Goal: Task Accomplishment & Management: Manage account settings

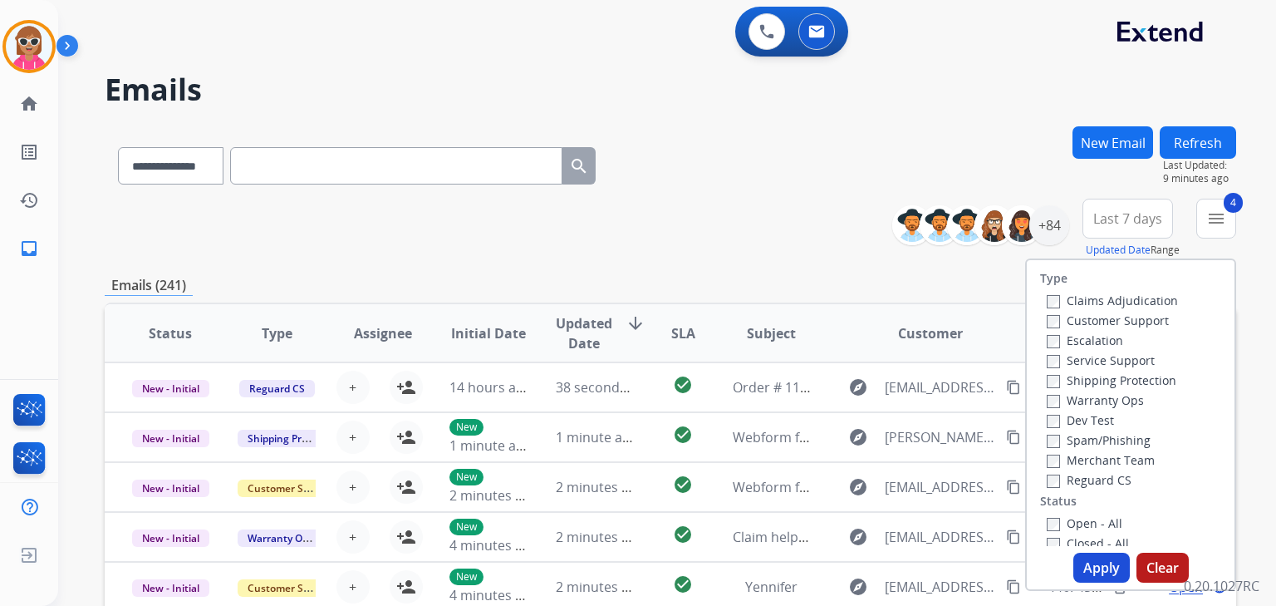
select select "**********"
click at [1206, 206] on button "4 menu Filters" at bounding box center [1216, 219] width 40 height 40
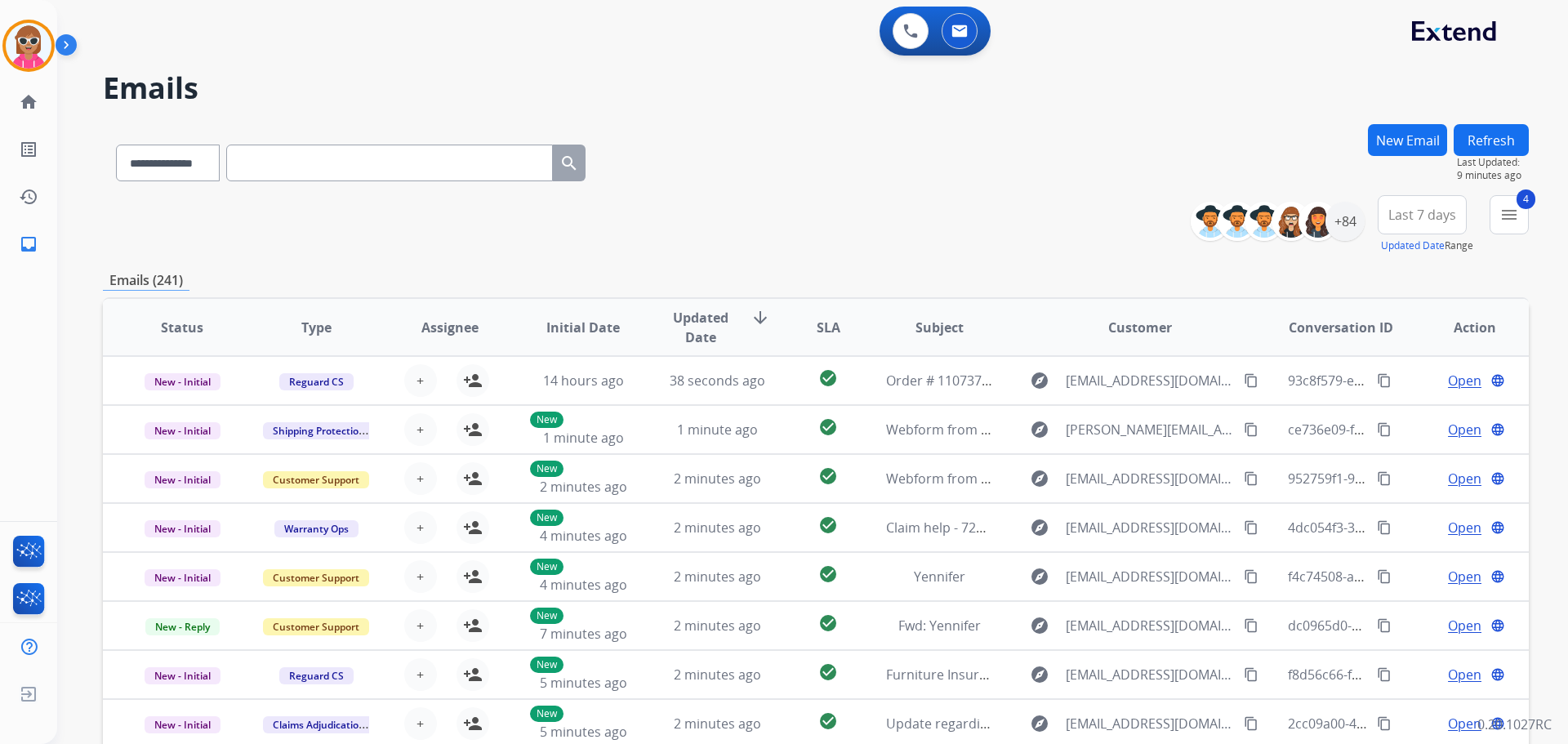
drag, startPoint x: 1171, startPoint y: 0, endPoint x: 1126, endPoint y: 215, distance: 219.7
click at [1126, 215] on div "**********" at bounding box center [816, 225] width 1426 height 59
click at [7, 32] on div at bounding box center [28, 45] width 52 height 52
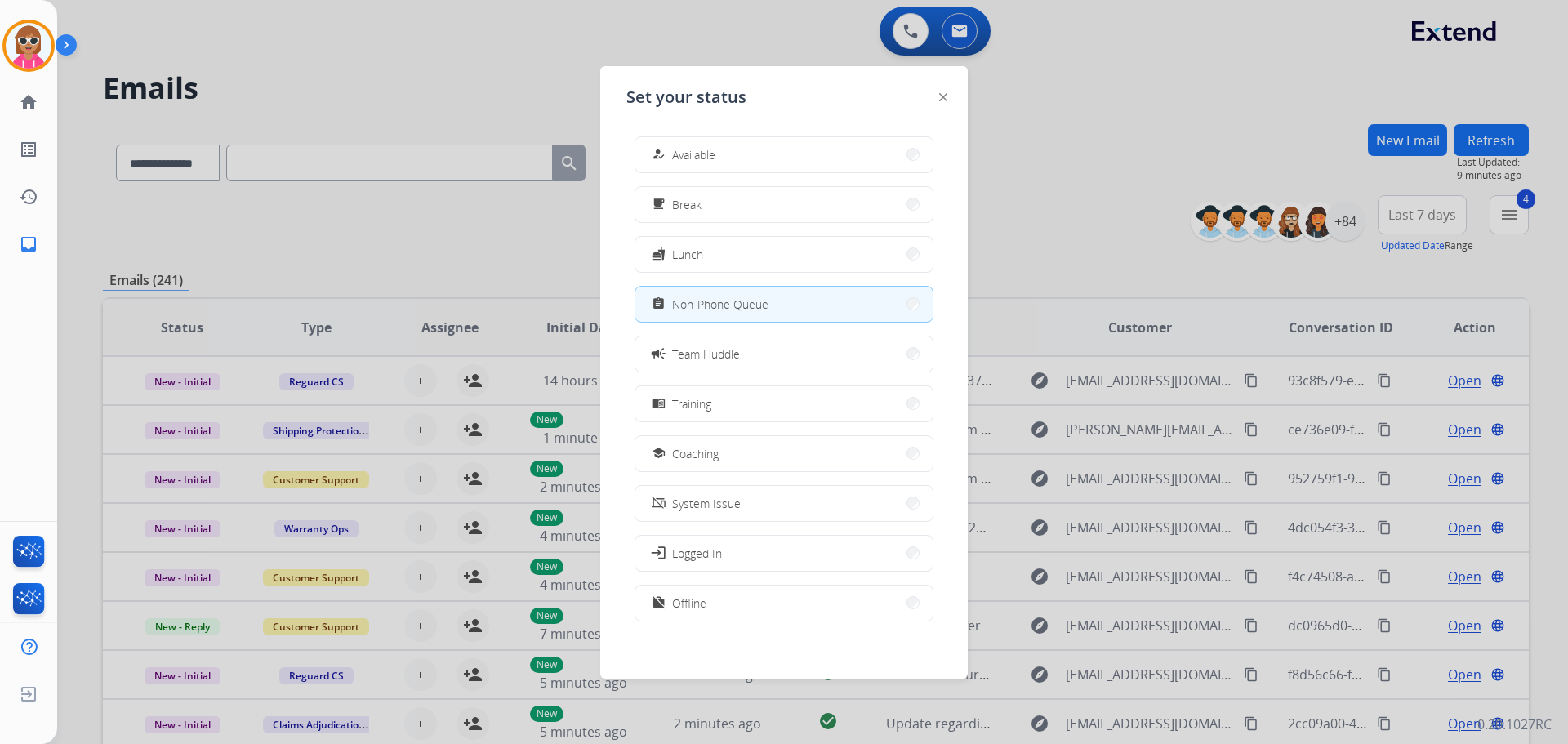
drag, startPoint x: 502, startPoint y: 75, endPoint x: 505, endPoint y: 53, distance: 22.2
click at [493, 69] on div at bounding box center [784, 372] width 1568 height 744
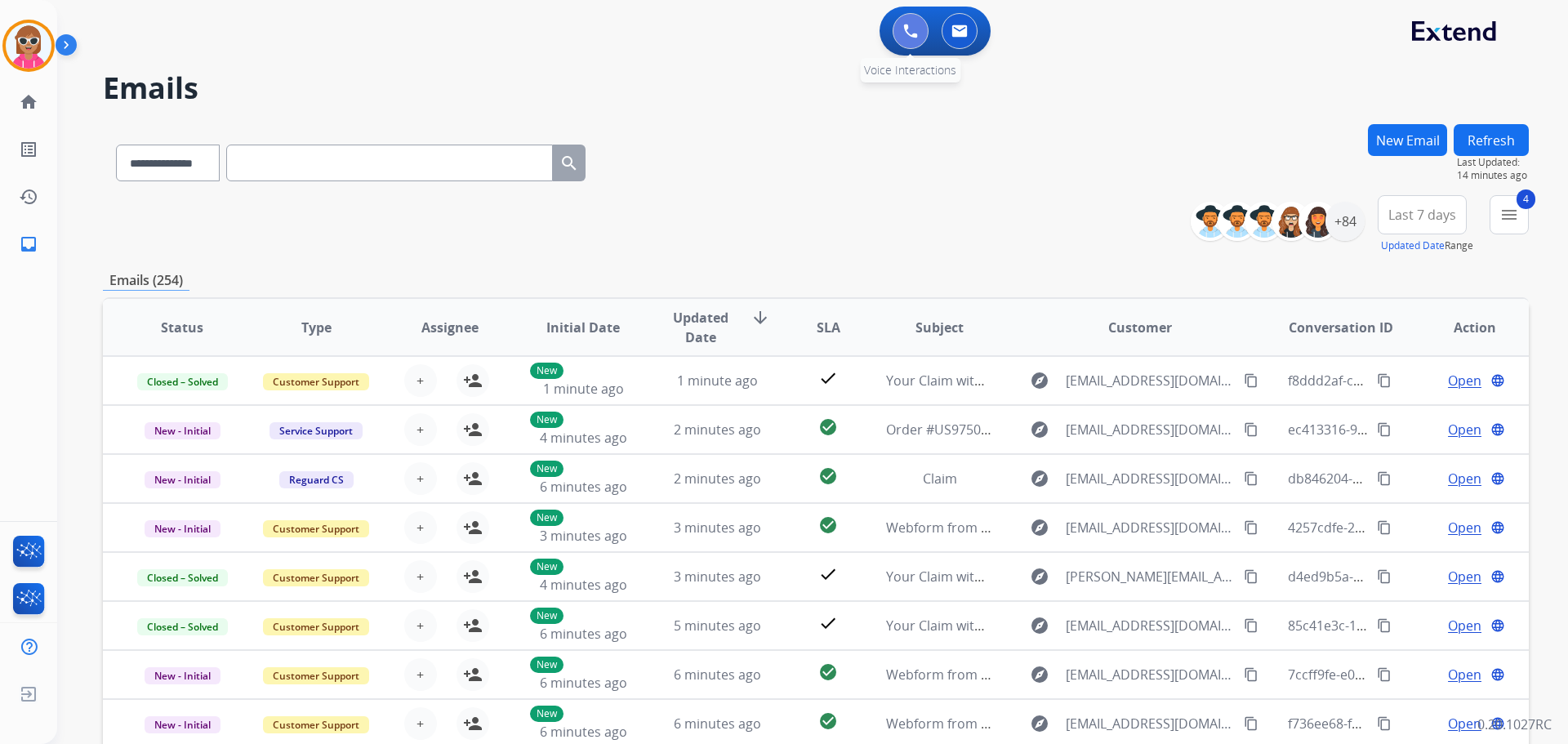
click at [905, 37] on img at bounding box center [910, 30] width 15 height 15
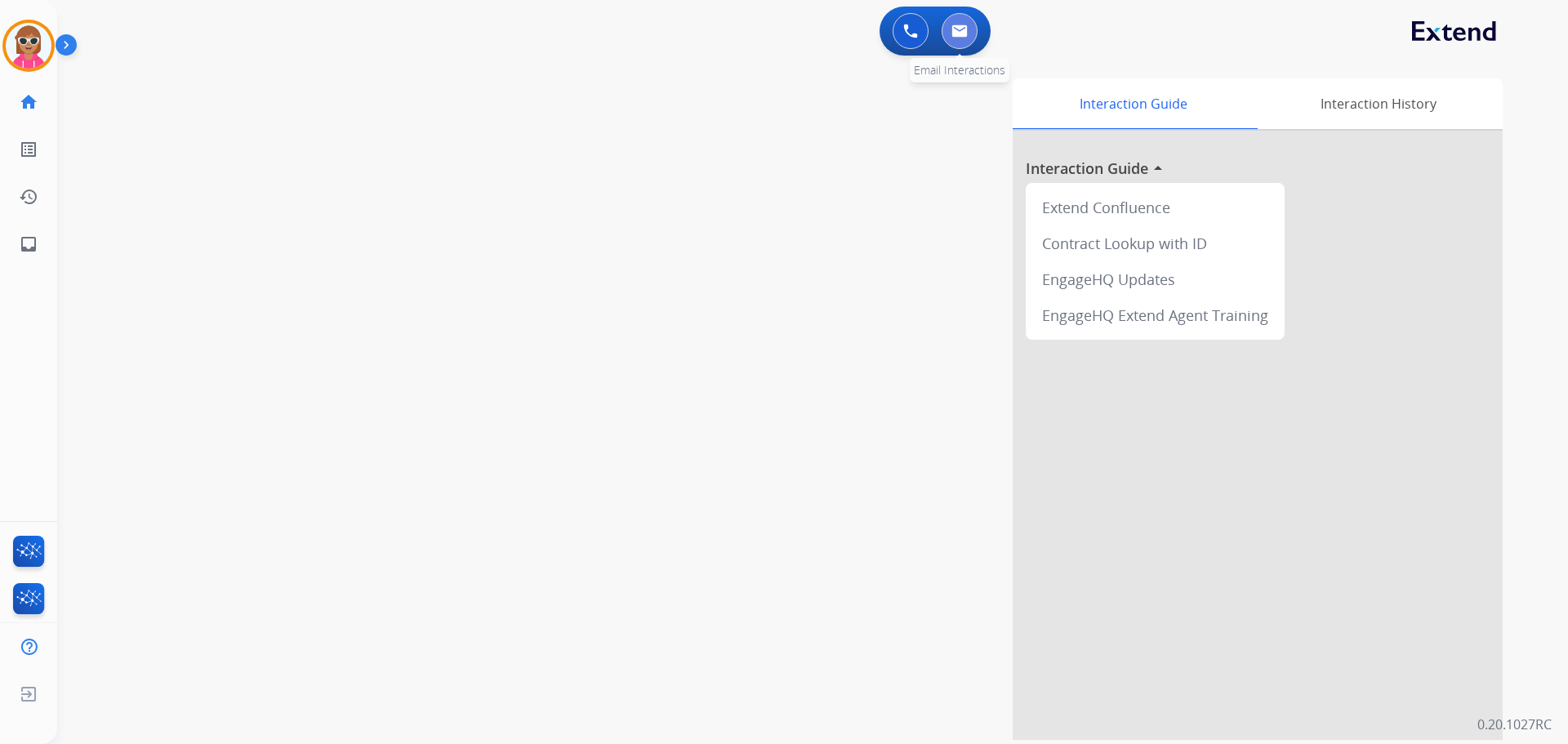
click at [974, 35] on button at bounding box center [959, 30] width 36 height 36
select select "**********"
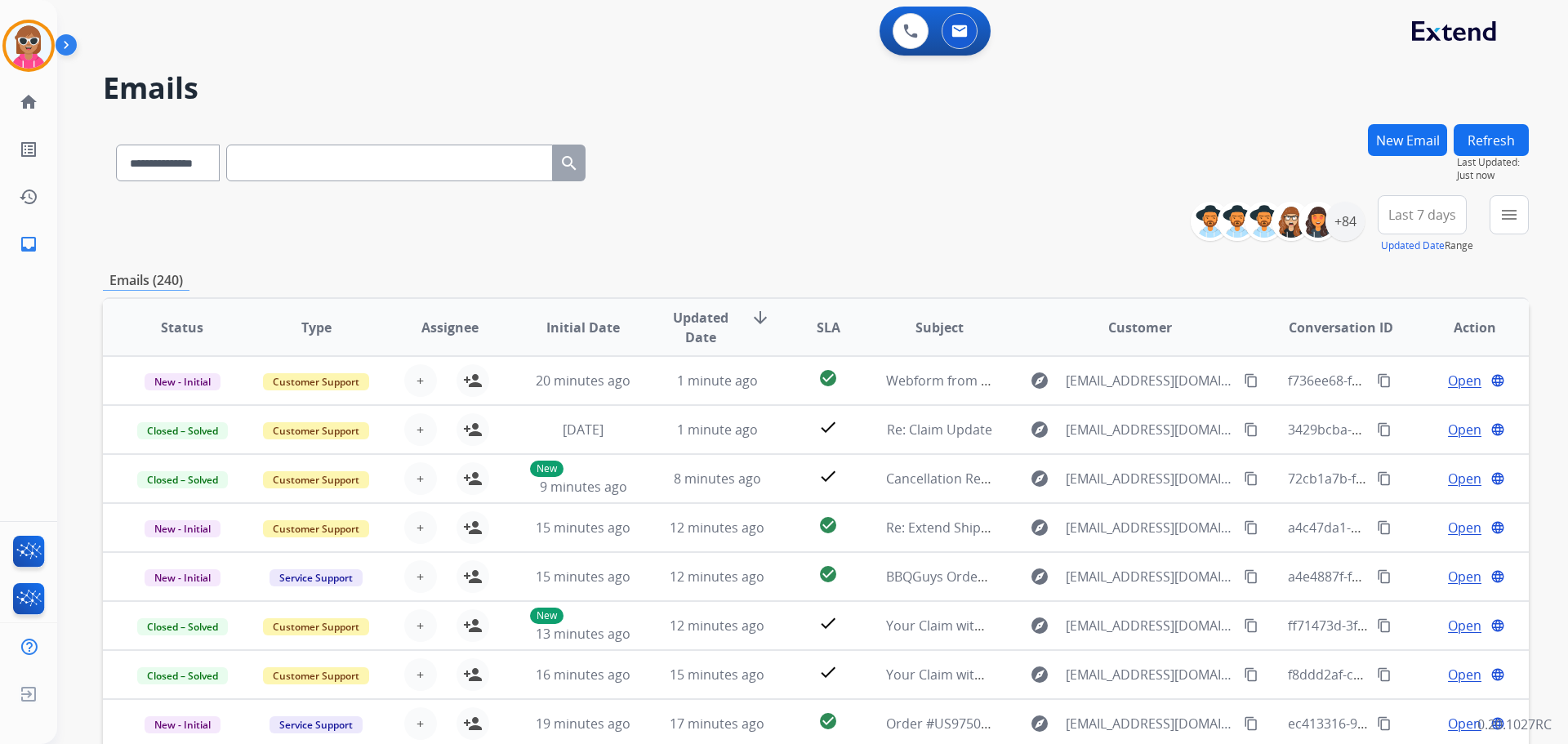
drag, startPoint x: 1489, startPoint y: 213, endPoint x: 1501, endPoint y: 225, distance: 17.0
click at [1253, 217] on div "**********" at bounding box center [1366, 225] width 326 height 59
click at [1253, 226] on button "menu Filters" at bounding box center [1510, 215] width 39 height 39
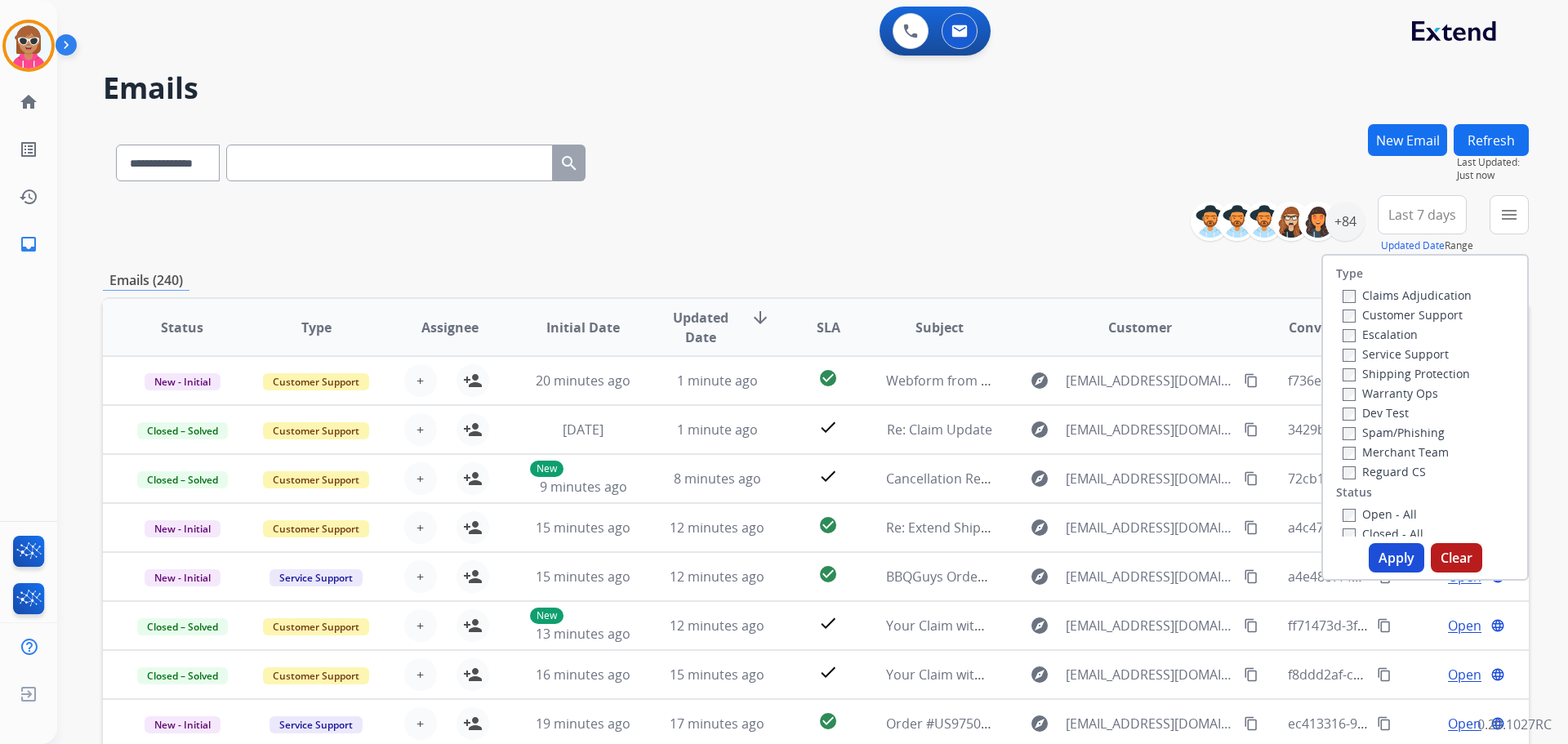
click at [1253, 310] on label "Customer Support" at bounding box center [1403, 315] width 120 height 16
click at [1253, 374] on label "Shipping Protection" at bounding box center [1407, 373] width 128 height 16
drag, startPoint x: 1375, startPoint y: 471, endPoint x: 1381, endPoint y: 490, distance: 19.9
click at [1253, 472] on label "Reguard CS" at bounding box center [1384, 472] width 84 height 16
click at [1253, 512] on label "Open - All" at bounding box center [1380, 514] width 75 height 16
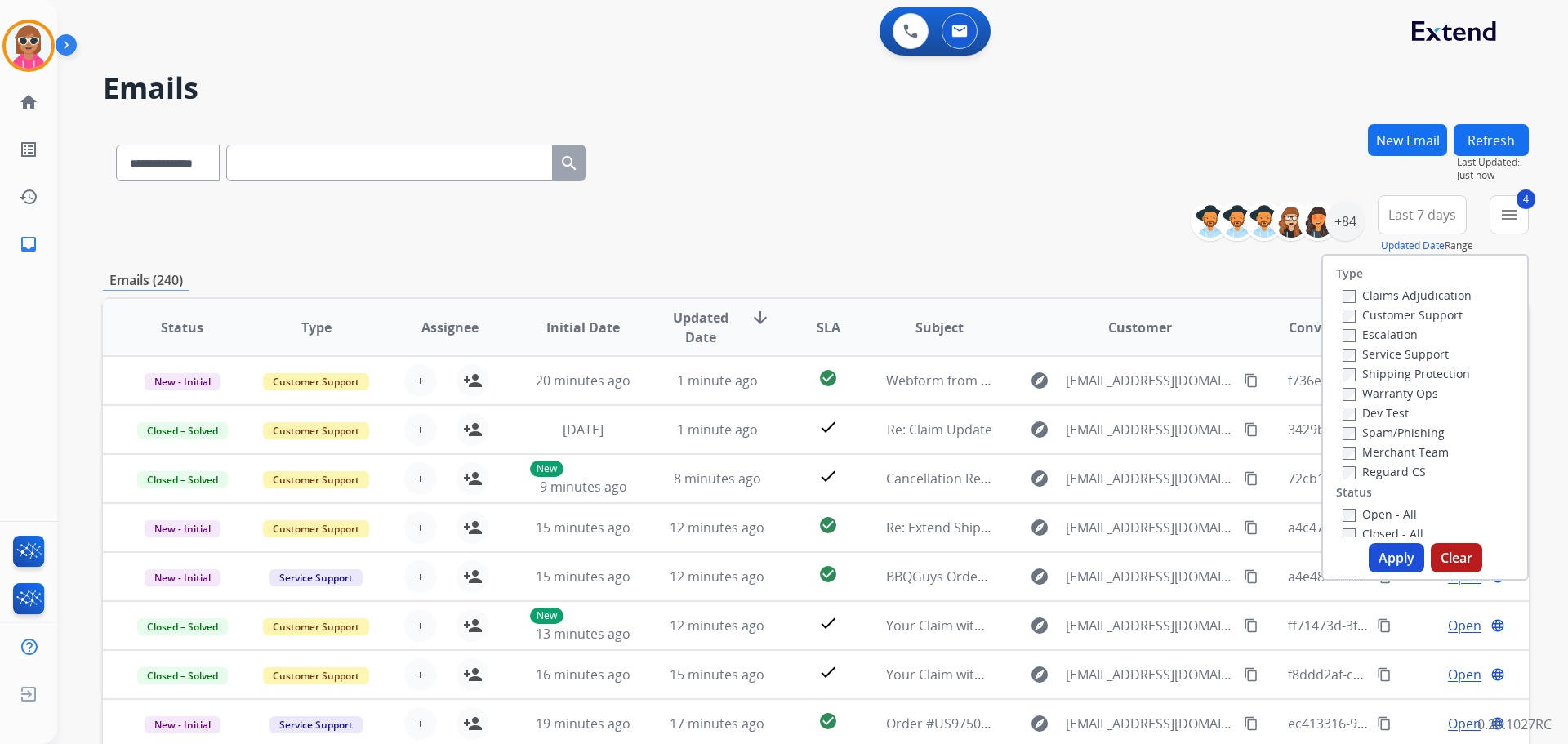
drag, startPoint x: 1389, startPoint y: 553, endPoint x: 1384, endPoint y: 544, distance: 10.3
click at [1253, 554] on button "Apply" at bounding box center [1397, 558] width 55 height 29
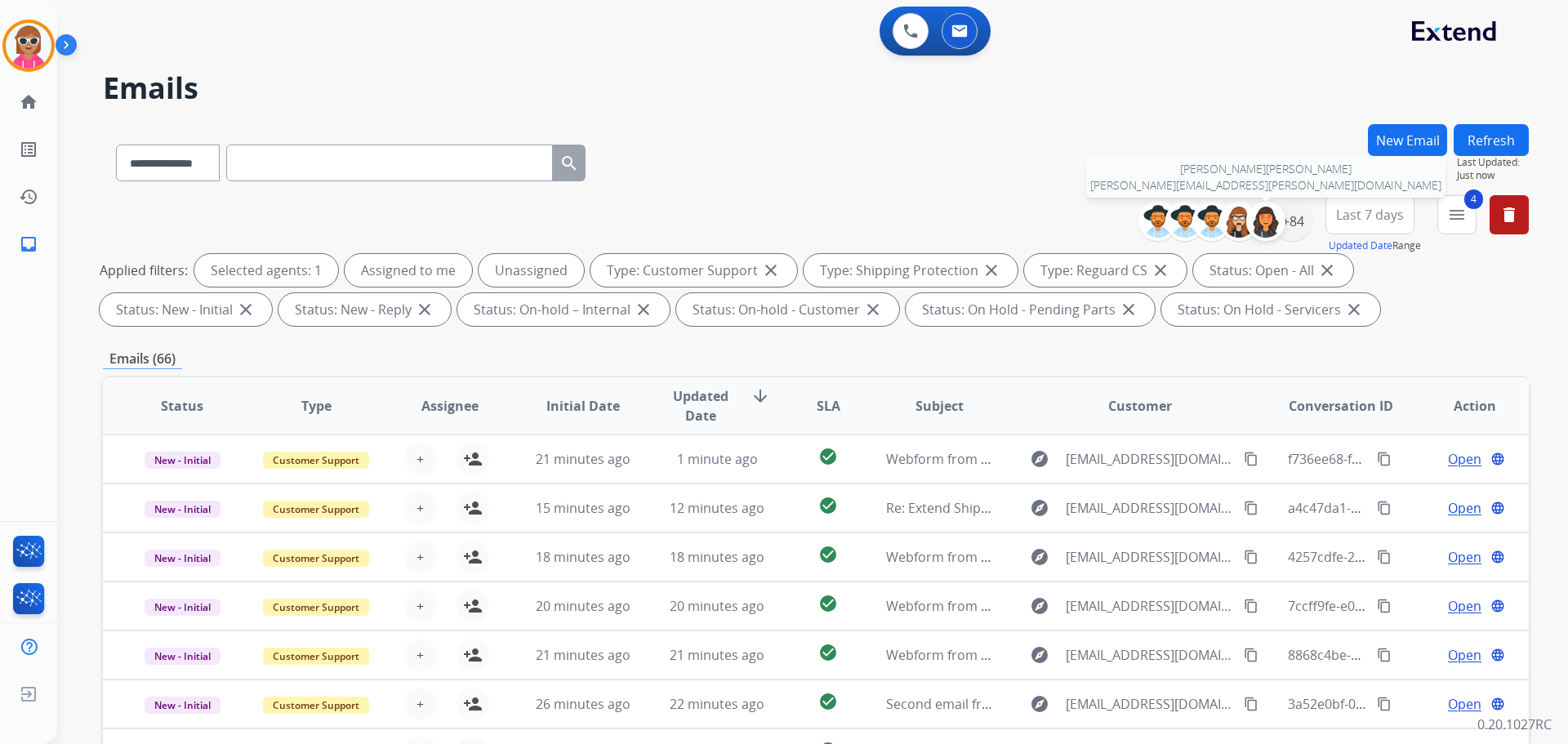
click at [1253, 220] on div at bounding box center [1266, 221] width 39 height 39
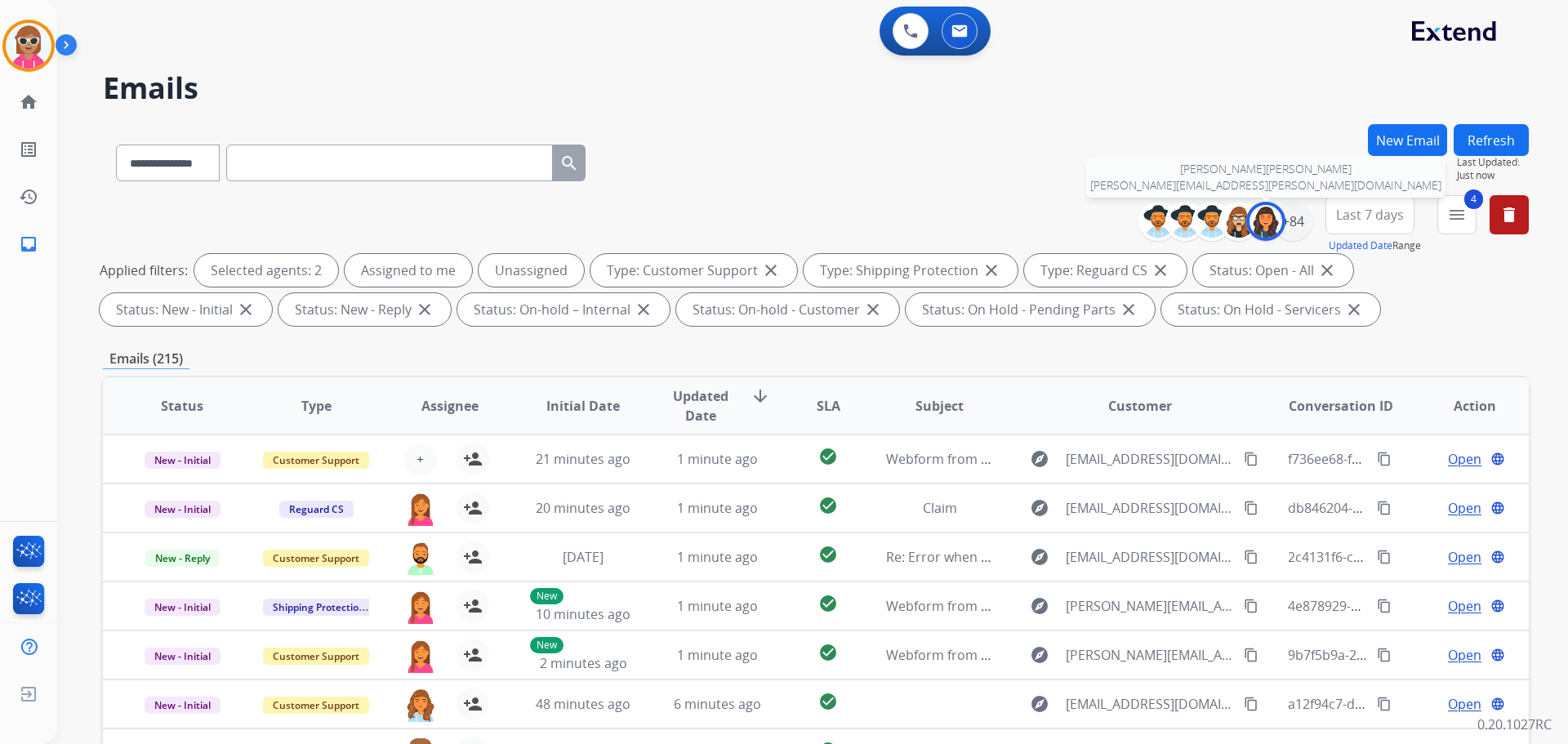
drag, startPoint x: 1258, startPoint y: 231, endPoint x: 1272, endPoint y: 234, distance: 14.3
click at [1253, 232] on img at bounding box center [1265, 221] width 32 height 32
click at [1253, 229] on div "+84" at bounding box center [1293, 221] width 39 height 39
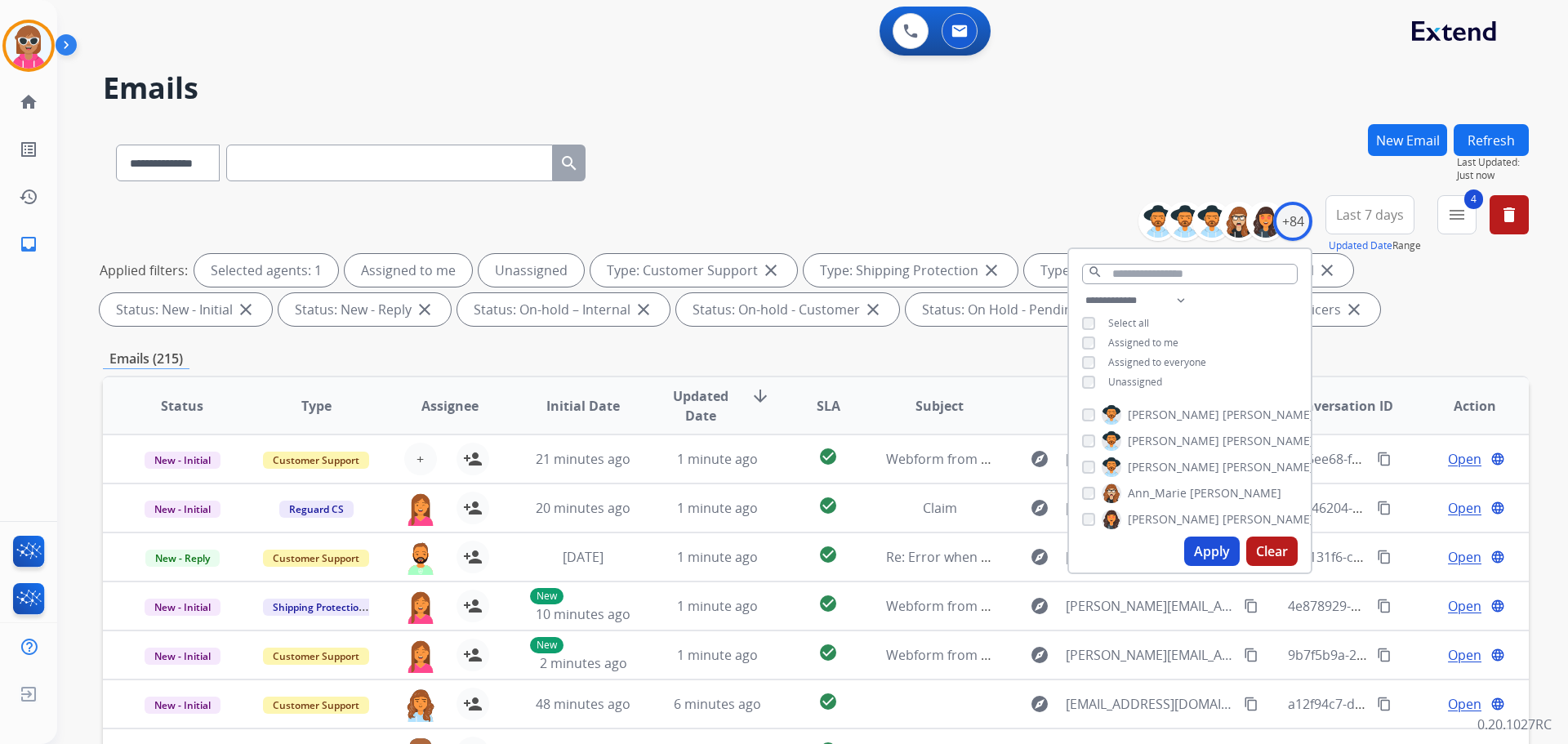
click at [1118, 379] on span "Unassigned" at bounding box center [1135, 381] width 54 height 14
click at [1126, 340] on span "Assigned to me" at bounding box center [1143, 342] width 70 height 14
click at [1210, 315] on div "**********" at bounding box center [1191, 343] width 242 height 104
click at [1138, 376] on span "Unassigned" at bounding box center [1135, 381] width 54 height 14
click at [1195, 544] on button "Apply" at bounding box center [1212, 551] width 55 height 29
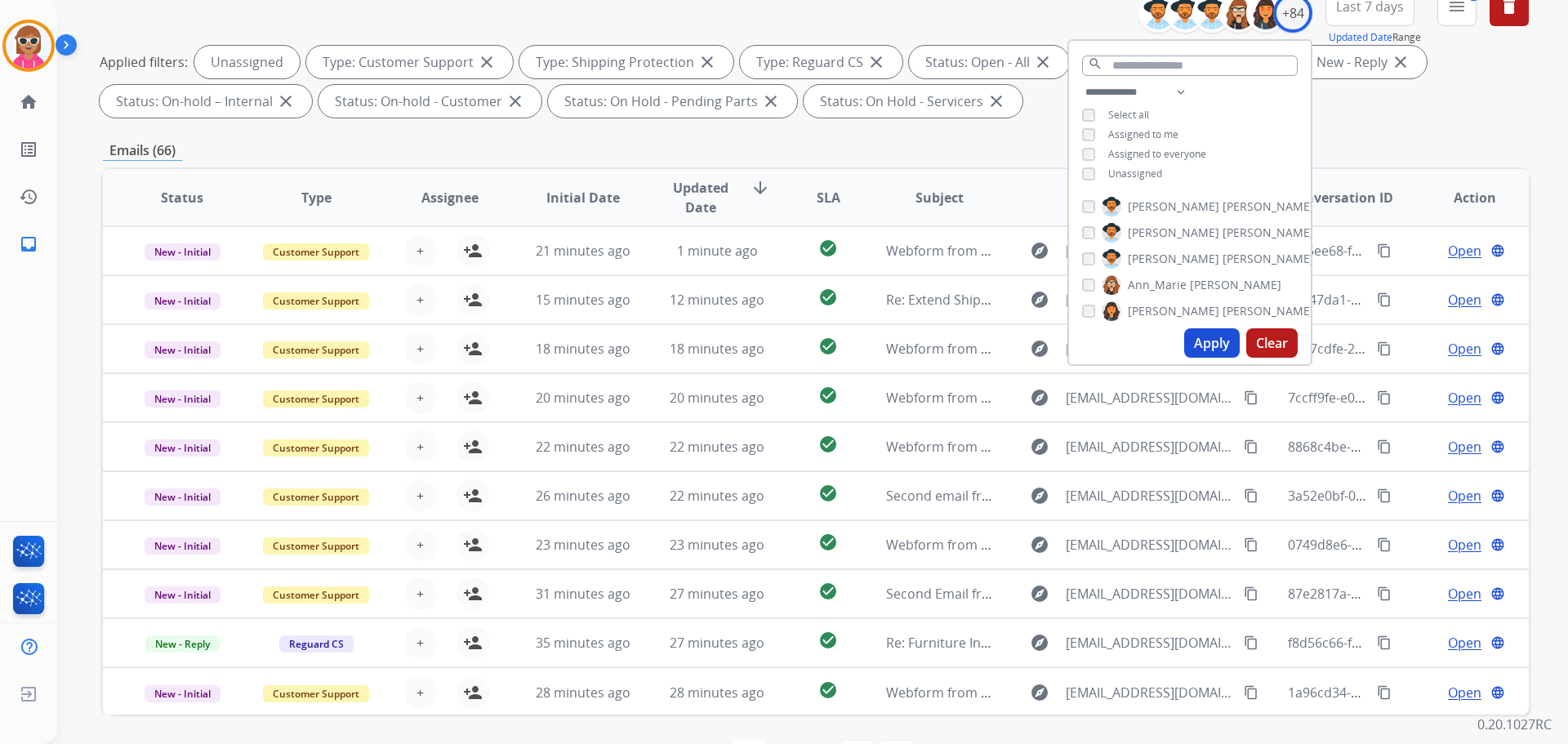
scroll to position [182, 0]
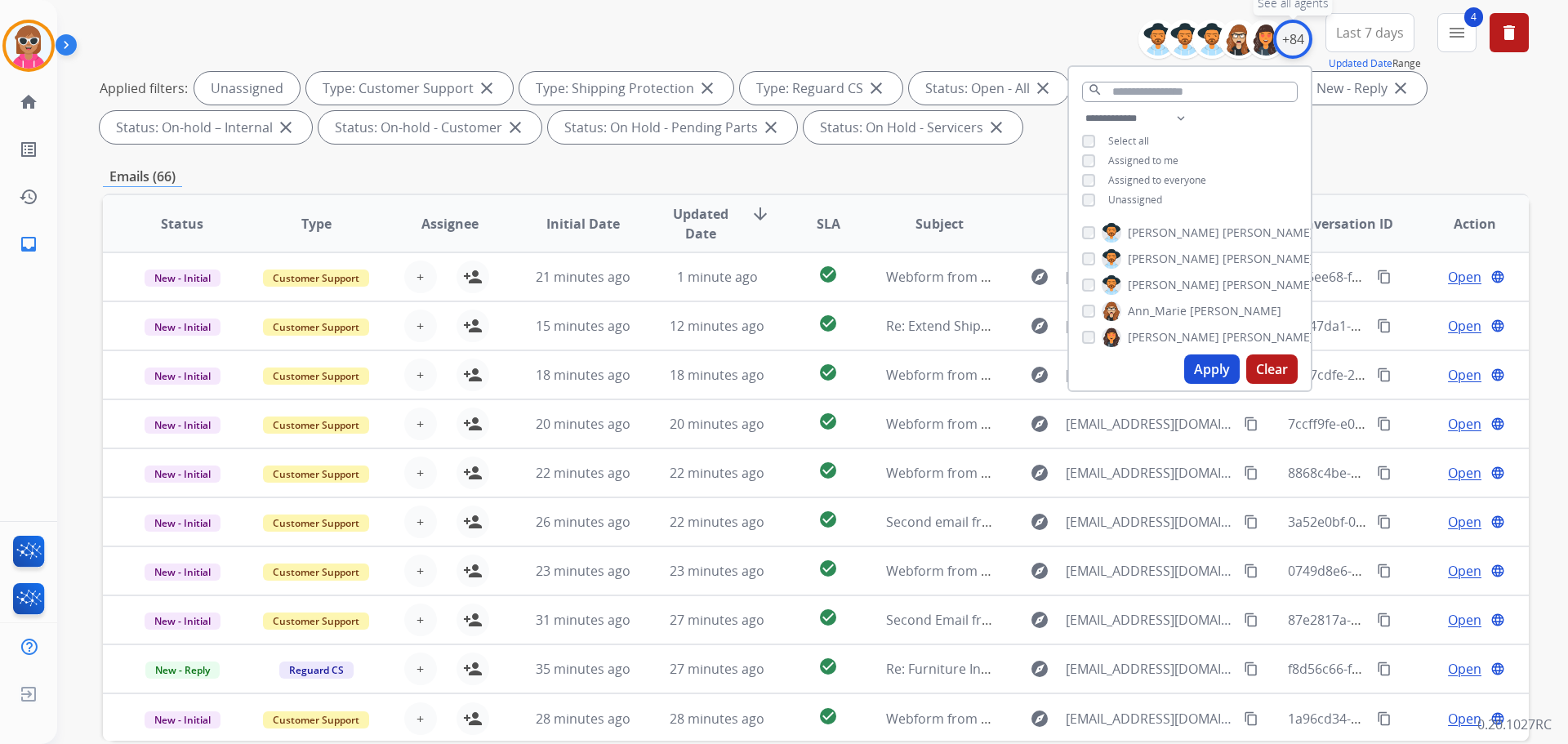
click at [1253, 49] on div "+84" at bounding box center [1293, 39] width 39 height 39
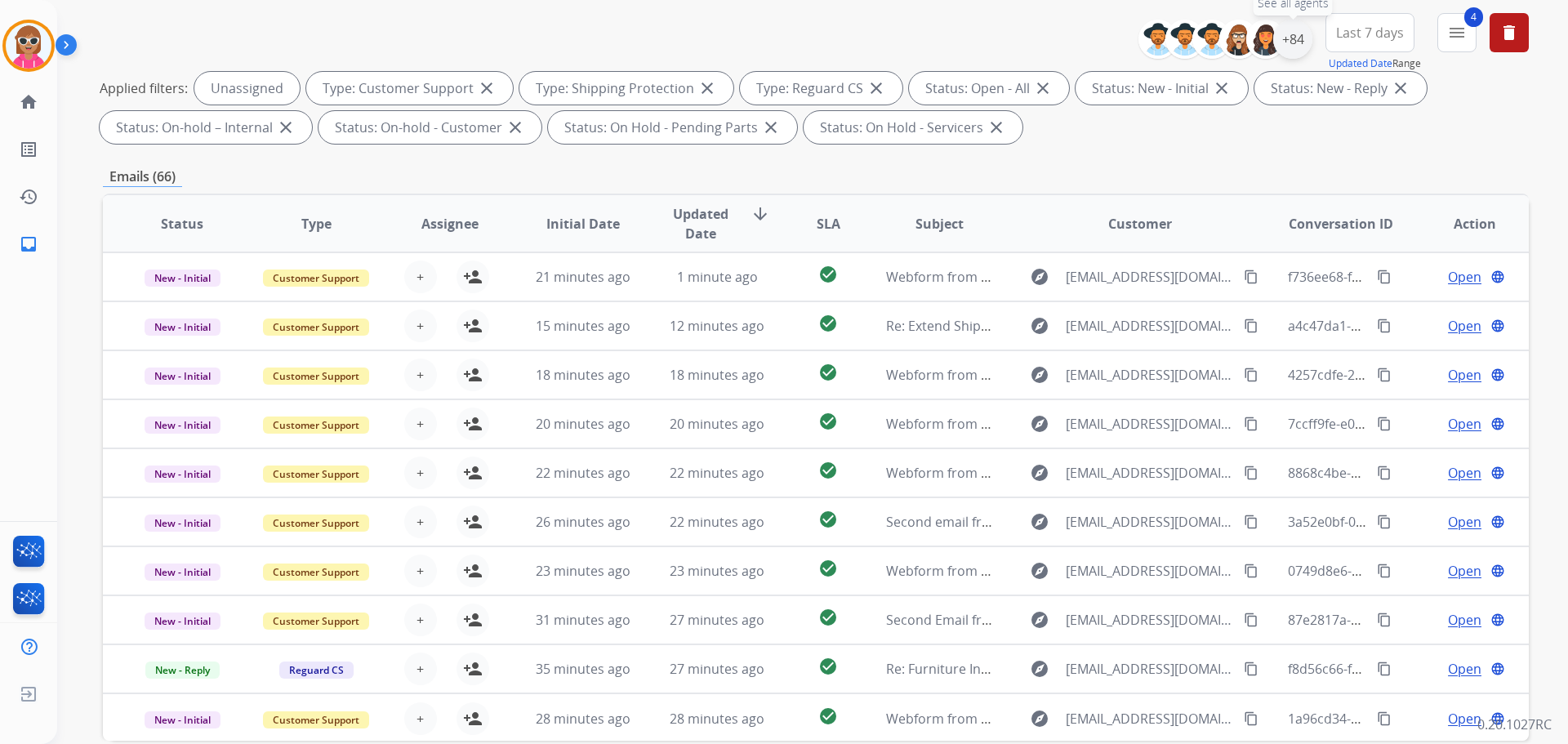
click at [1253, 45] on div "+84" at bounding box center [1293, 39] width 39 height 39
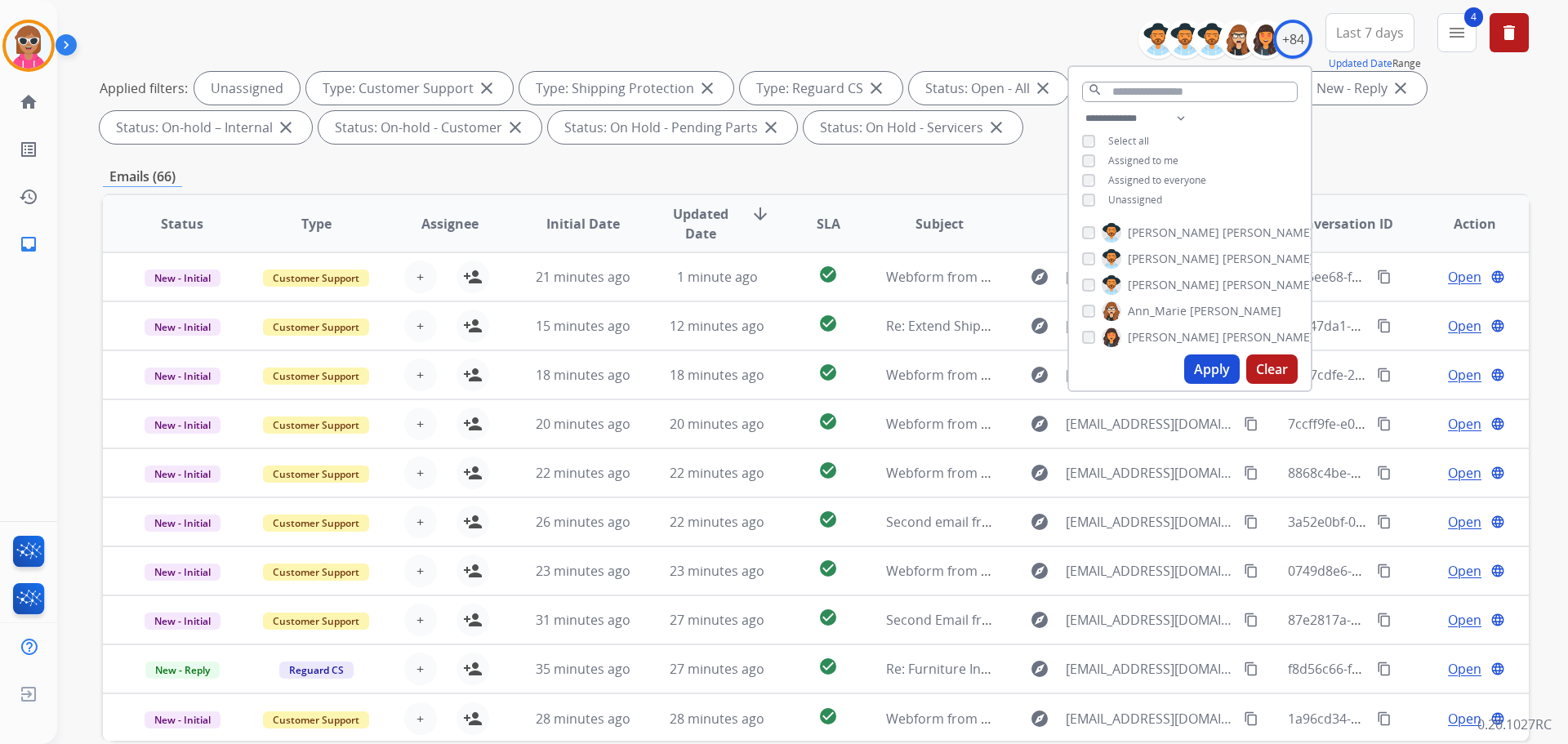
click at [1131, 196] on span "Unassigned" at bounding box center [1135, 200] width 54 height 14
click at [1163, 121] on select "**********" at bounding box center [1138, 119] width 113 height 20
select select "**********"
click at [1082, 109] on select "**********" at bounding box center [1138, 119] width 113 height 20
click at [1245, 133] on div "**********" at bounding box center [1191, 151] width 242 height 85
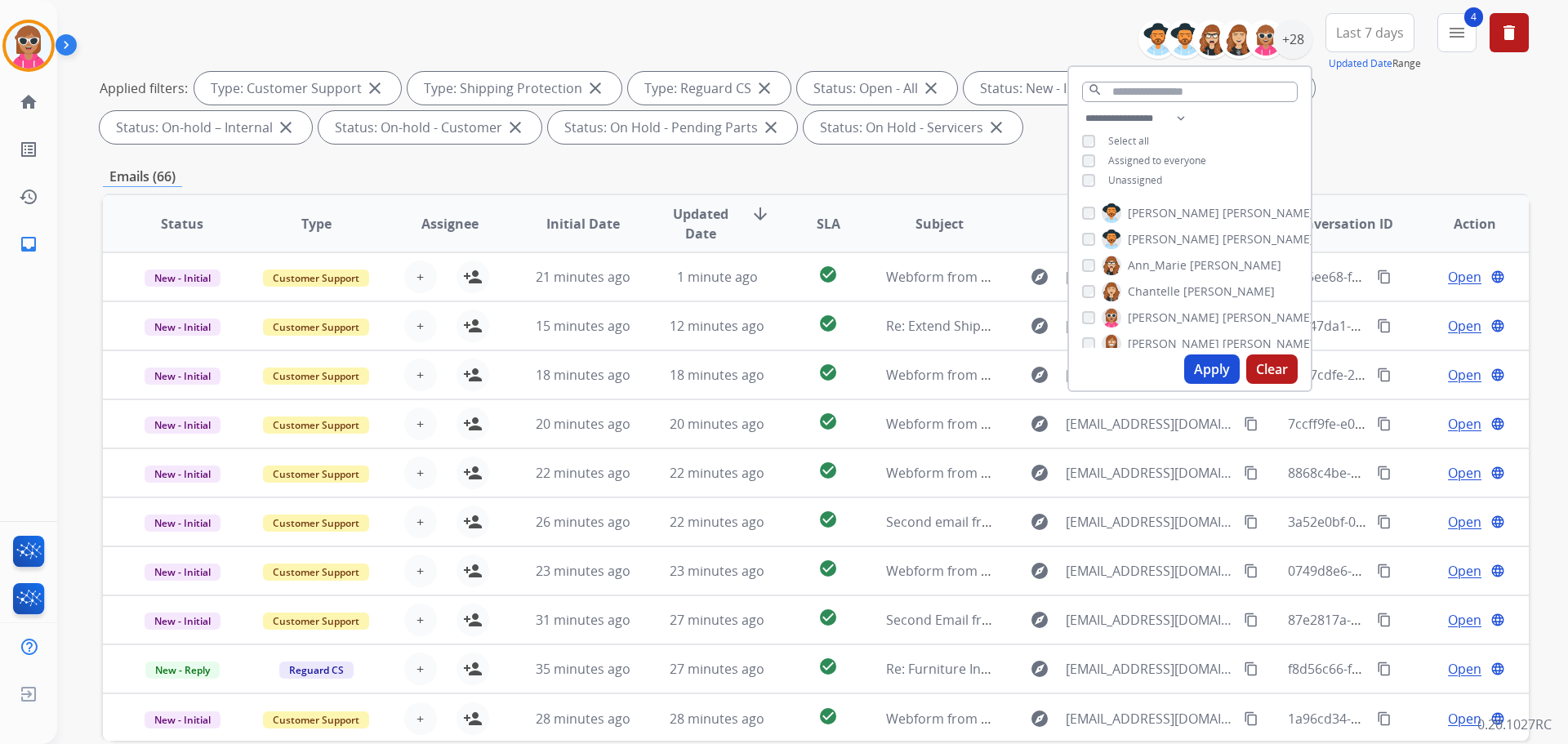
click at [1128, 208] on span "[PERSON_NAME]" at bounding box center [1173, 213] width 91 height 17
click at [1135, 236] on span "[PERSON_NAME]" at bounding box center [1173, 239] width 91 height 17
click at [1152, 270] on span "Ann_Marie" at bounding box center [1157, 265] width 59 height 17
click at [1154, 297] on span "Chantelle" at bounding box center [1153, 291] width 52 height 17
drag, startPoint x: 1154, startPoint y: 315, endPoint x: 1152, endPoint y: 331, distance: 16.1
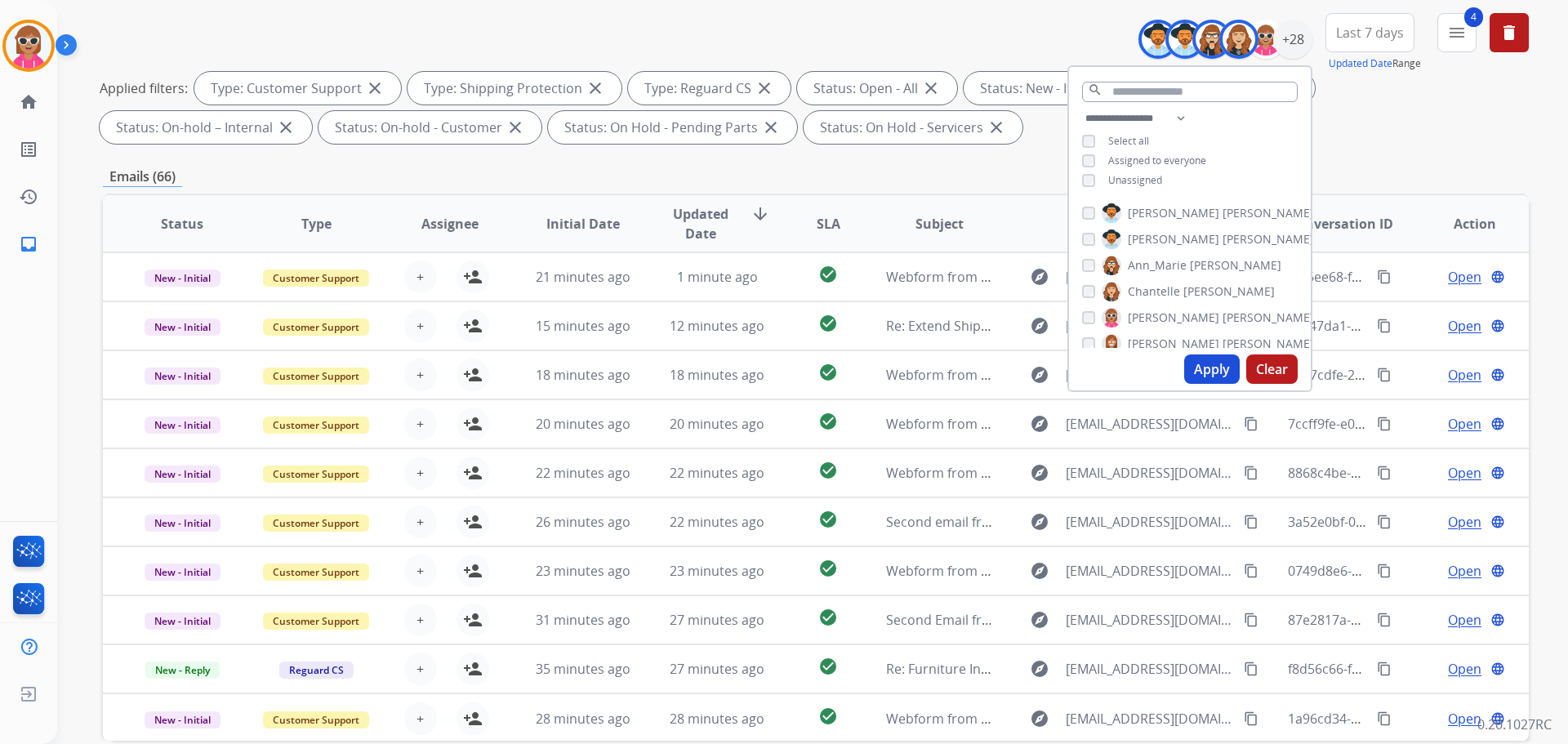
click at [1154, 316] on span "[PERSON_NAME]" at bounding box center [1173, 317] width 91 height 17
click at [1148, 346] on div "[PERSON_NAME] [PERSON_NAME] [PERSON_NAME] [PERSON_NAME] [PERSON_NAME] [PERSON_N…" at bounding box center [1191, 272] width 242 height 151
click at [1133, 306] on span "[PERSON_NAME]" at bounding box center [1173, 313] width 91 height 17
click at [1223, 337] on span "Solaazo" at bounding box center [1244, 339] width 41 height 17
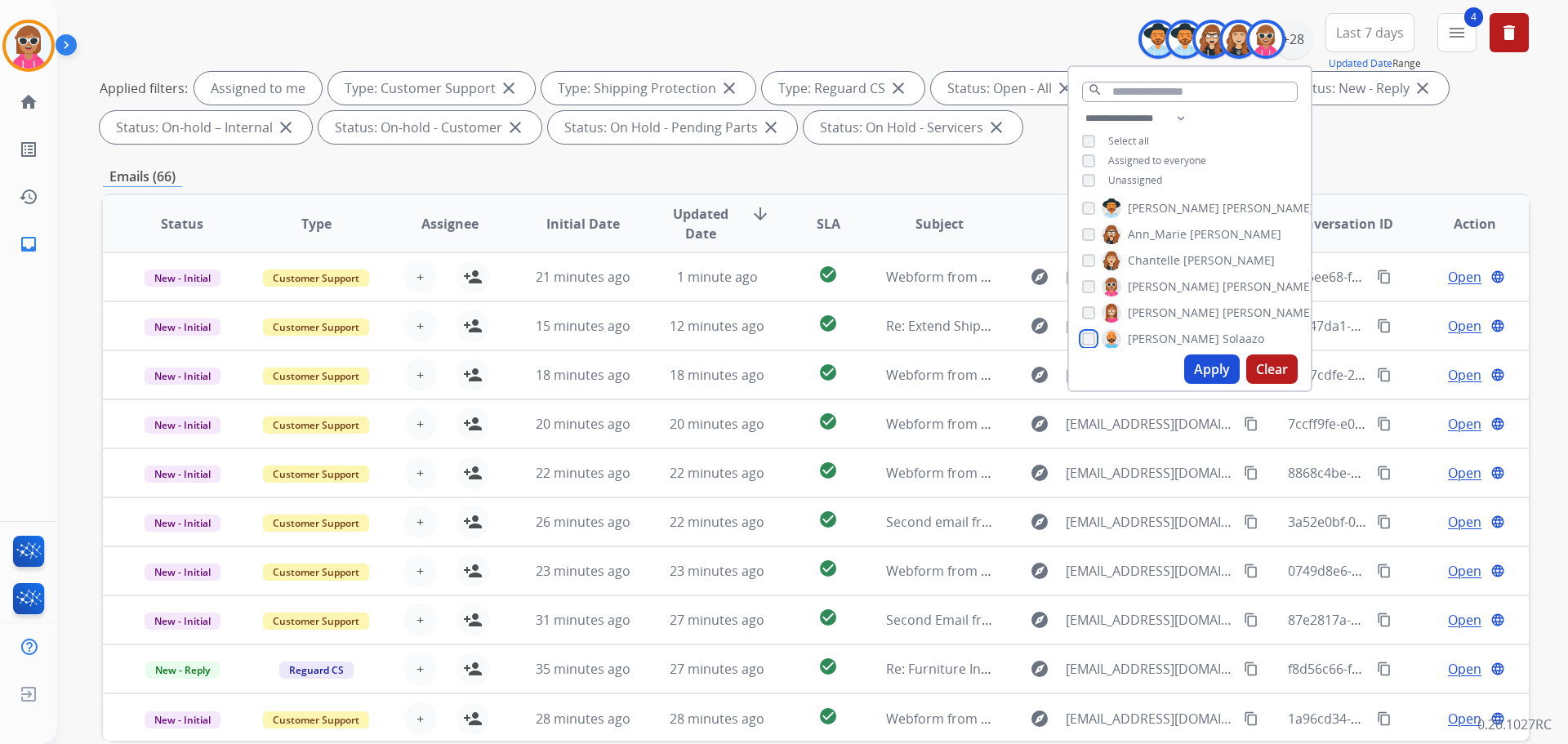
scroll to position [113, 0]
drag, startPoint x: 1141, startPoint y: 275, endPoint x: 1147, endPoint y: 316, distance: 41.4
click at [1141, 282] on span "Deambrana" at bounding box center [1160, 283] width 65 height 17
drag, startPoint x: 1146, startPoint y: 308, endPoint x: 1146, endPoint y: 332, distance: 24.0
click at [1146, 309] on span "[PERSON_NAME]" at bounding box center [1173, 310] width 91 height 17
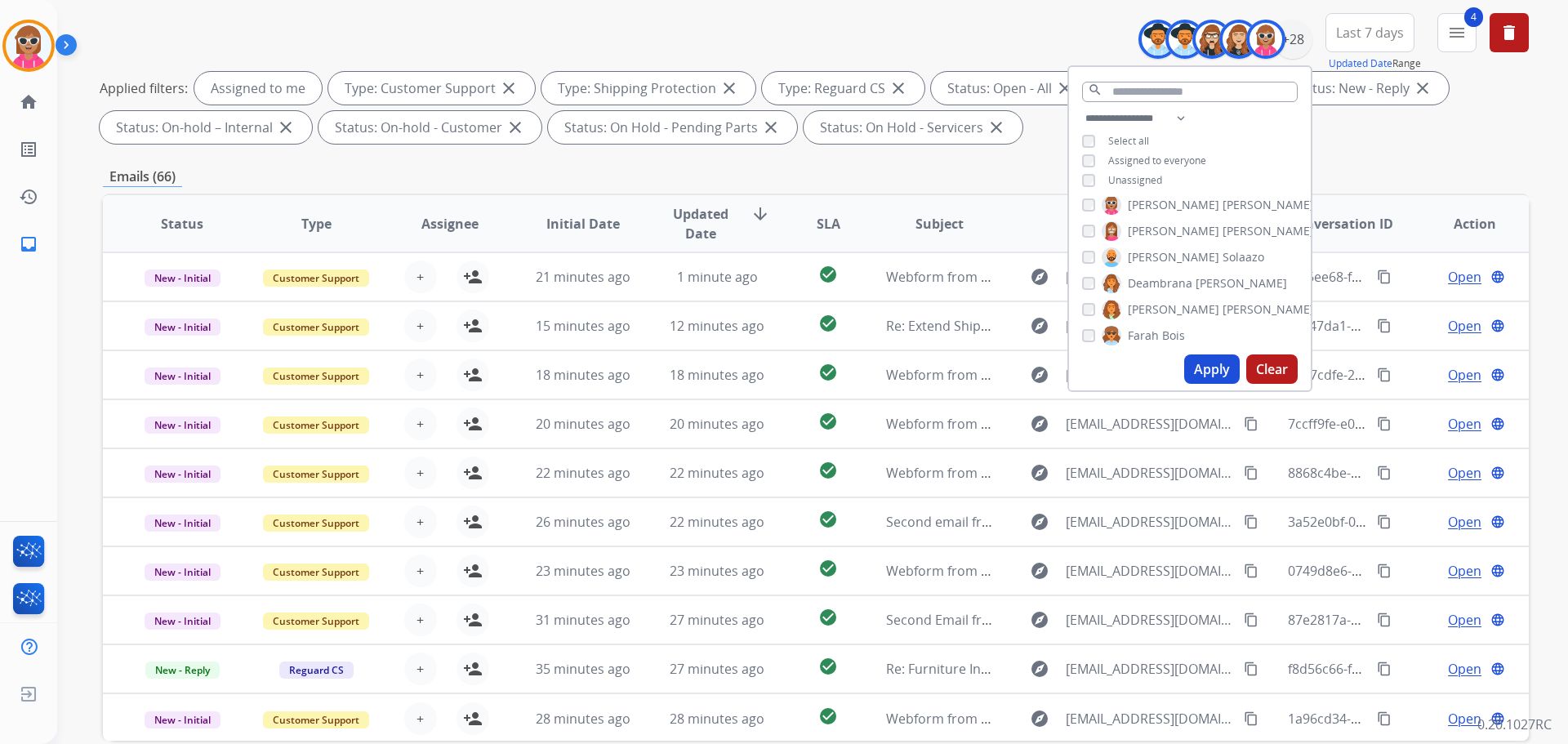
click at [1146, 333] on span "Farah" at bounding box center [1143, 335] width 31 height 17
click at [1152, 274] on span "Harmony" at bounding box center [1152, 280] width 50 height 17
click at [1152, 308] on span "[PERSON_NAME]" at bounding box center [1173, 306] width 91 height 17
click at [1149, 327] on span "Kayla" at bounding box center [1142, 332] width 29 height 17
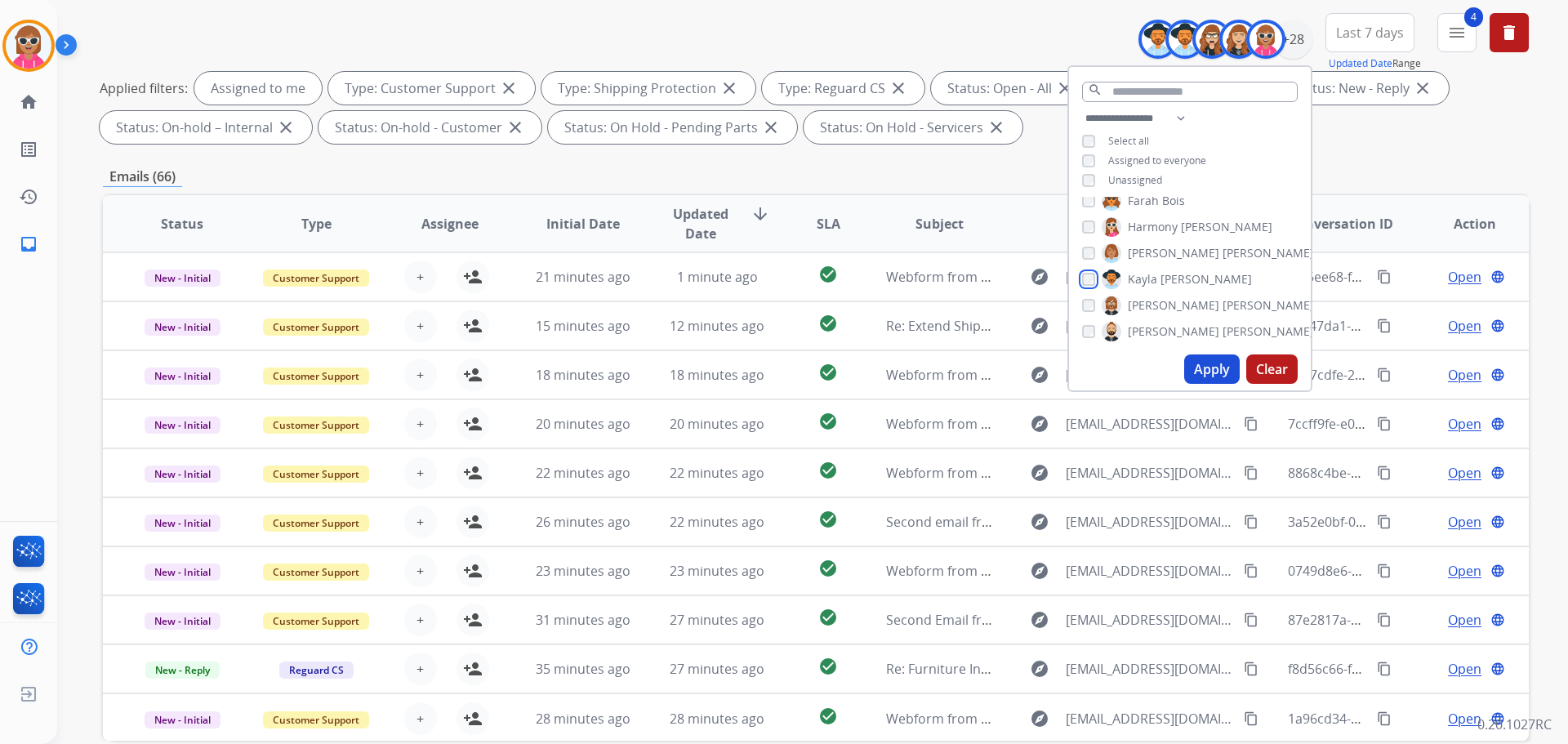
scroll to position [276, 0]
drag, startPoint x: 1147, startPoint y: 273, endPoint x: 1143, endPoint y: 304, distance: 31.3
click at [1147, 276] on label "[PERSON_NAME]" at bounding box center [1208, 277] width 212 height 20
click at [1143, 307] on span "[PERSON_NAME]" at bounding box center [1173, 303] width 91 height 17
click at [1141, 330] on span "[PERSON_NAME]" at bounding box center [1173, 329] width 91 height 17
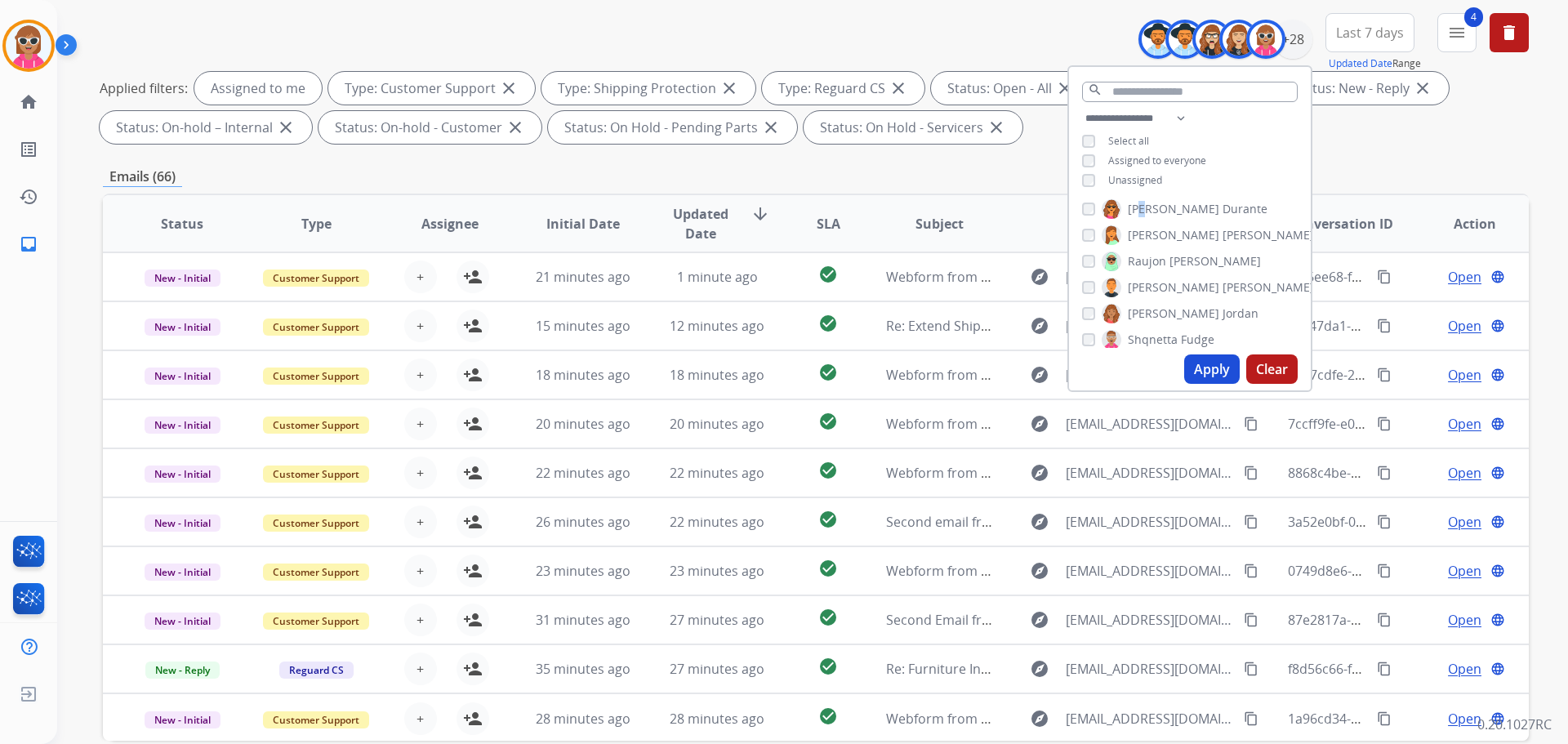
scroll to position [358, 0]
click at [1137, 257] on div "[PERSON_NAME] [PERSON_NAME] [PERSON_NAME] [PERSON_NAME] [PERSON_NAME] [PERSON_N…" at bounding box center [1191, 272] width 242 height 151
click at [1088, 344] on div "[PERSON_NAME]" at bounding box center [1170, 352] width 176 height 20
click at [25, 555] on img at bounding box center [29, 554] width 38 height 37
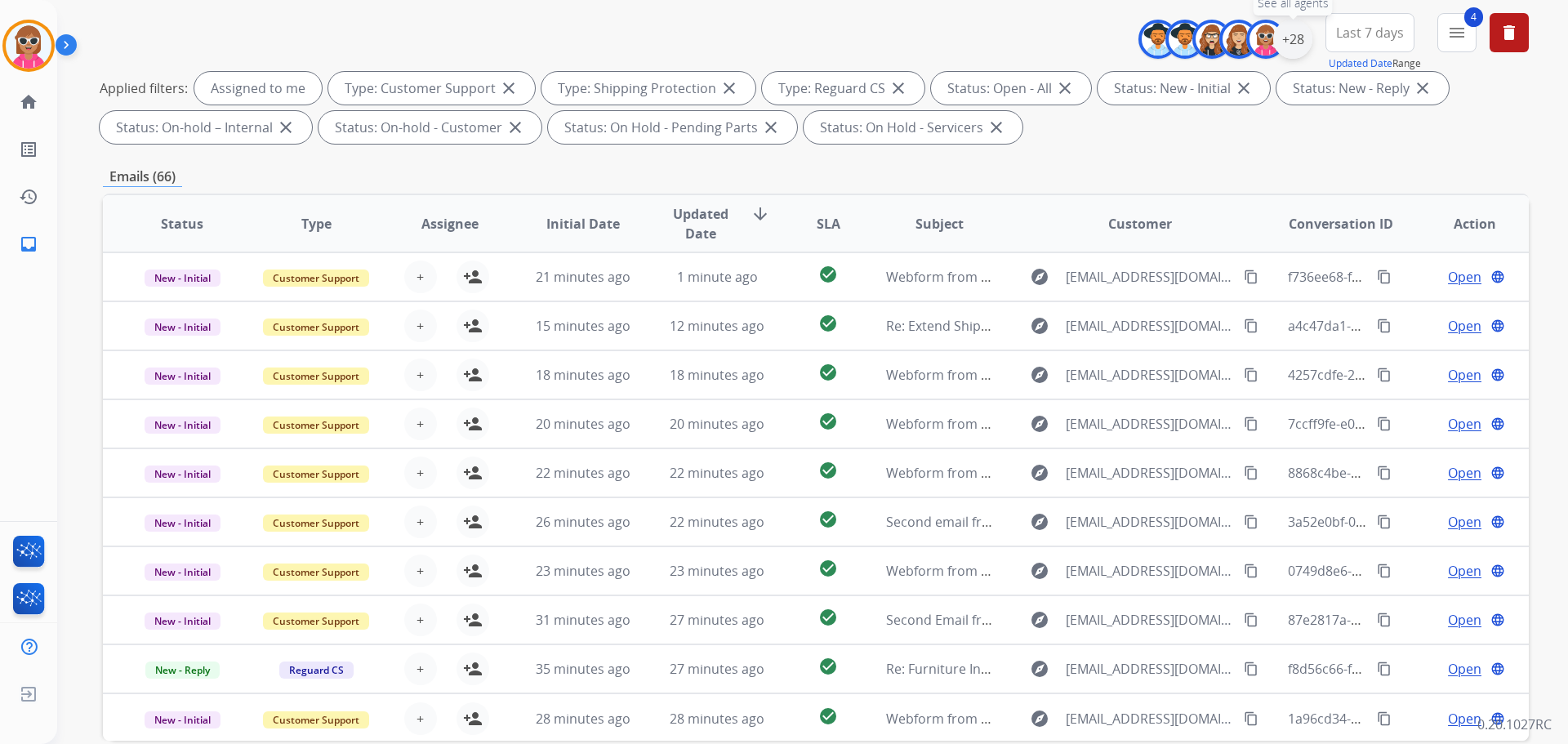
click at [1253, 39] on div "+28" at bounding box center [1293, 39] width 39 height 39
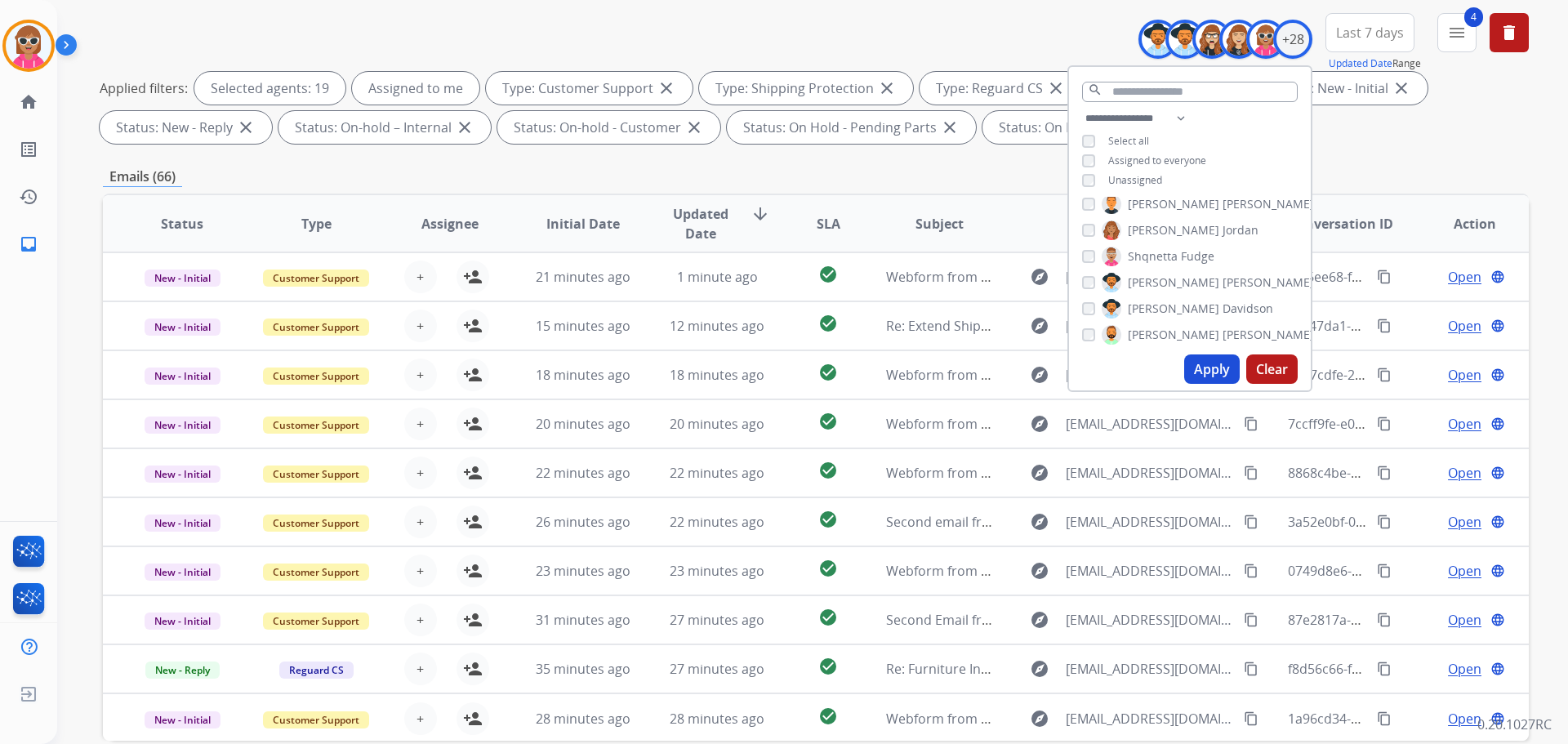
scroll to position [439, 0]
click at [1159, 263] on span "[PERSON_NAME]" at bounding box center [1173, 270] width 91 height 17
click at [1159, 298] on span "Shqnetta" at bounding box center [1152, 296] width 50 height 17
click at [1162, 316] on span "[PERSON_NAME]" at bounding box center [1173, 322] width 91 height 17
drag, startPoint x: 1166, startPoint y: 342, endPoint x: 1165, endPoint y: 324, distance: 18.0
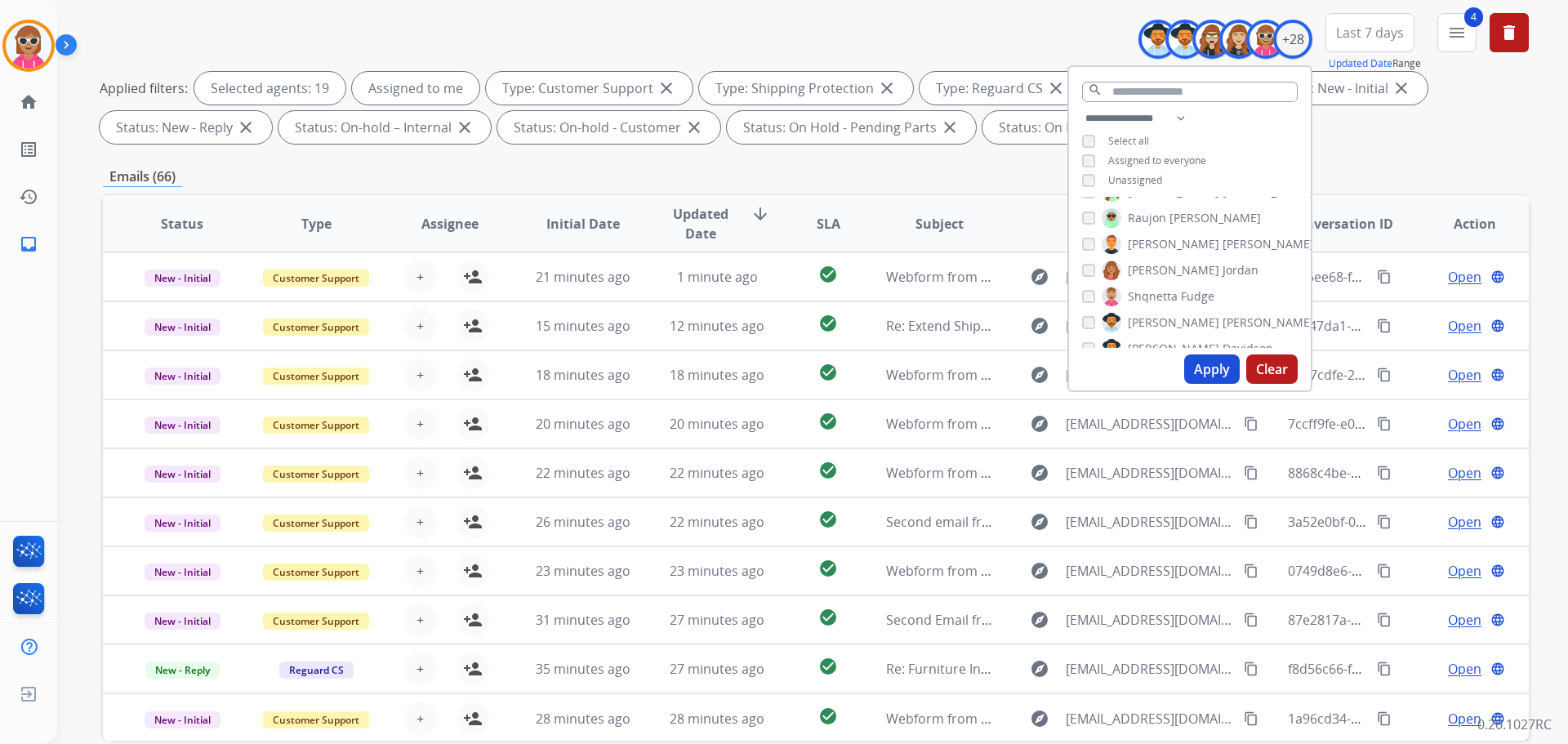
click at [1166, 343] on label "[PERSON_NAME]" at bounding box center [1188, 349] width 171 height 20
drag, startPoint x: 1171, startPoint y: 279, endPoint x: 1172, endPoint y: 307, distance: 28.0
click at [1223, 280] on span "[PERSON_NAME]" at bounding box center [1268, 287] width 91 height 17
click at [1171, 307] on span "Tyquanda" at bounding box center [1155, 314] width 55 height 17
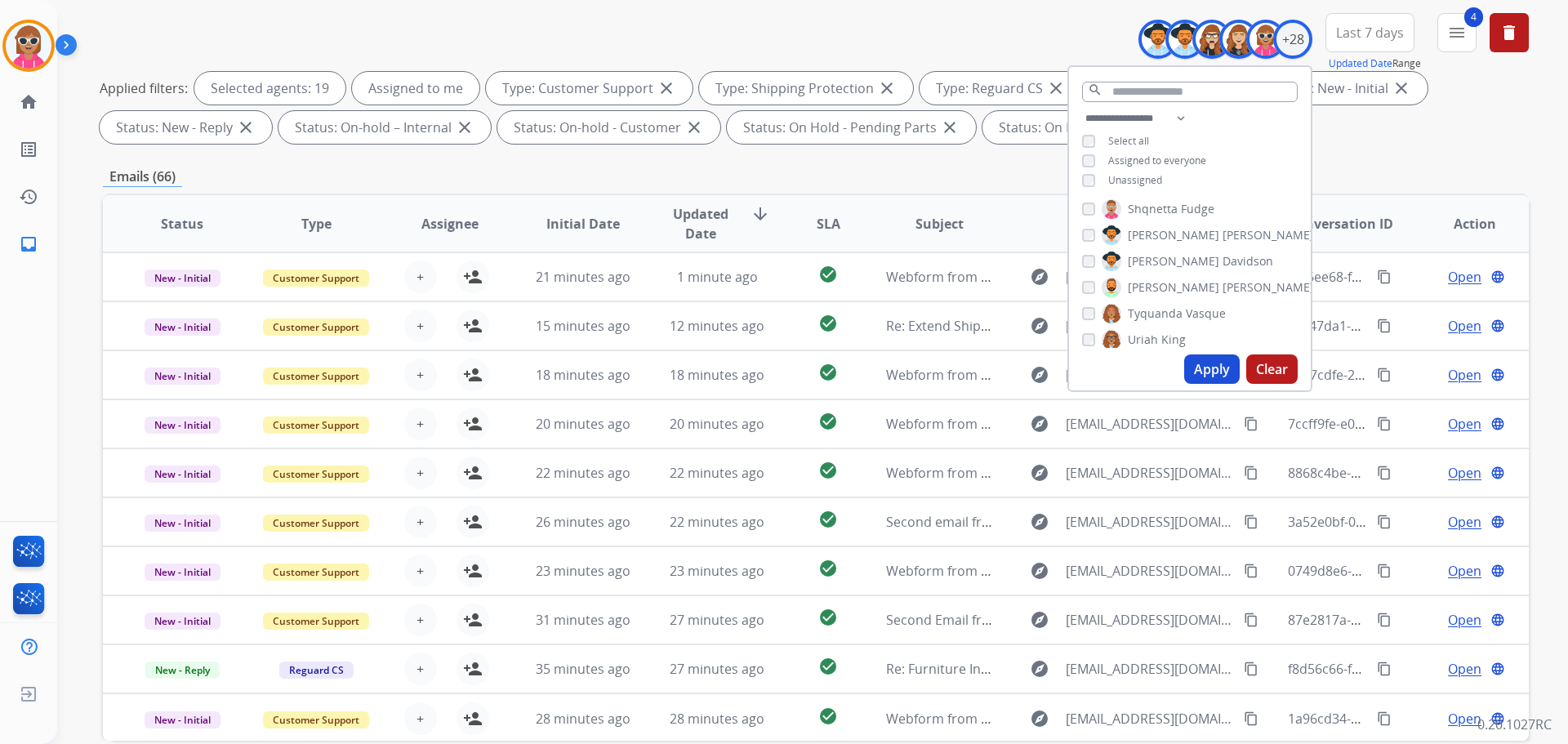
drag, startPoint x: 1166, startPoint y: 334, endPoint x: 1164, endPoint y: 314, distance: 20.1
click at [1166, 335] on span "King" at bounding box center [1174, 339] width 25 height 17
click at [1223, 284] on span "[PERSON_NAME]" at bounding box center [1268, 287] width 91 height 17
click at [1166, 297] on span "[PERSON_NAME]" at bounding box center [1173, 300] width 91 height 17
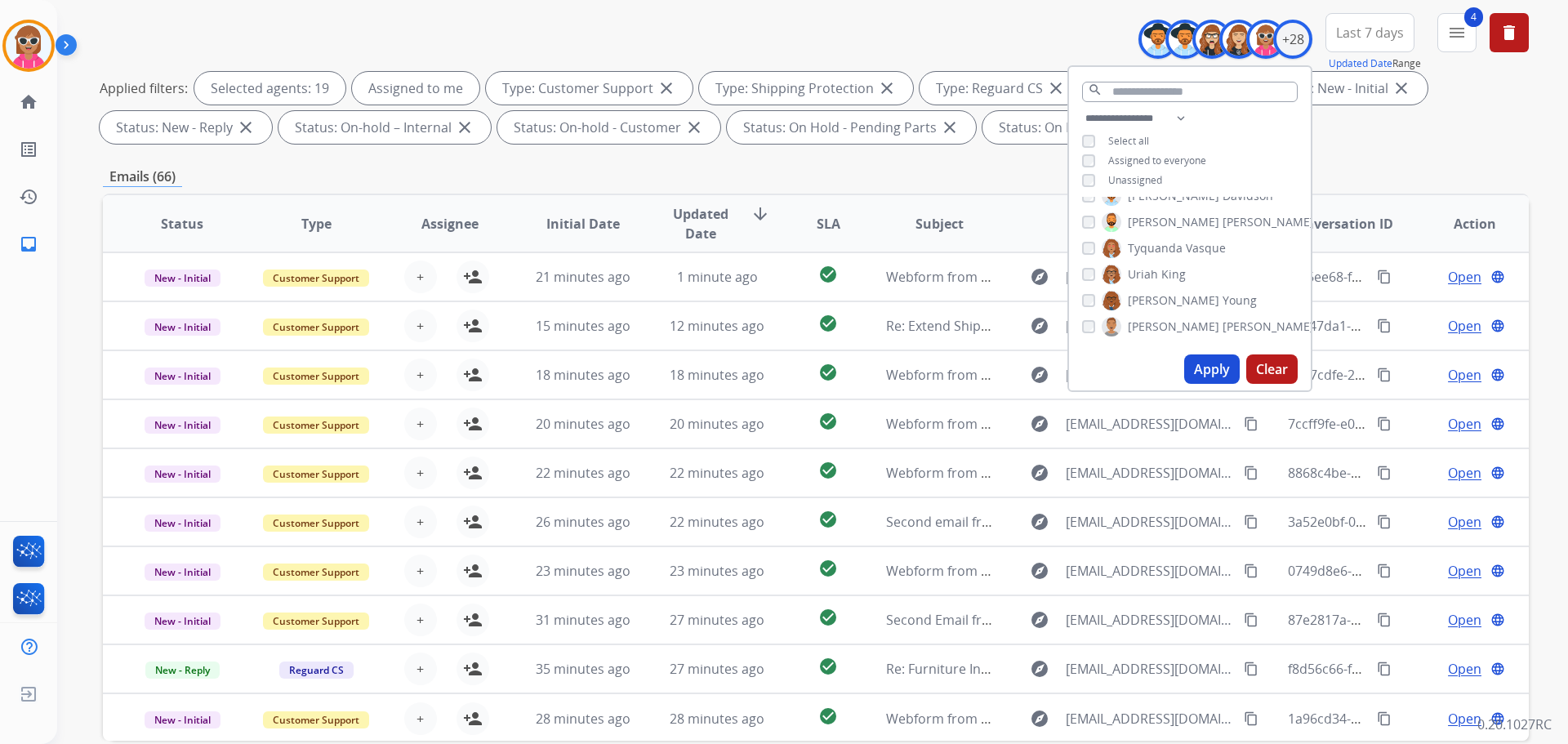
click at [1168, 320] on span "[PERSON_NAME]" at bounding box center [1173, 326] width 91 height 17
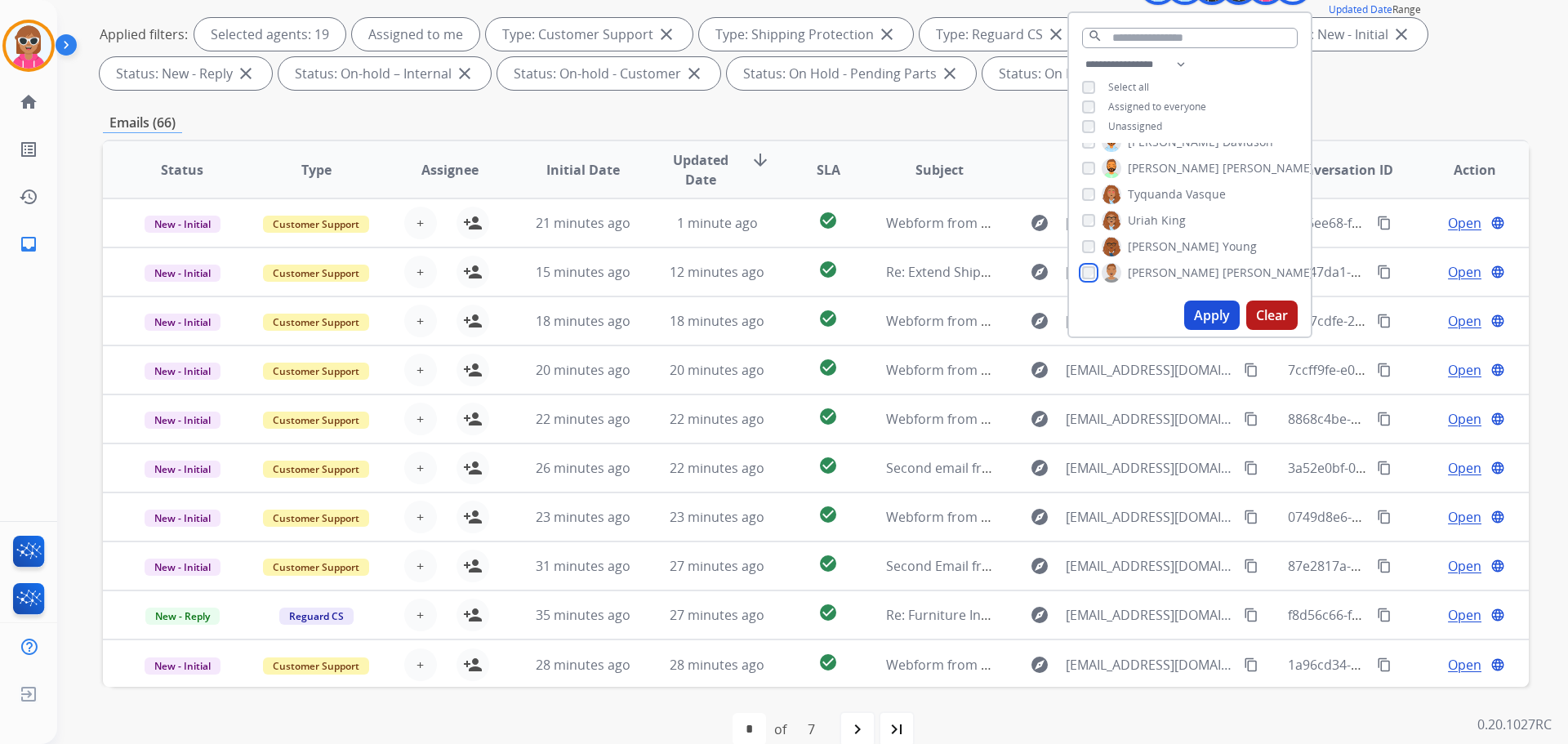
scroll to position [263, 0]
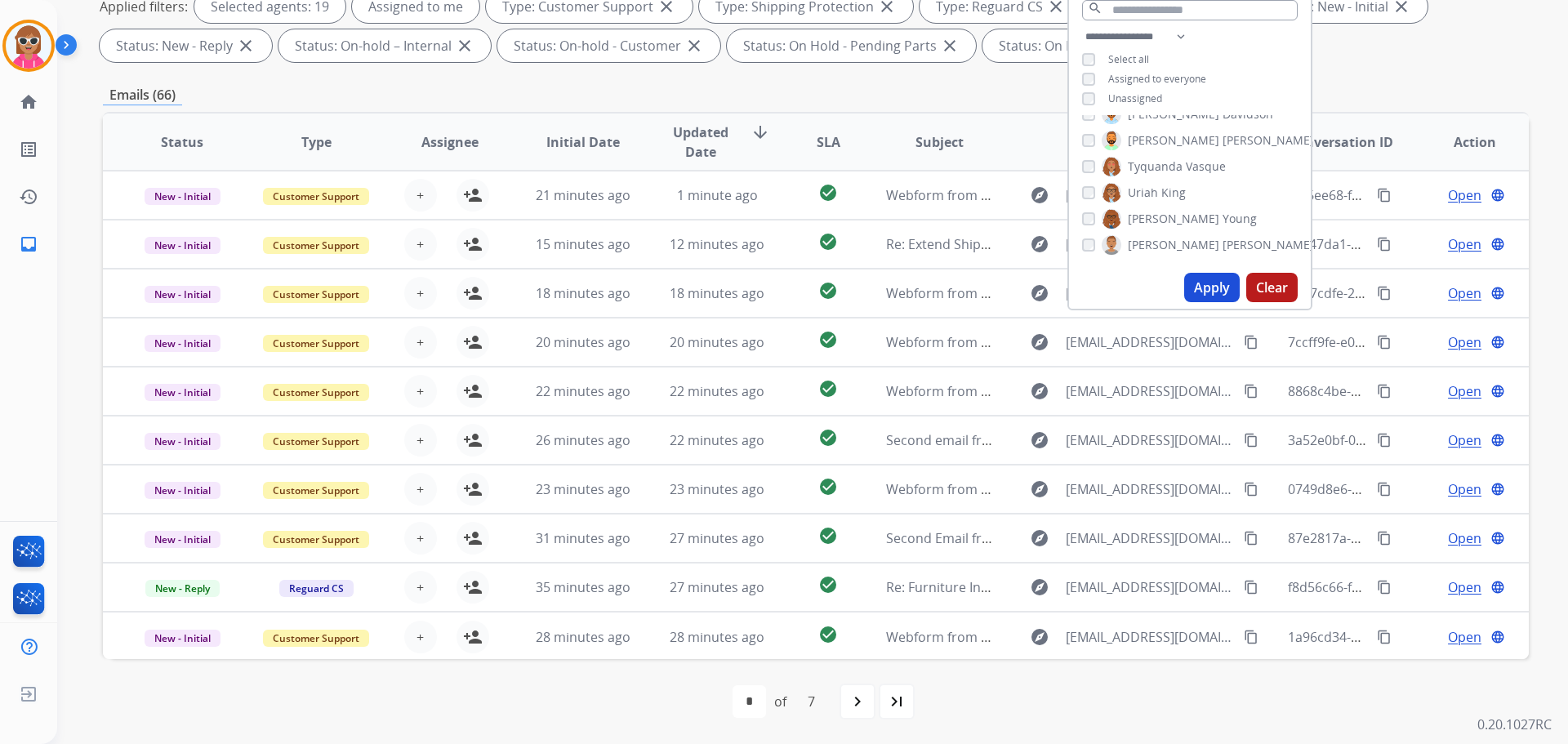
click at [1191, 290] on button "Apply" at bounding box center [1212, 288] width 55 height 29
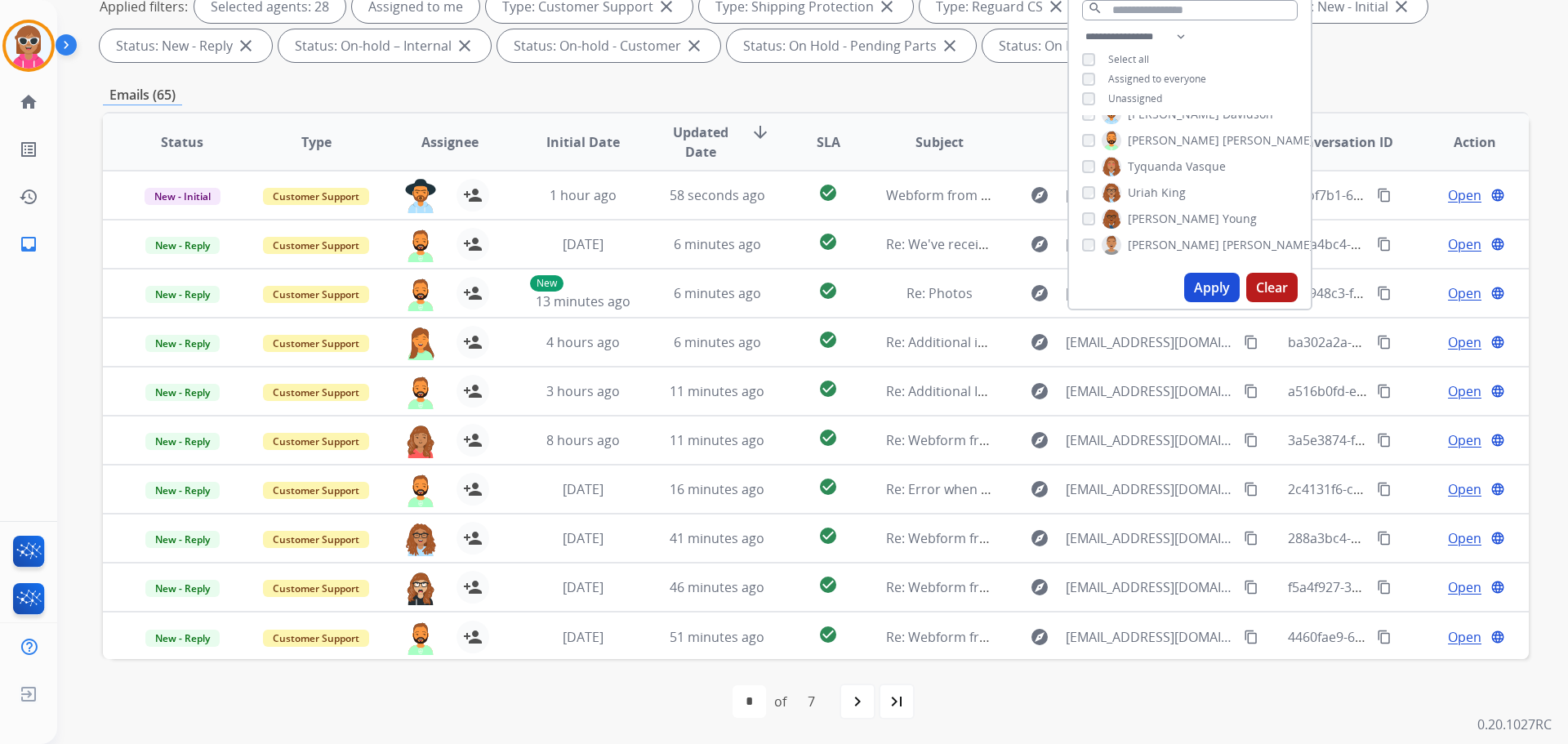
drag, startPoint x: 1402, startPoint y: 95, endPoint x: 1348, endPoint y: 137, distance: 68.4
click at [1253, 95] on div "Emails (65)" at bounding box center [816, 94] width 1426 height 21
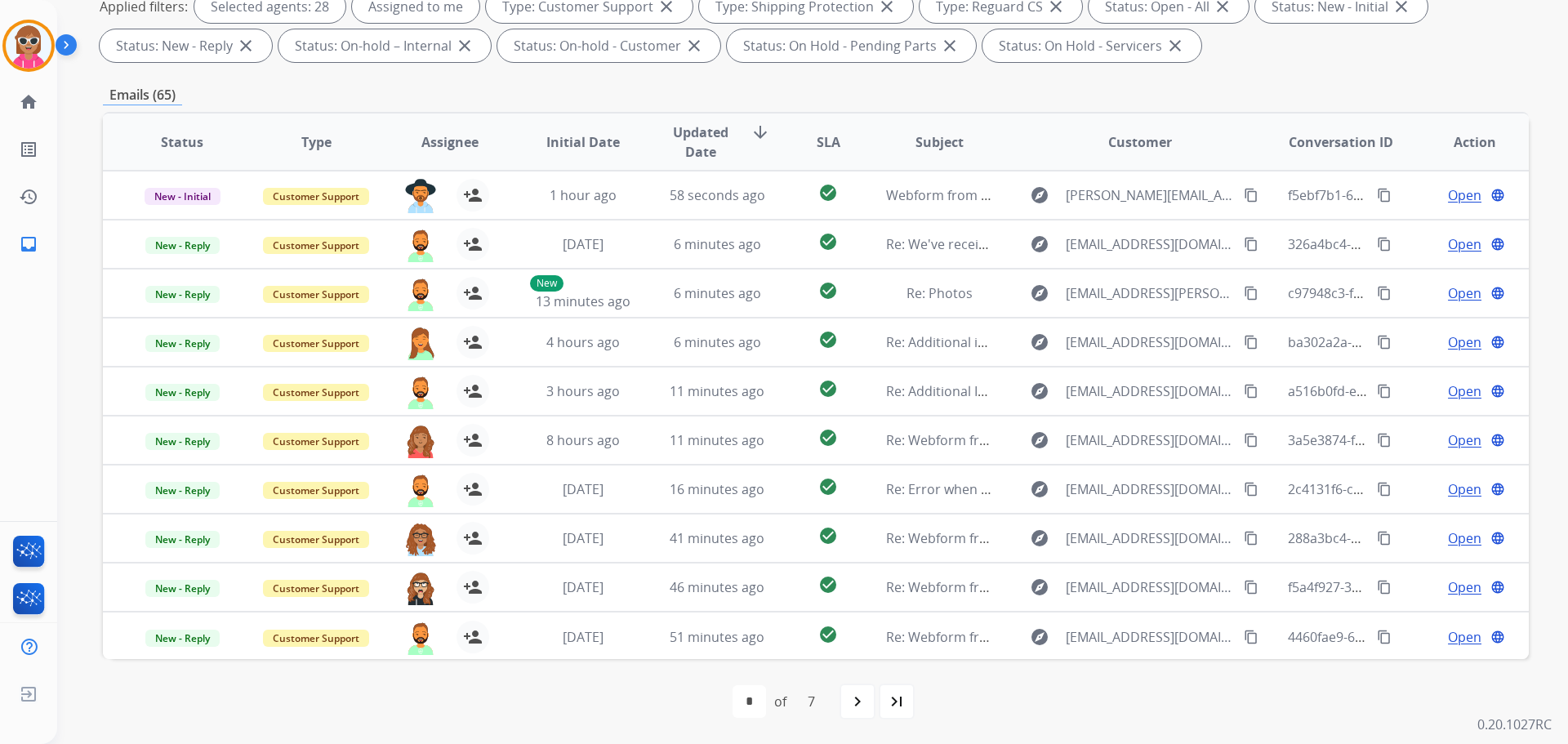
click at [451, 138] on span "Assignee" at bounding box center [450, 143] width 57 height 20
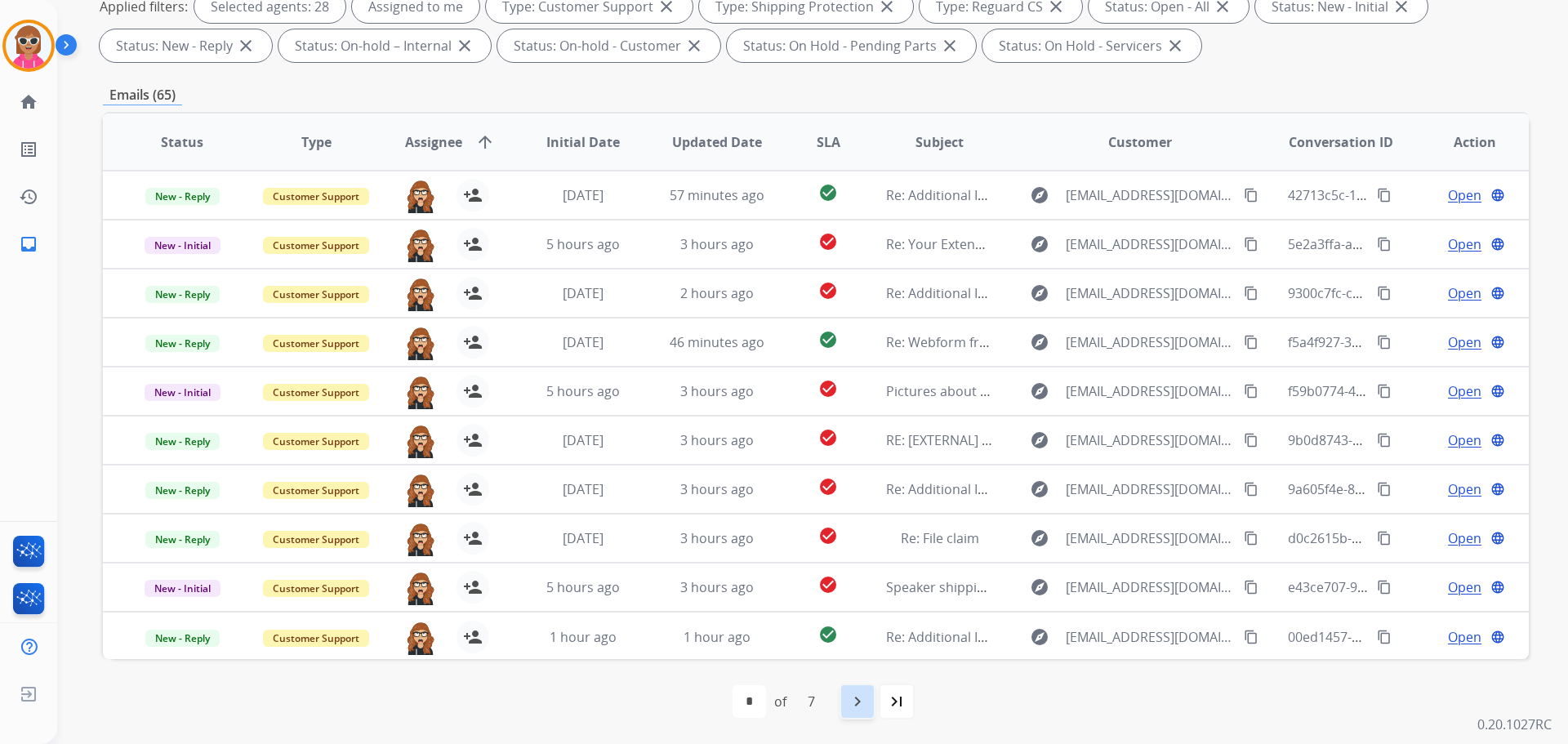
click at [845, 595] on div "navigate_next" at bounding box center [857, 701] width 36 height 36
select select "*"
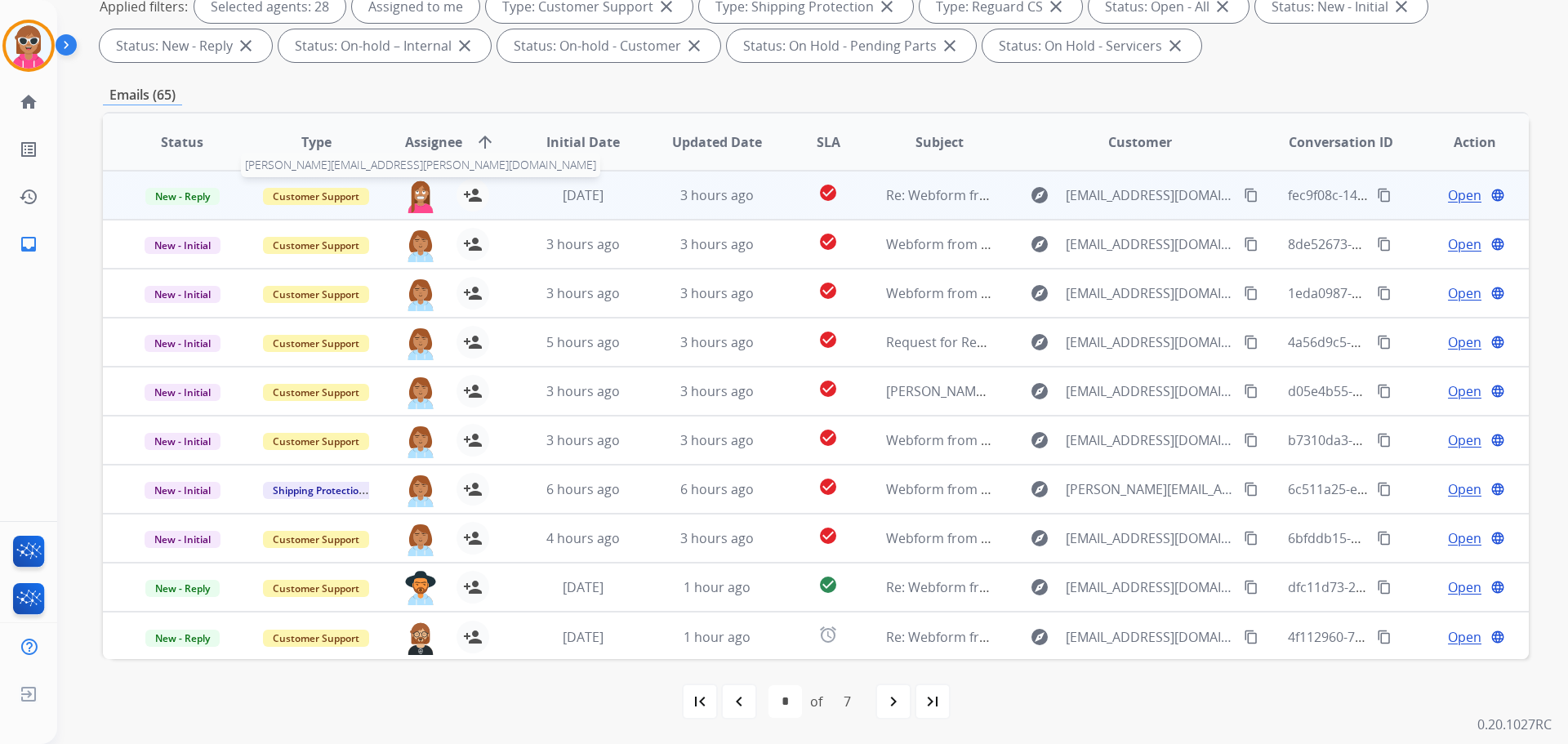
click at [418, 193] on img at bounding box center [420, 196] width 32 height 34
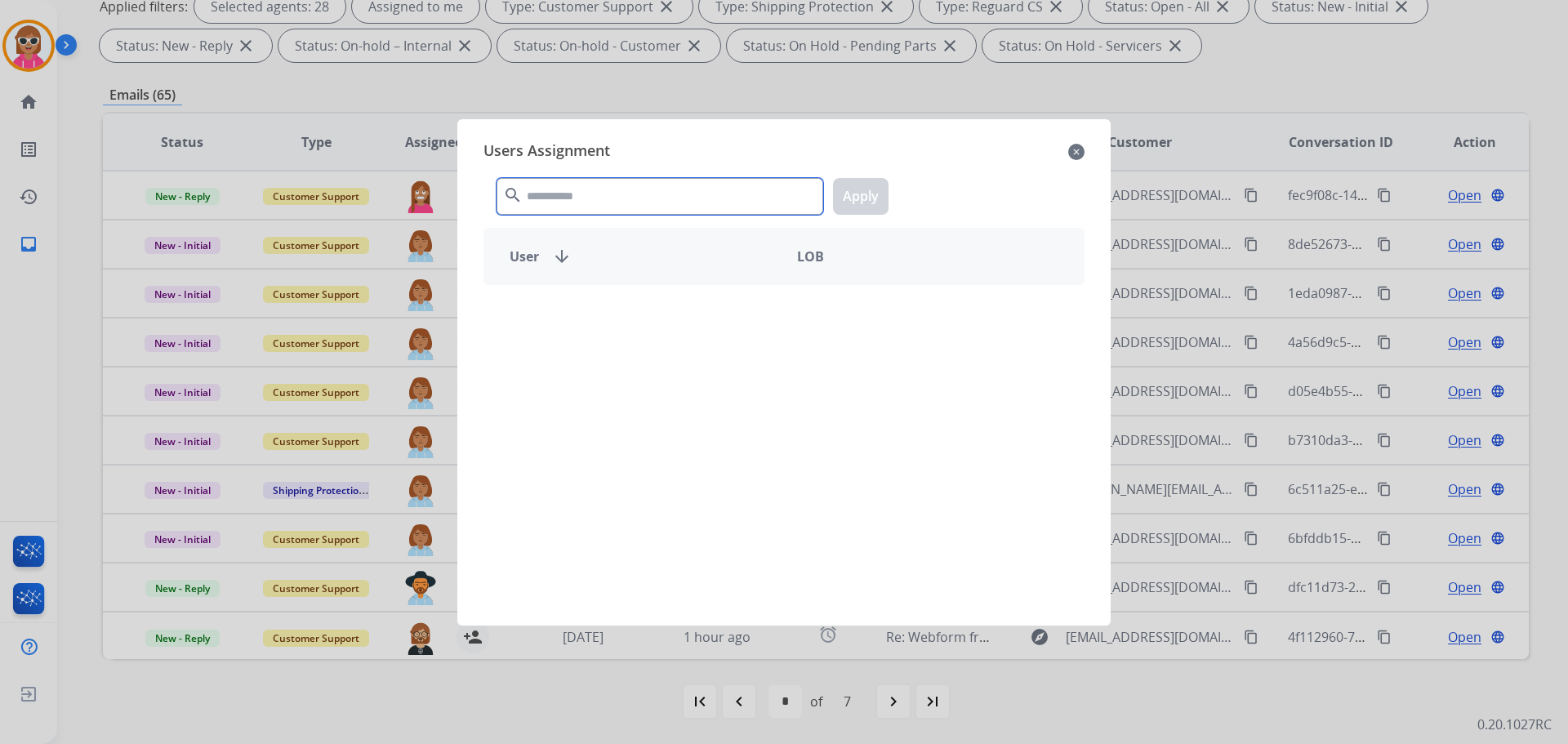
click at [540, 185] on input "text" at bounding box center [660, 196] width 326 height 36
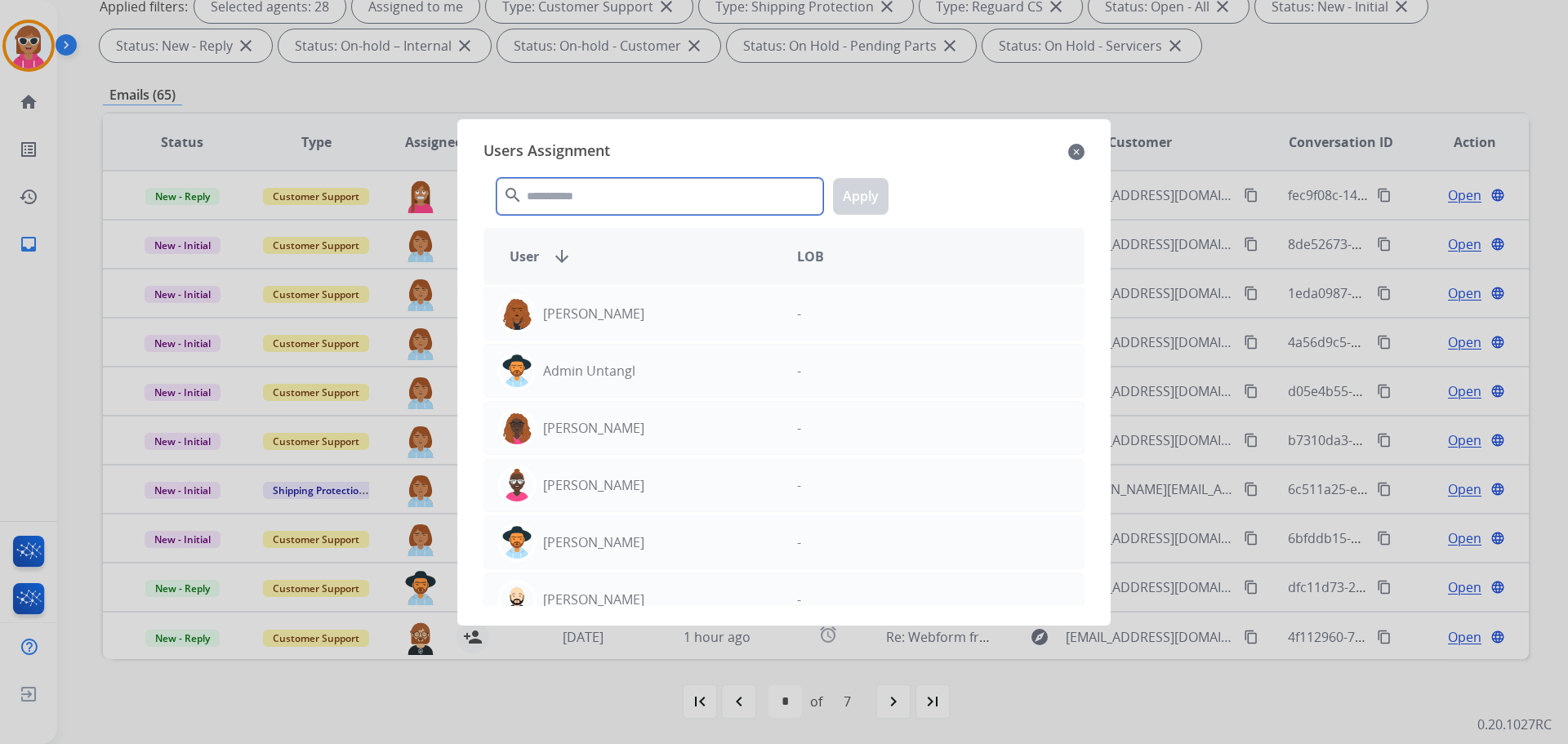
click at [597, 187] on input "text" at bounding box center [660, 196] width 326 height 36
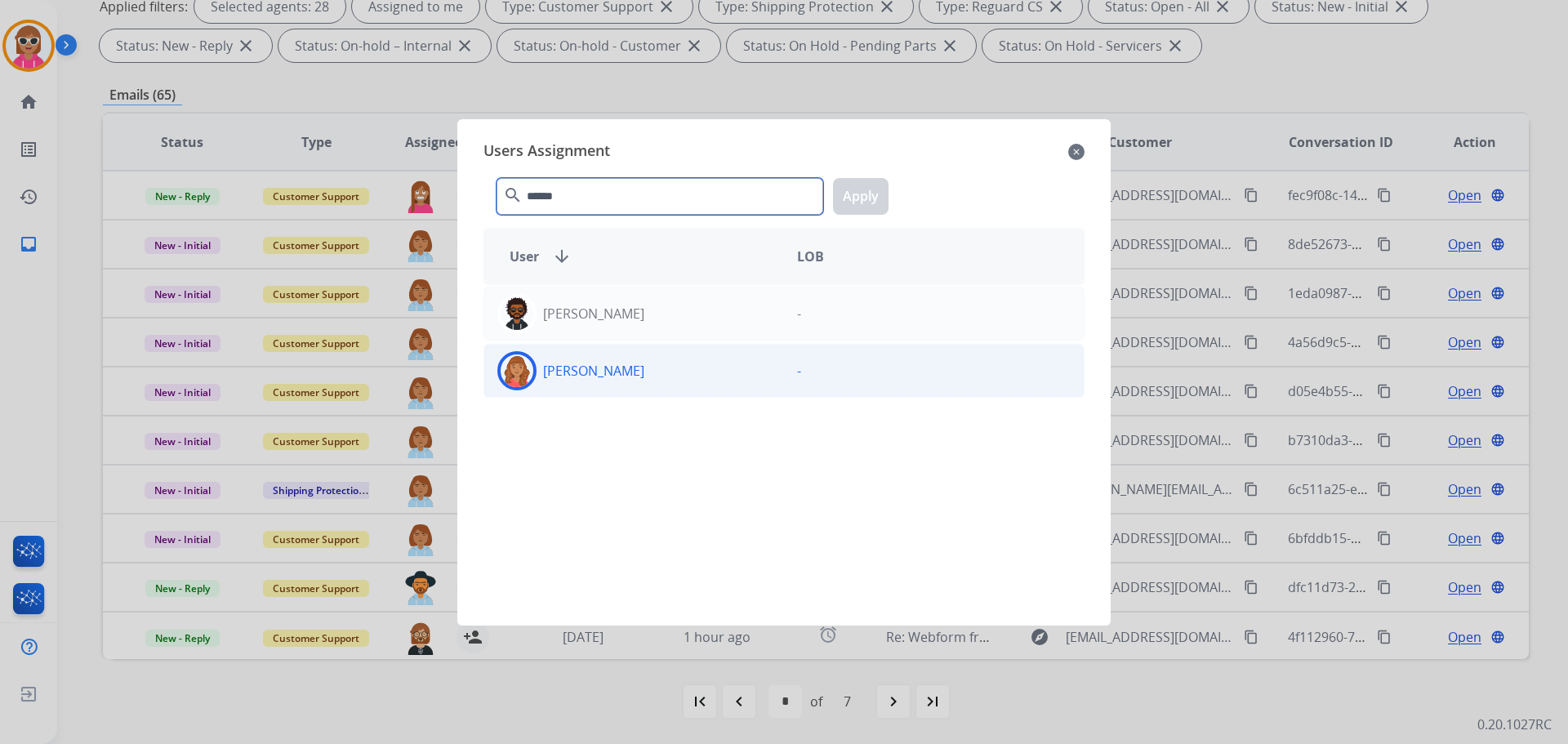
type input "******"
click at [605, 370] on p "[PERSON_NAME]" at bounding box center [594, 371] width 101 height 20
click at [879, 185] on button "Apply" at bounding box center [860, 196] width 55 height 36
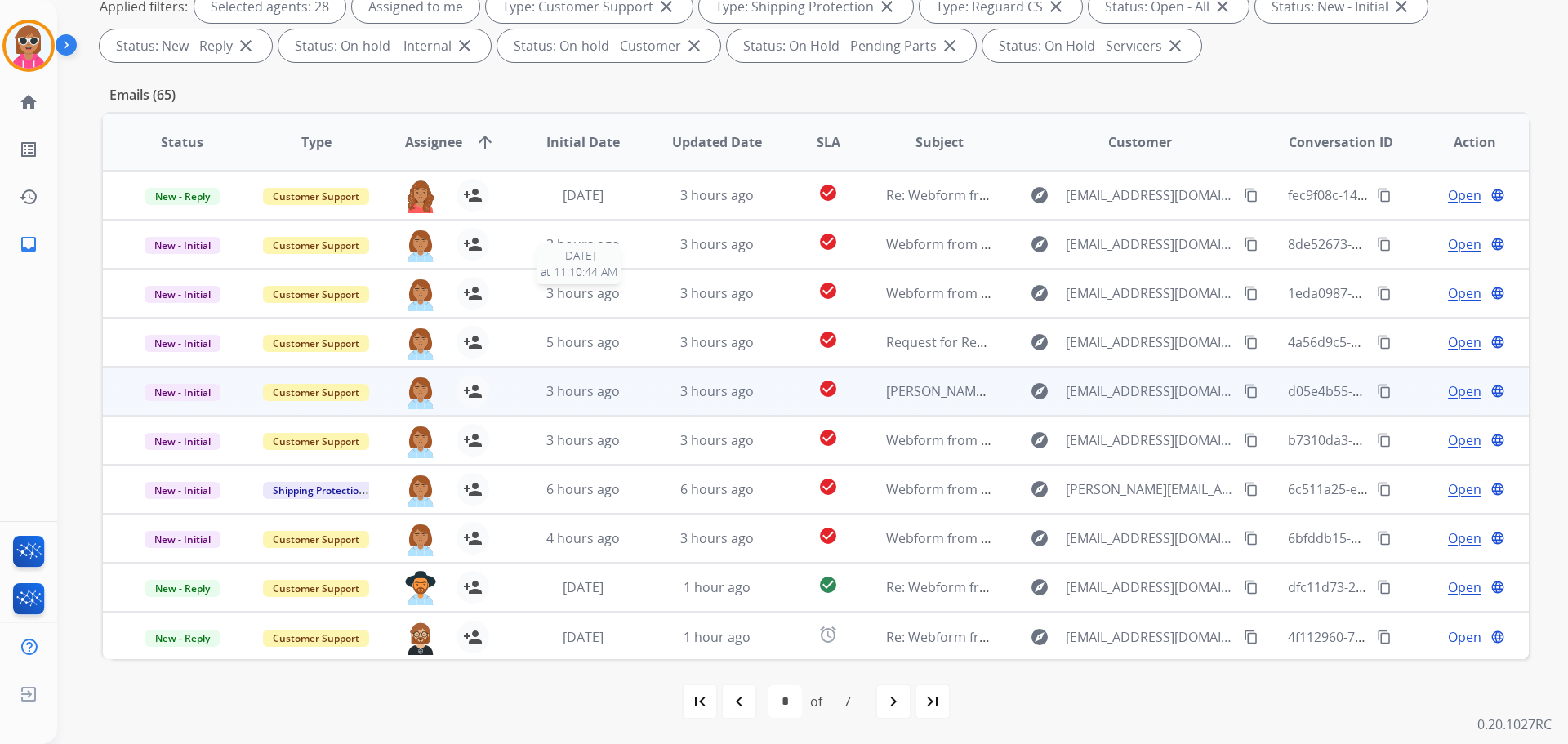
scroll to position [2, 0]
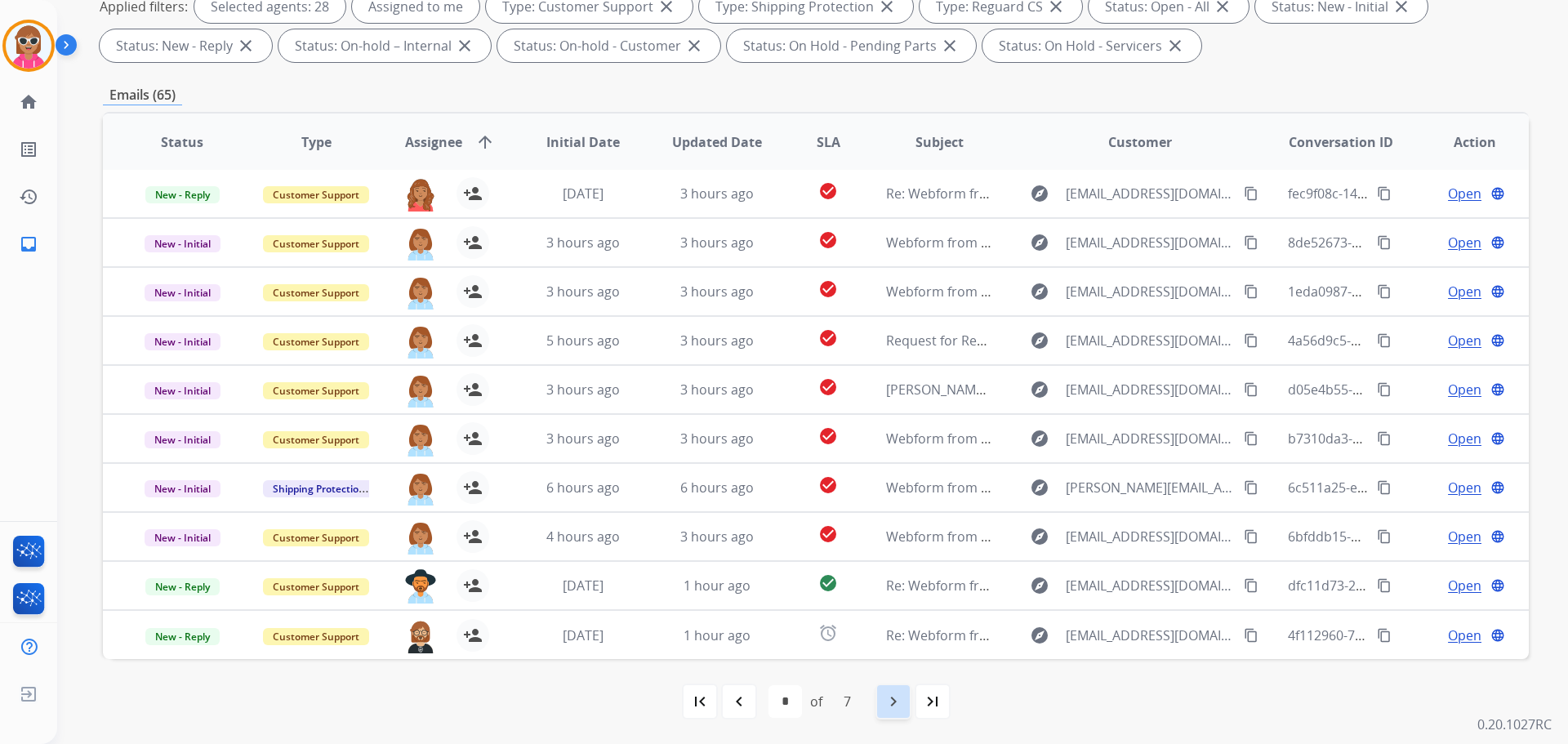
click at [887, 595] on mat-icon "navigate_next" at bounding box center [894, 702] width 20 height 20
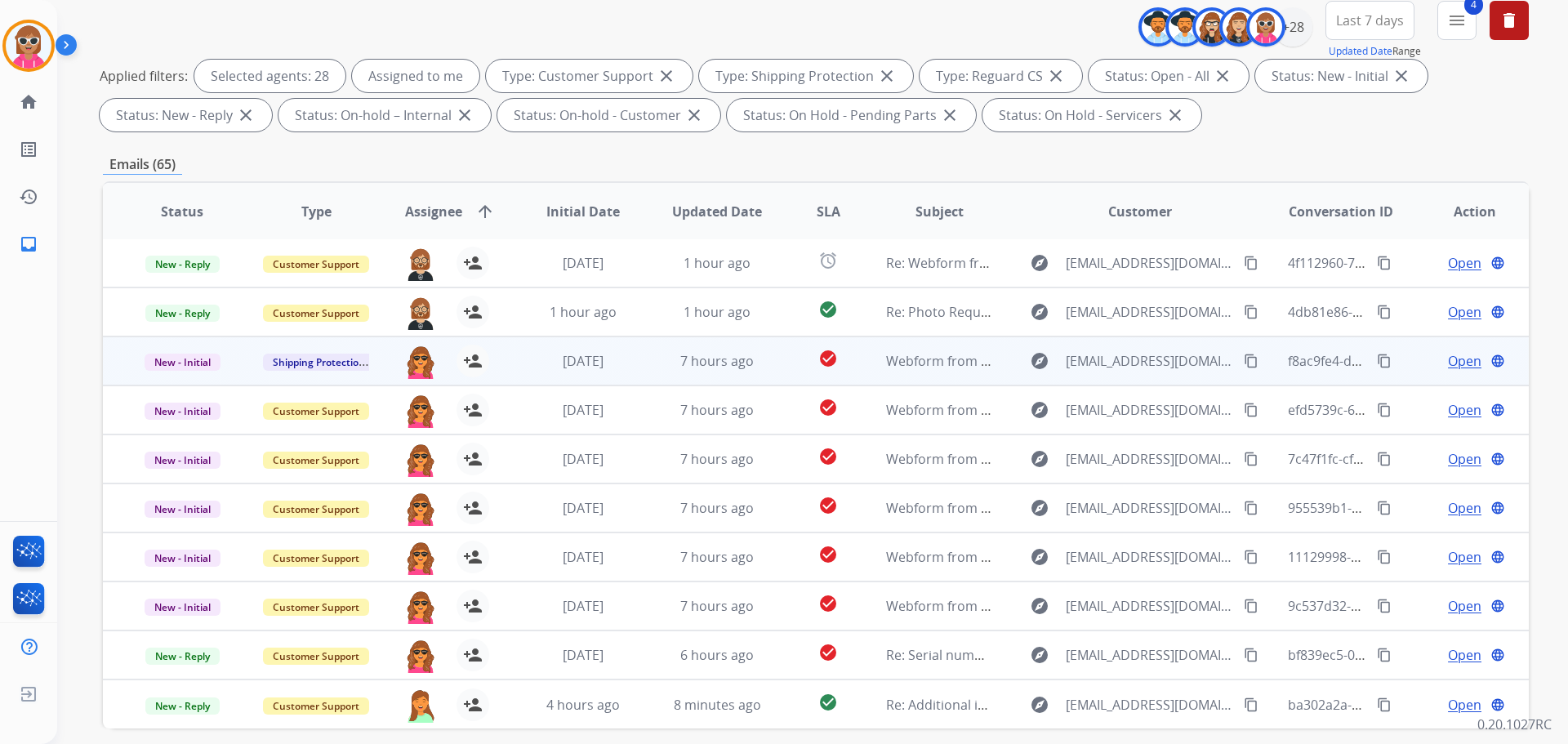
scroll to position [263, 0]
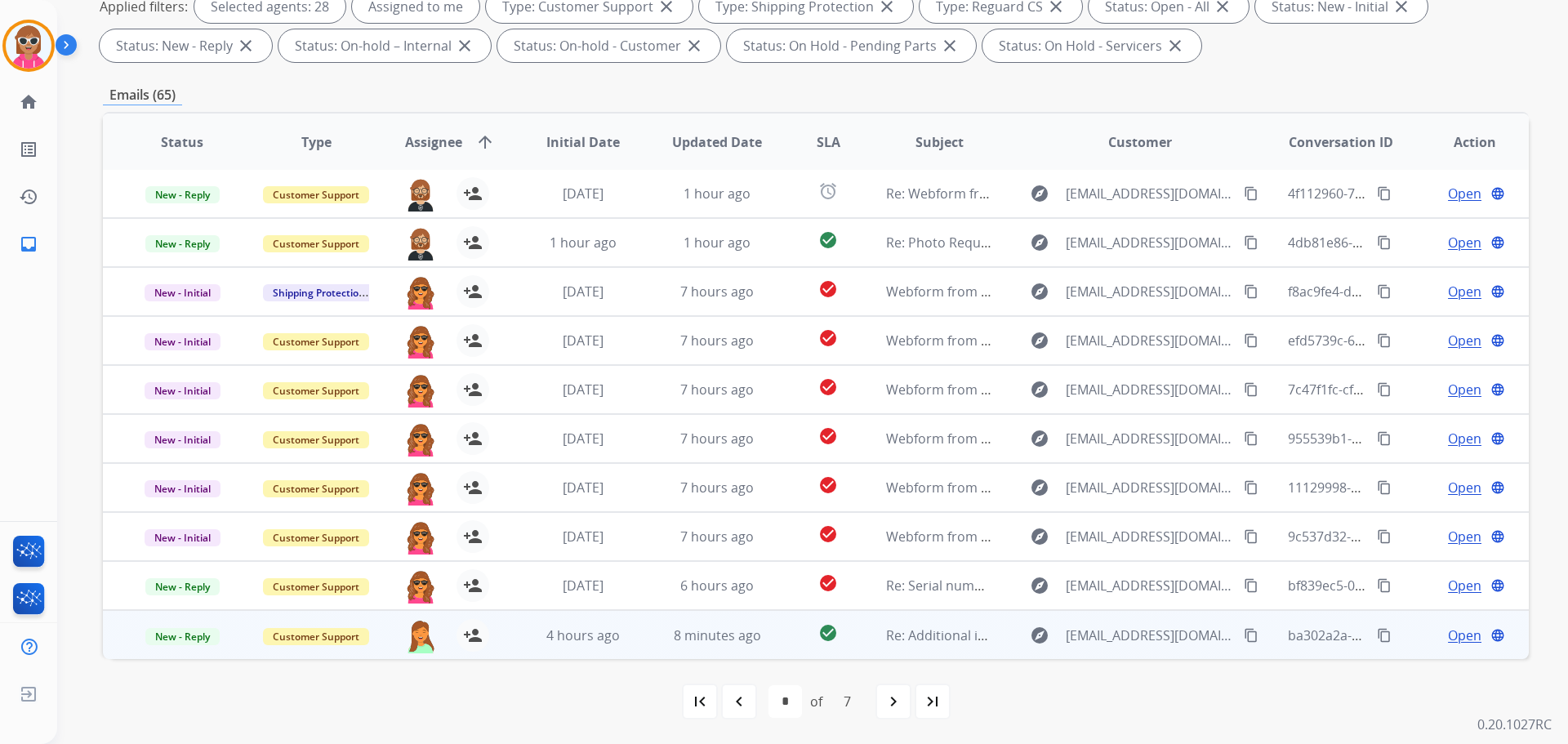
click at [861, 595] on td "Re: Additional information needed" at bounding box center [927, 635] width 134 height 49
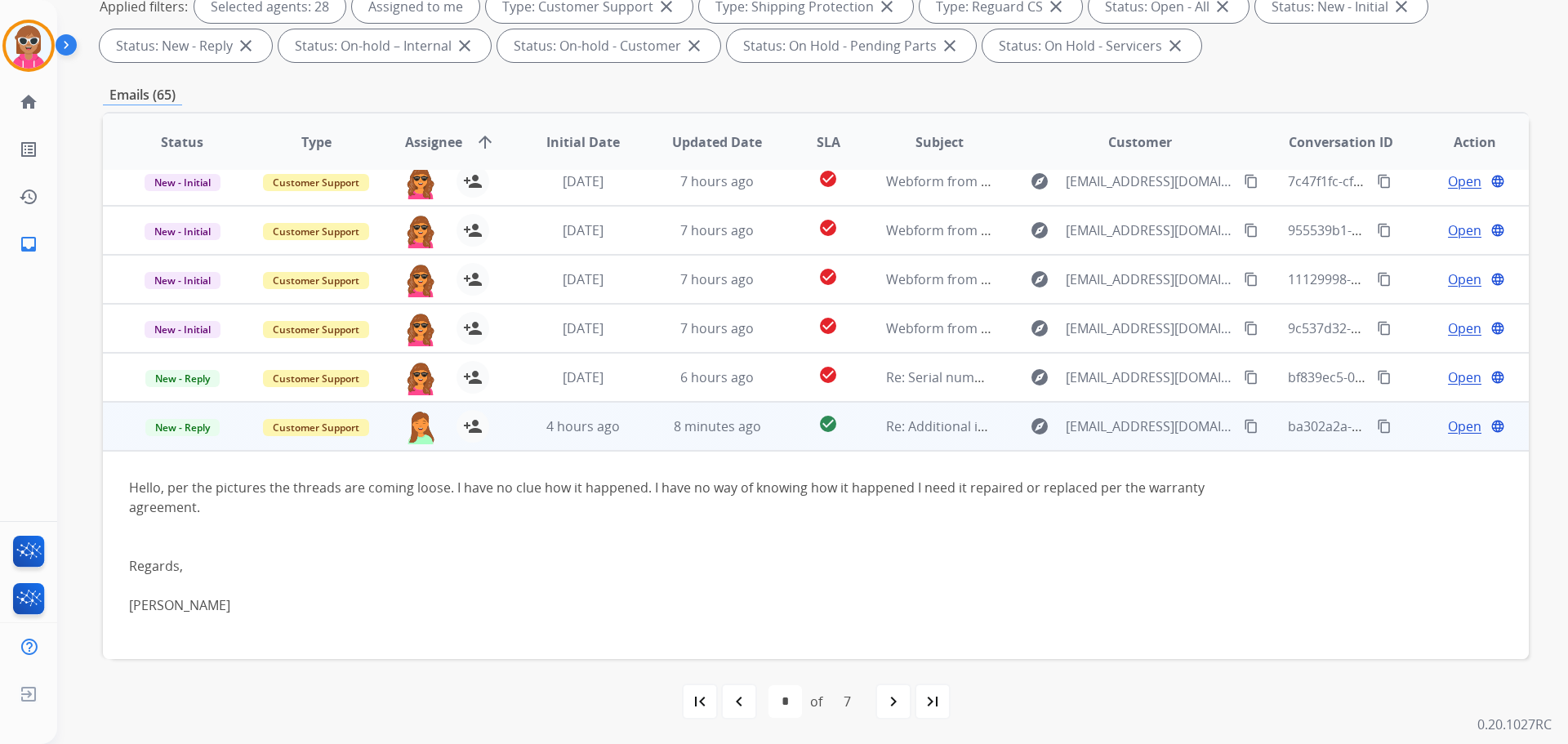
scroll to position [211, 0]
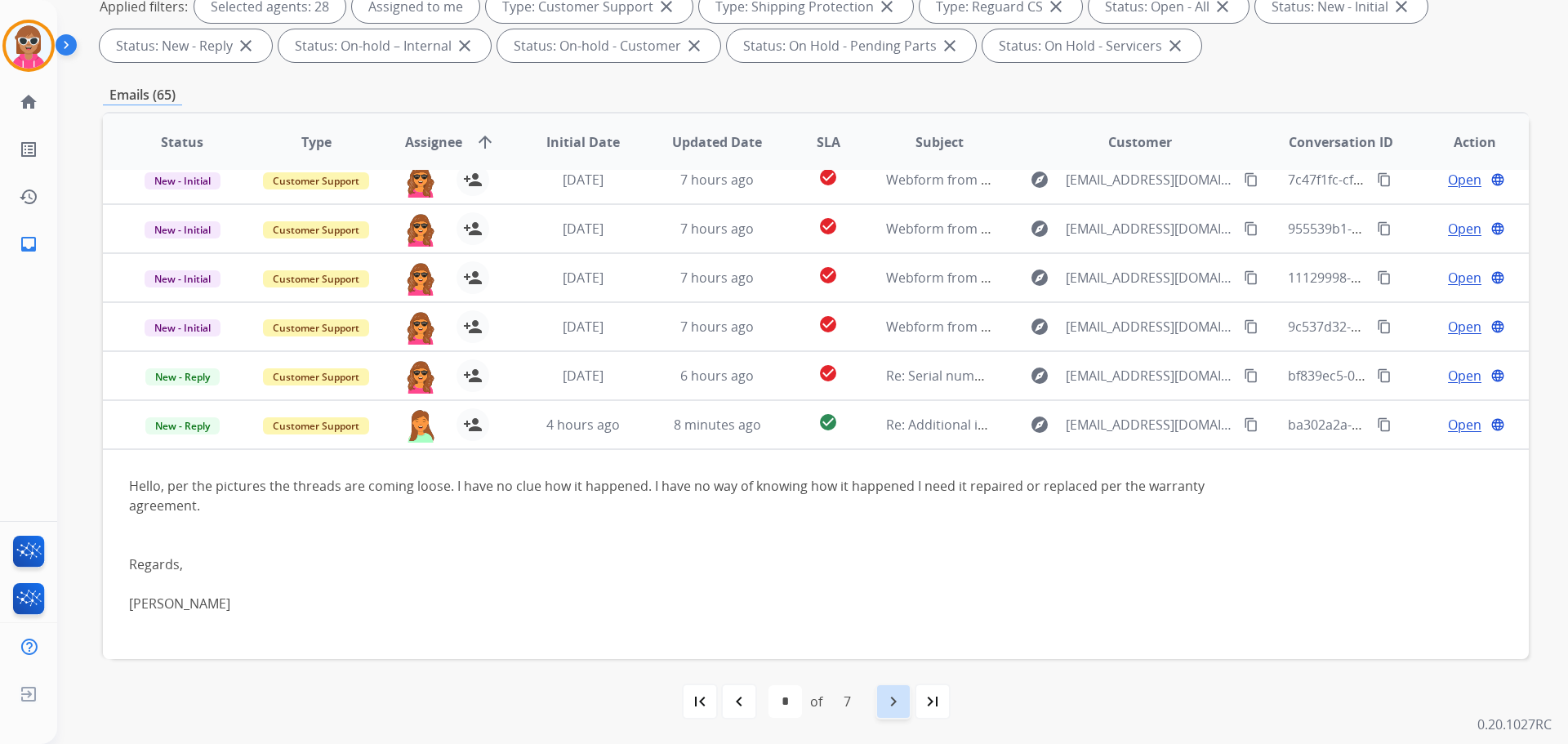
click at [887, 595] on div "navigate_next" at bounding box center [894, 701] width 36 height 36
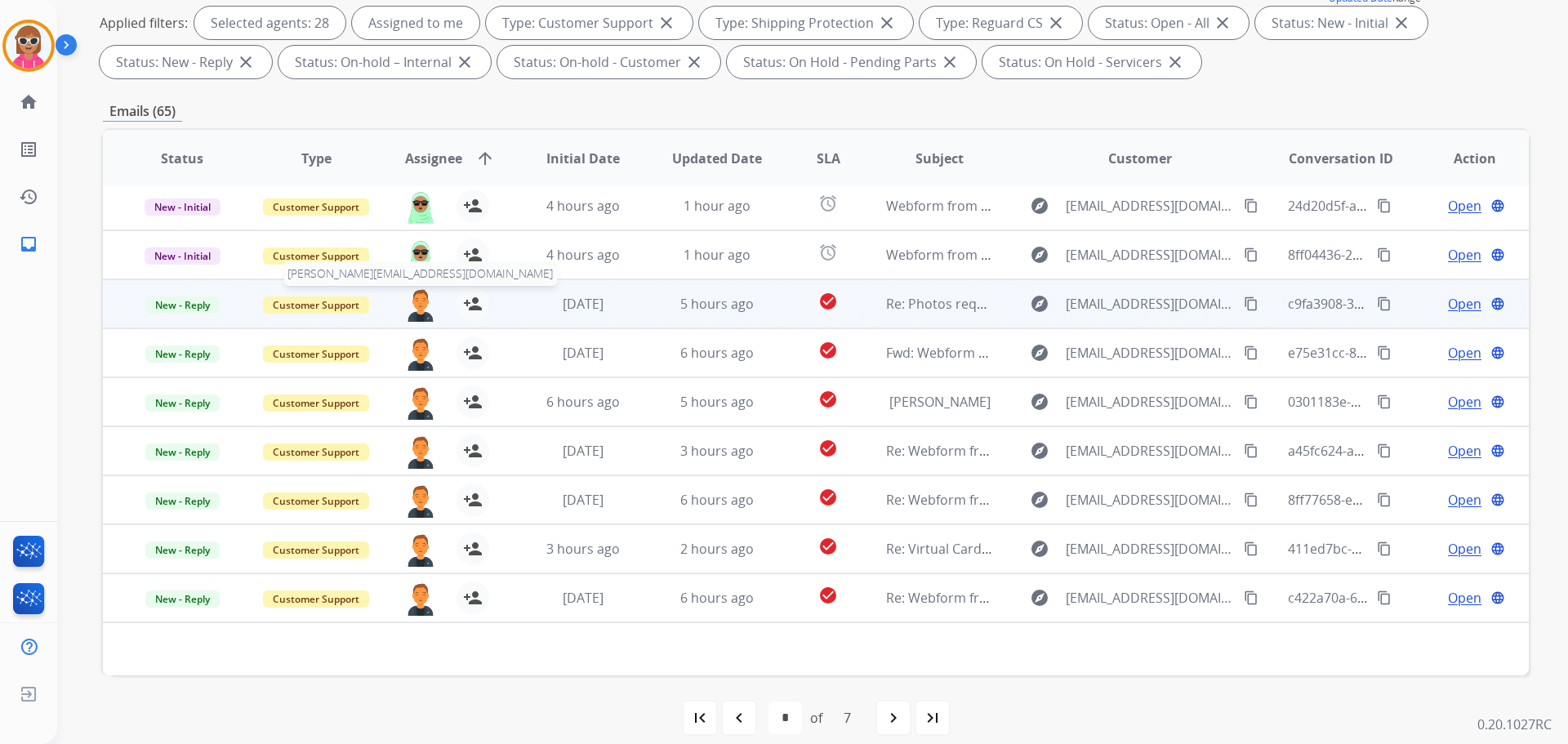
scroll to position [263, 0]
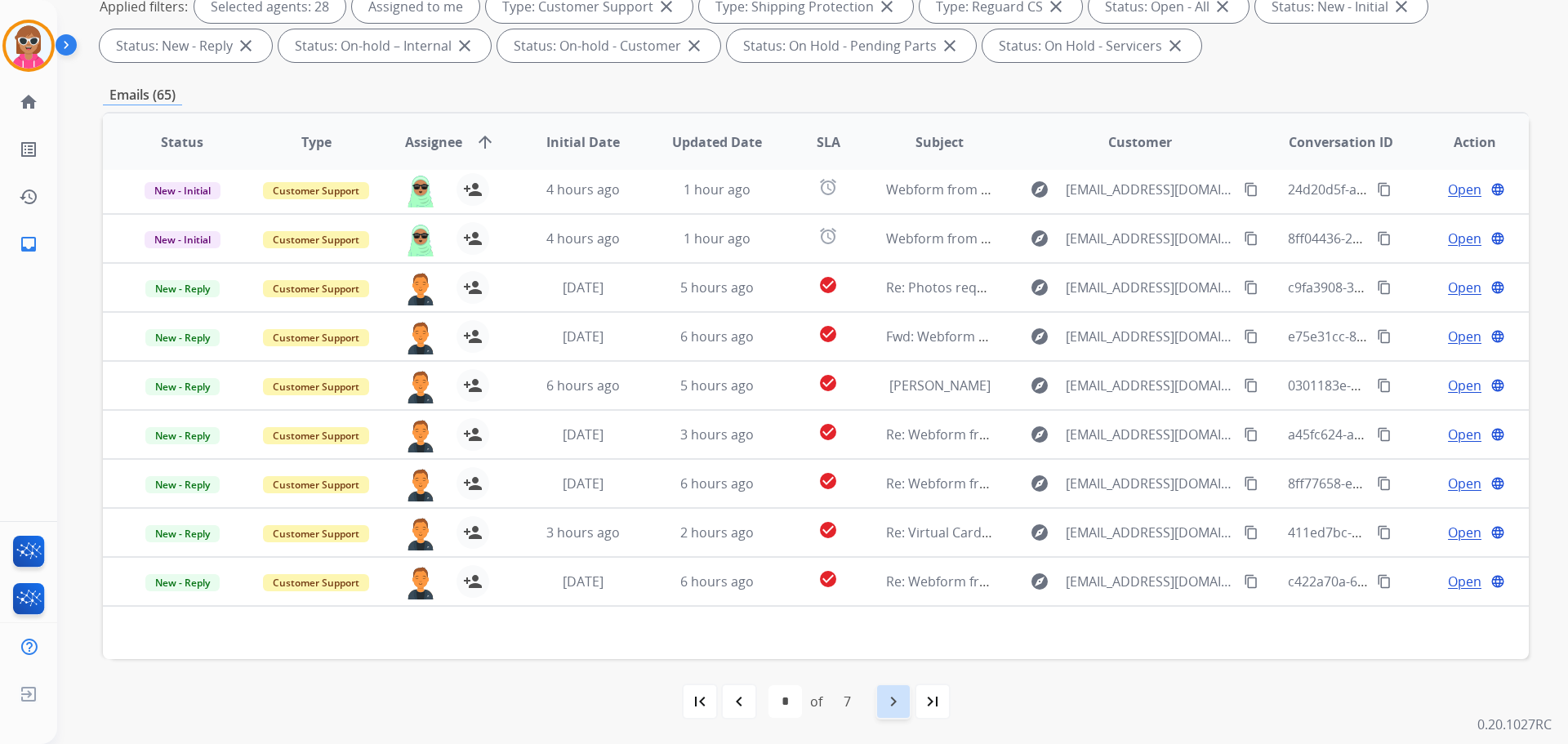
click at [892, 595] on mat-icon "navigate_next" at bounding box center [894, 702] width 20 height 20
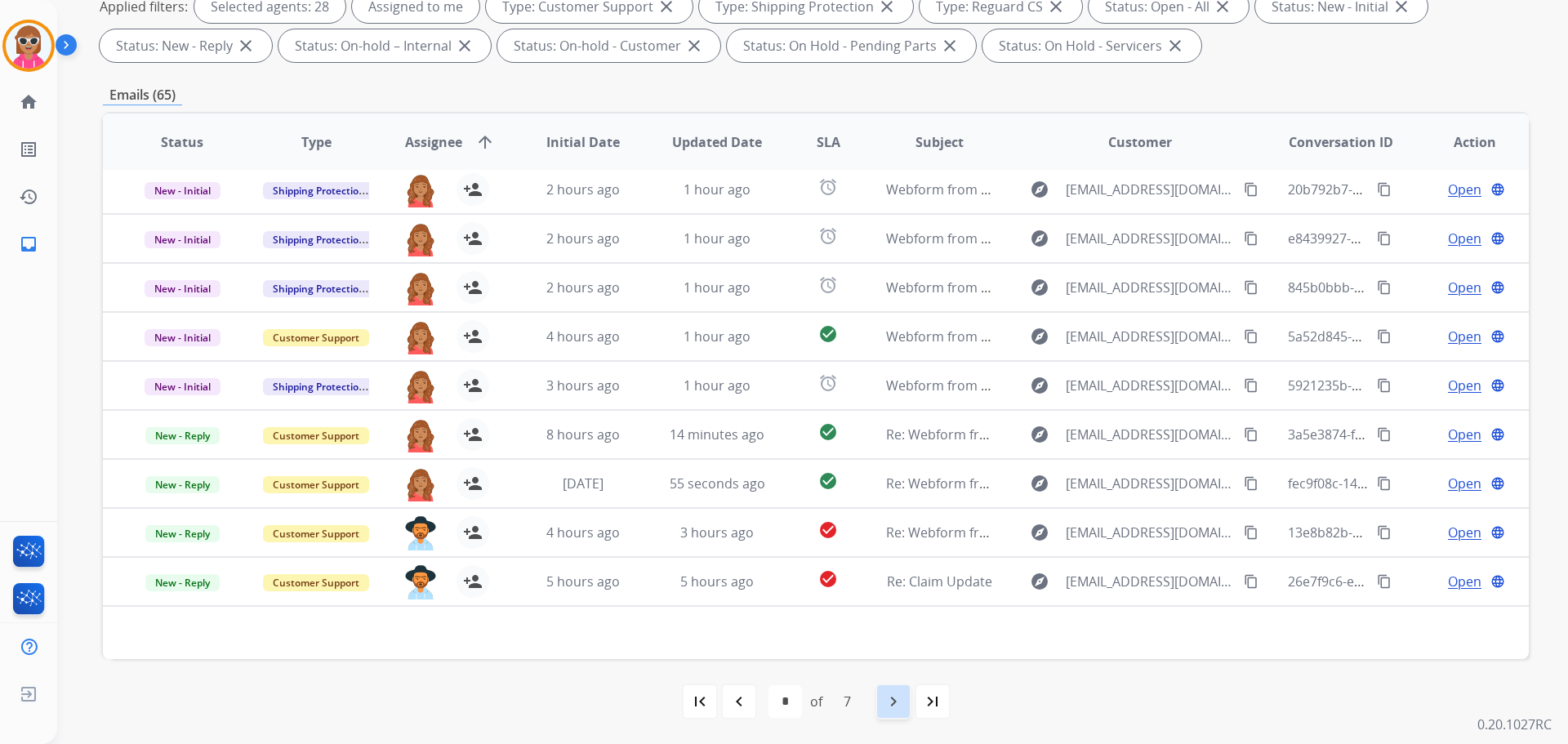
click at [899, 595] on mat-icon "navigate_next" at bounding box center [894, 702] width 20 height 20
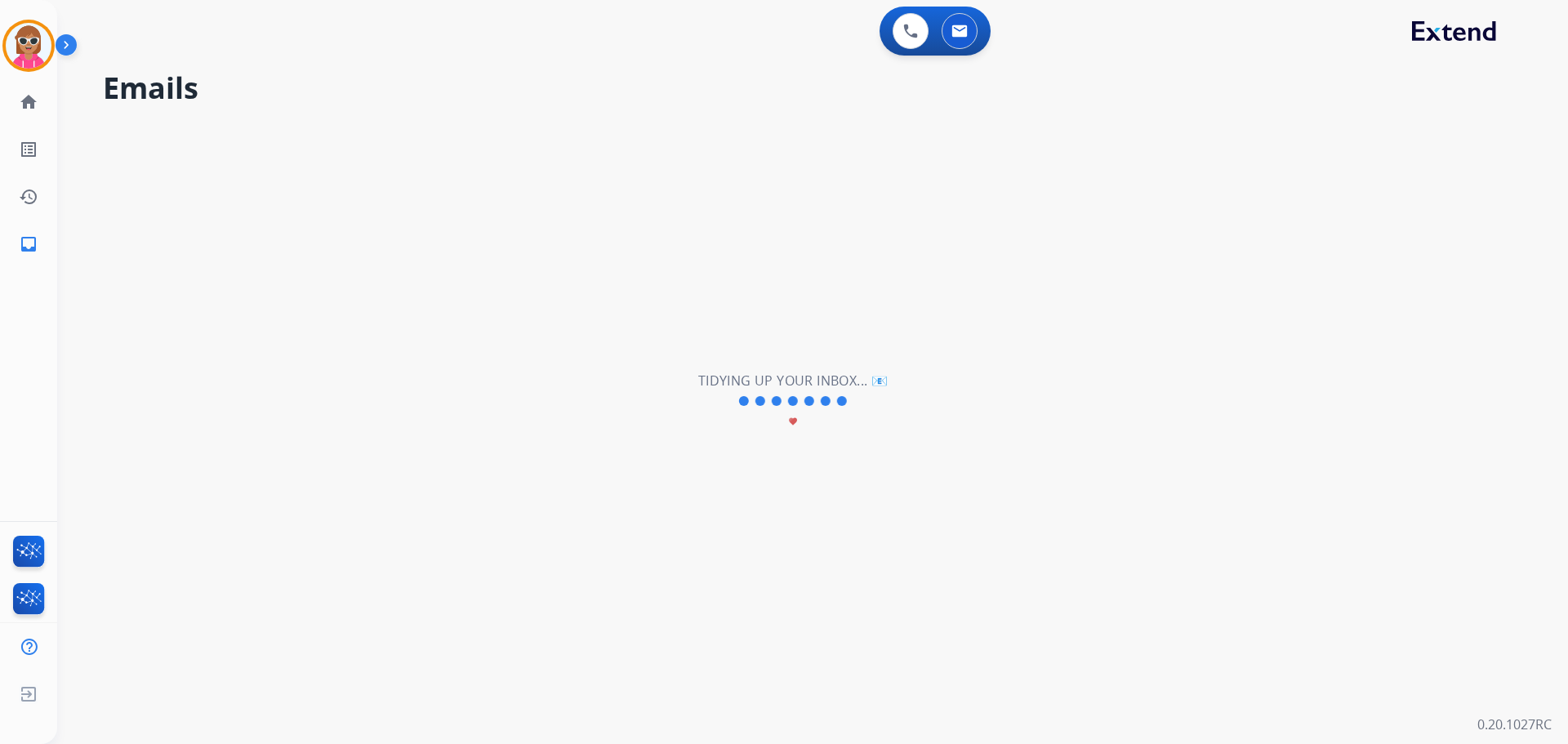
scroll to position [0, 0]
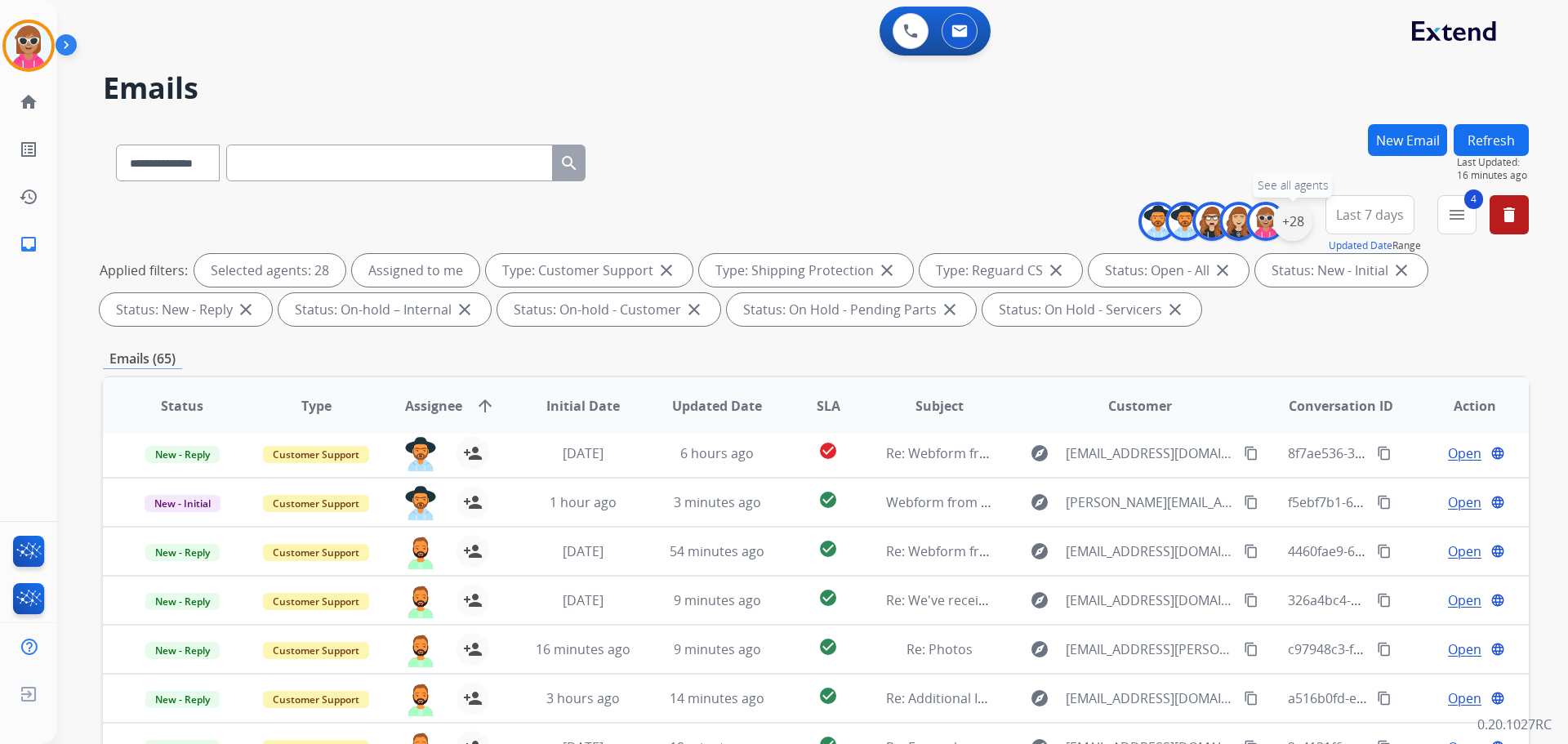
click at [1253, 226] on div "+28" at bounding box center [1293, 221] width 39 height 39
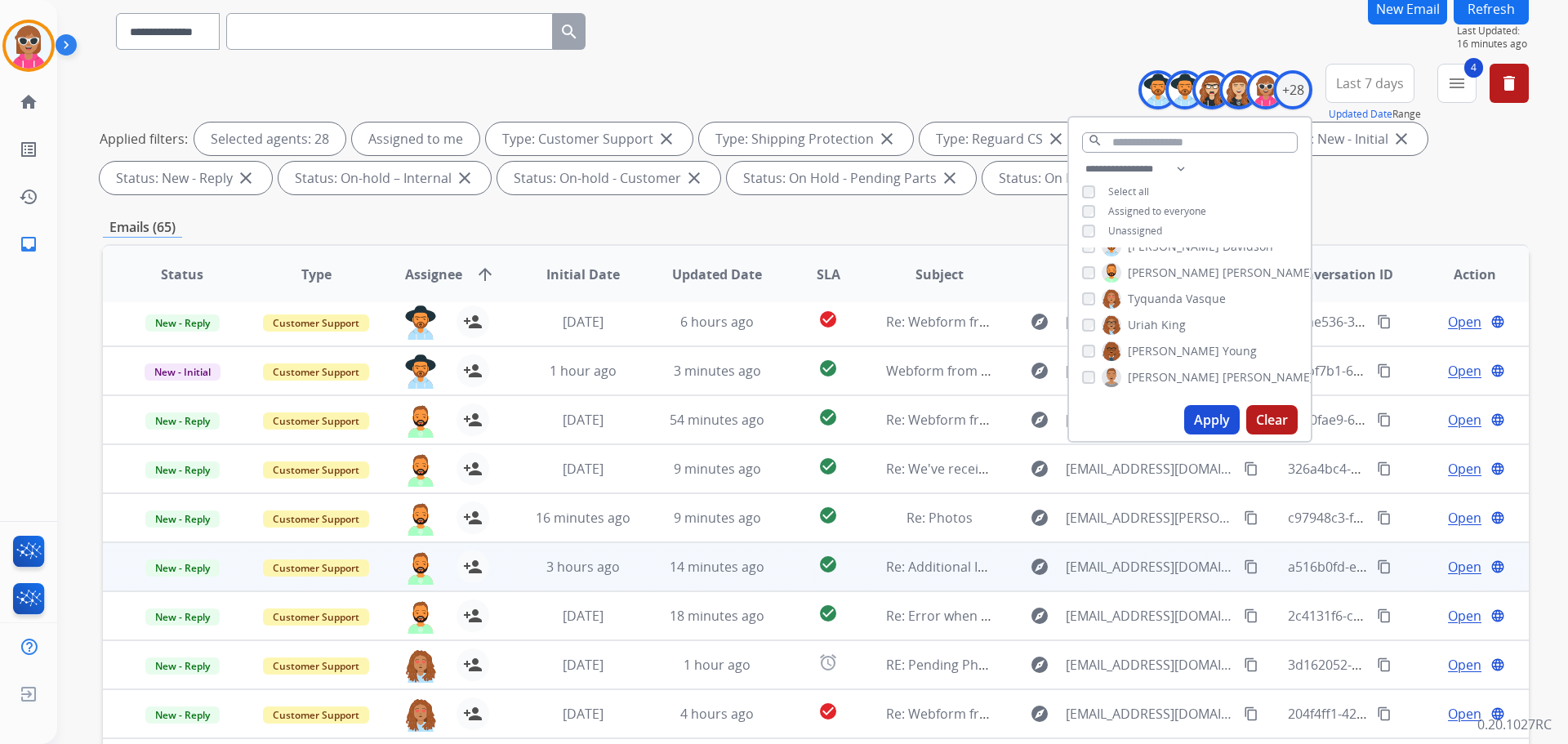
scroll to position [245, 0]
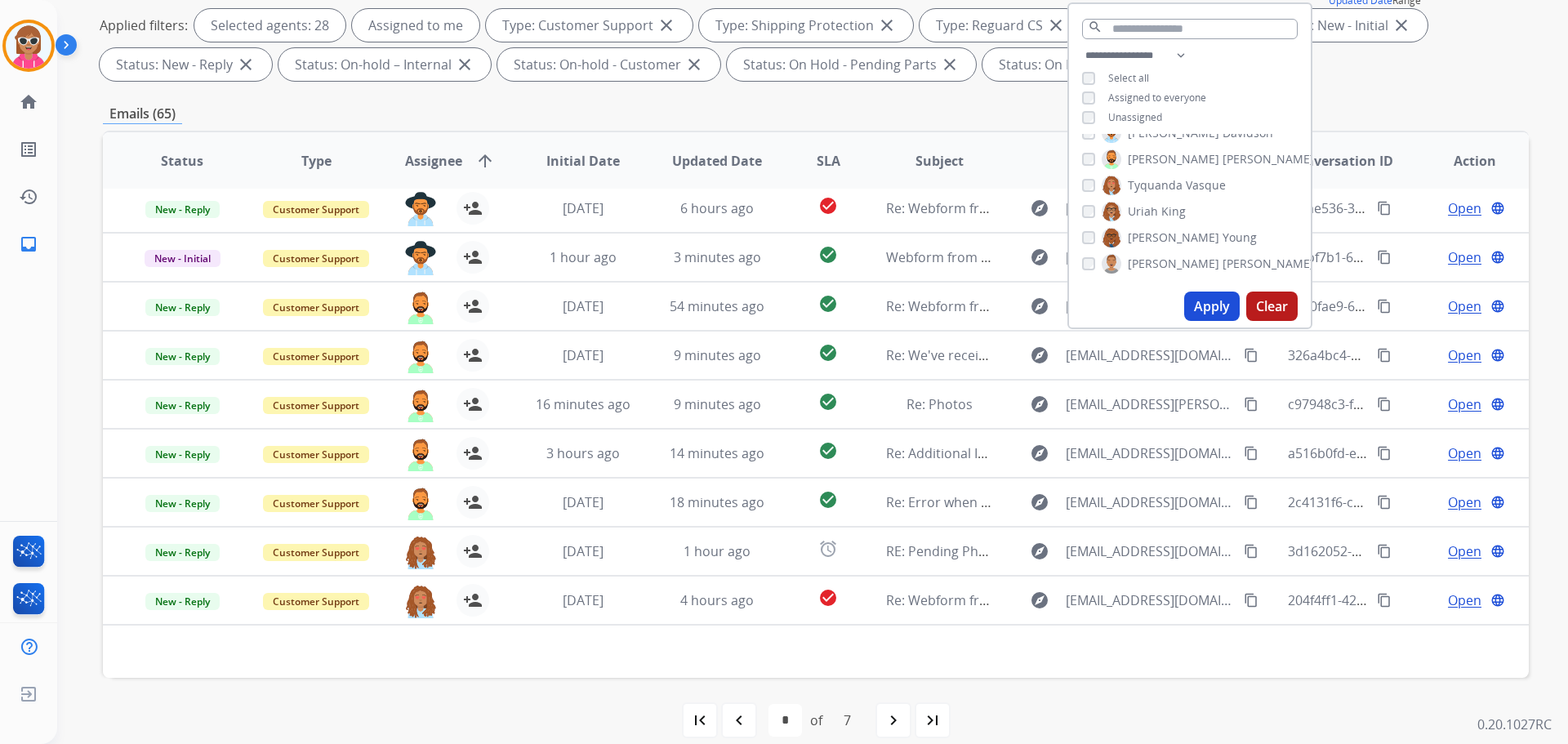
click at [1220, 312] on button "Apply" at bounding box center [1212, 307] width 55 height 29
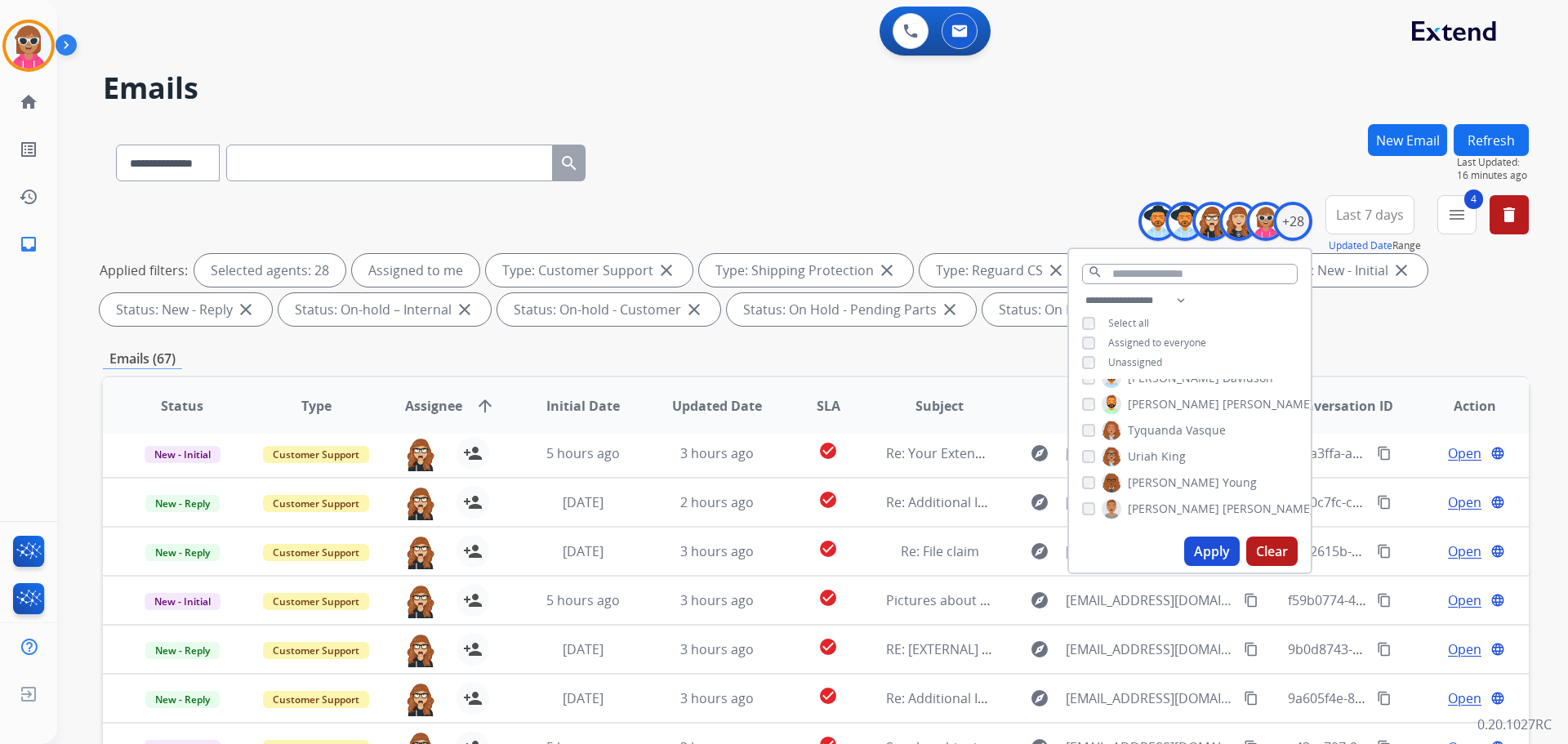
click at [1191, 553] on button "Apply" at bounding box center [1212, 551] width 55 height 29
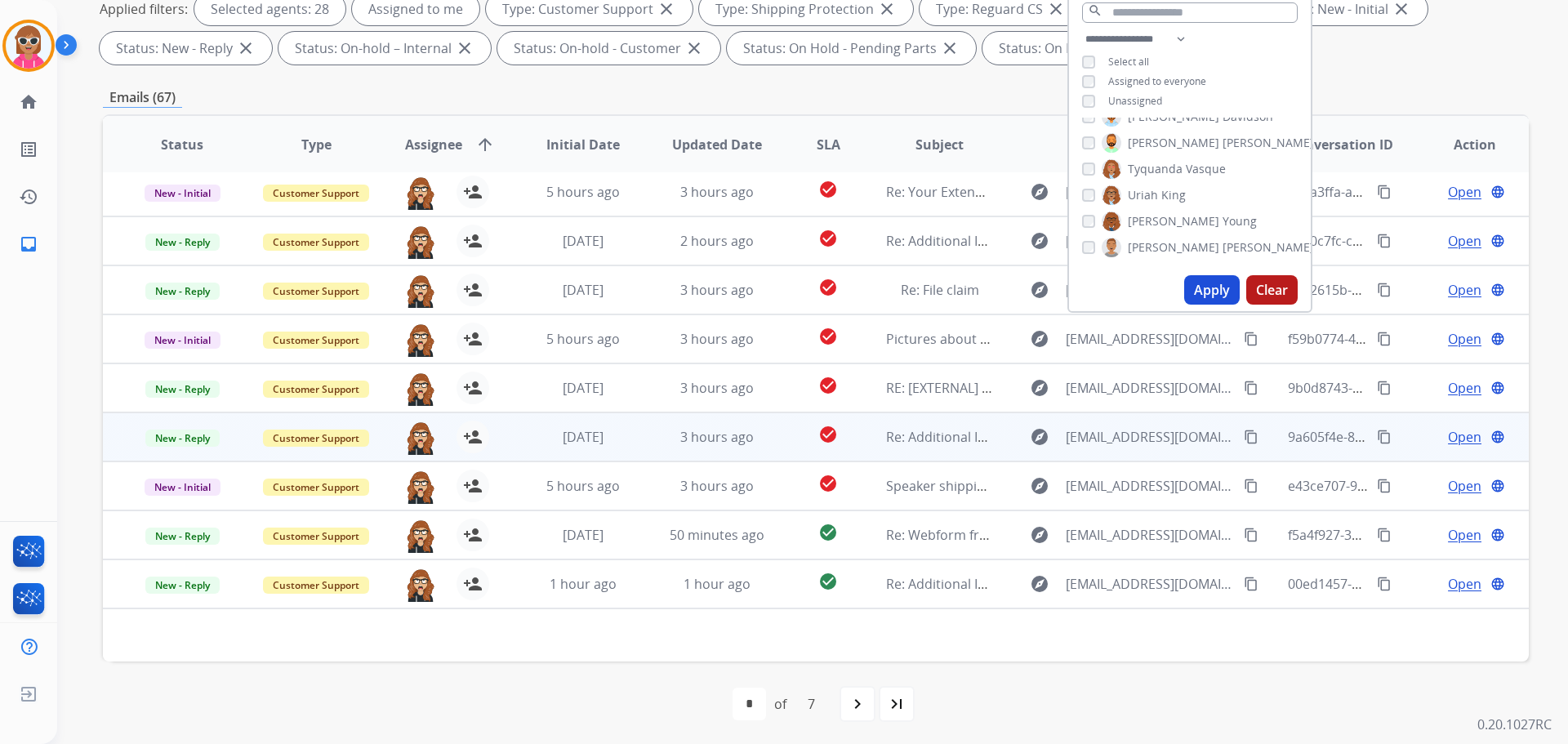
scroll to position [263, 0]
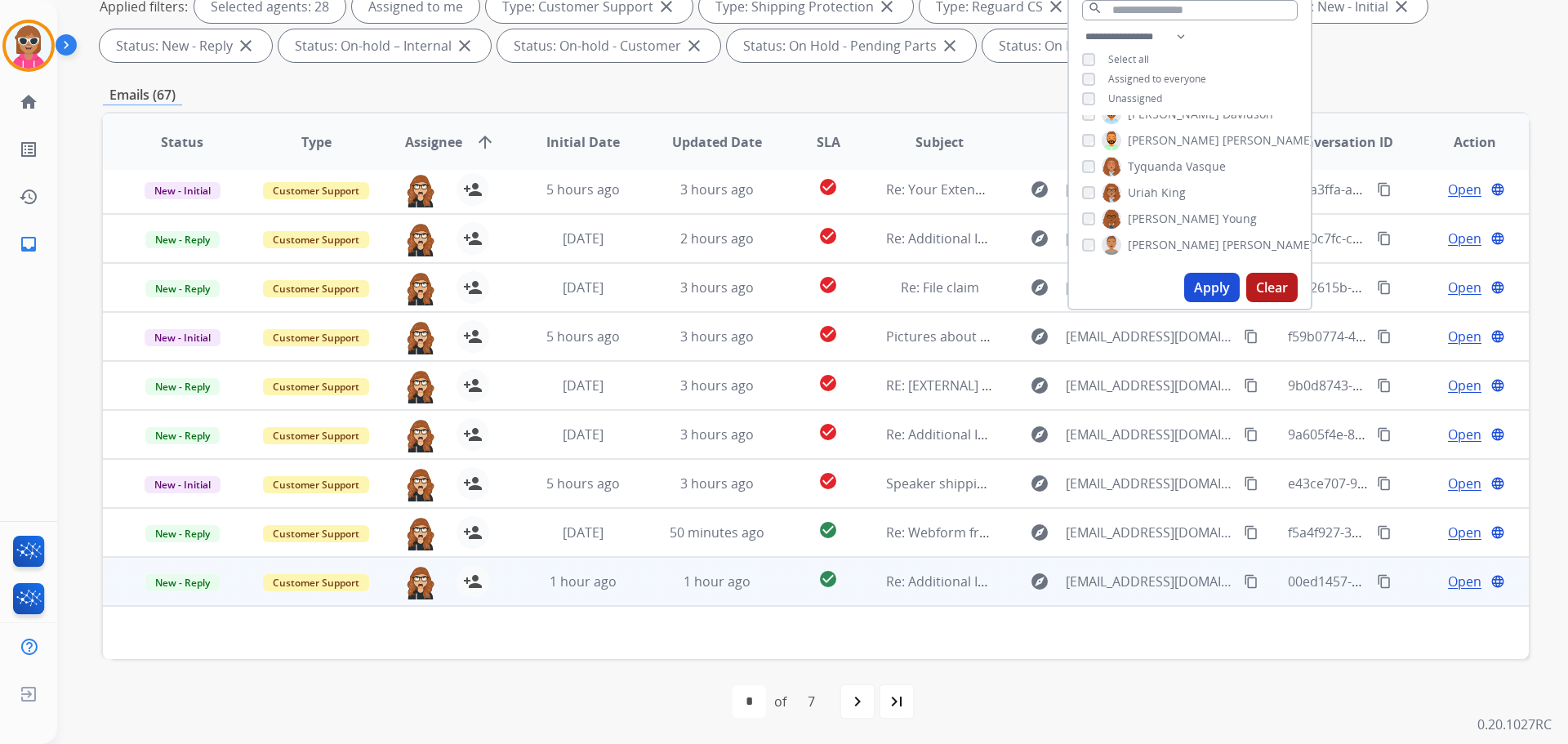
click at [860, 588] on td "Re: Additional Information Needed: Police Report: Needed by [DATE]" at bounding box center [927, 582] width 134 height 49
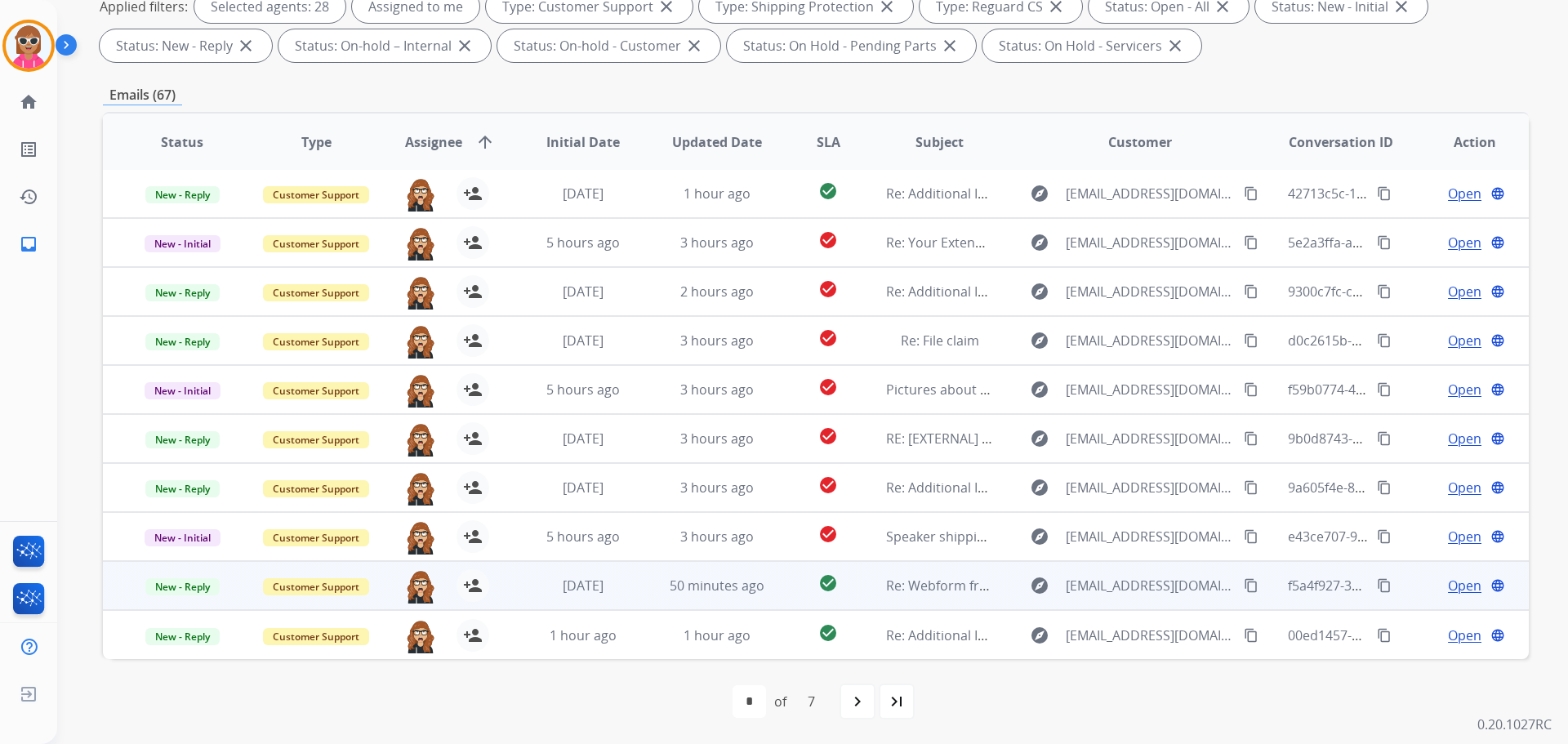
scroll to position [2, 0]
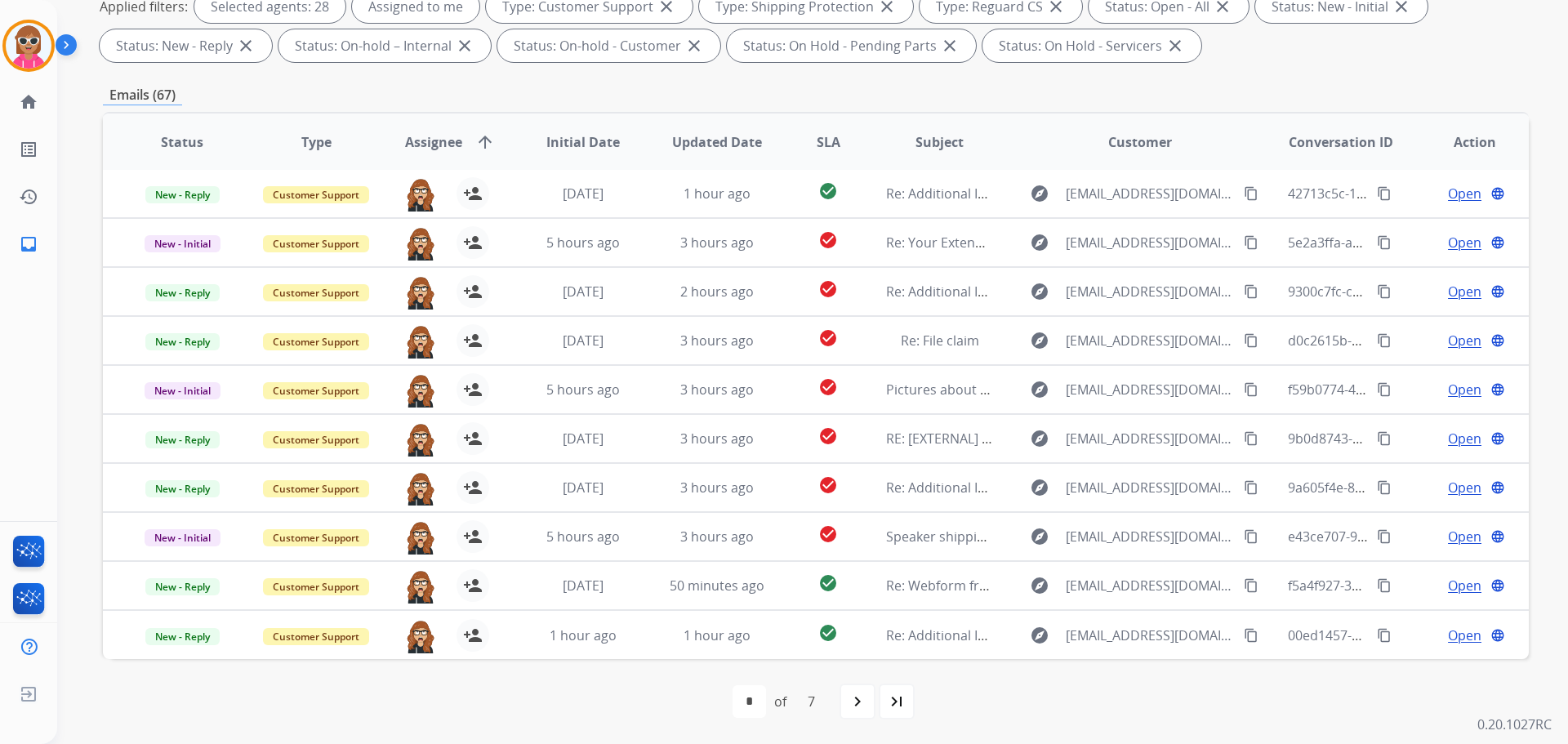
click at [857, 595] on mat-icon "navigate_next" at bounding box center [857, 702] width 20 height 20
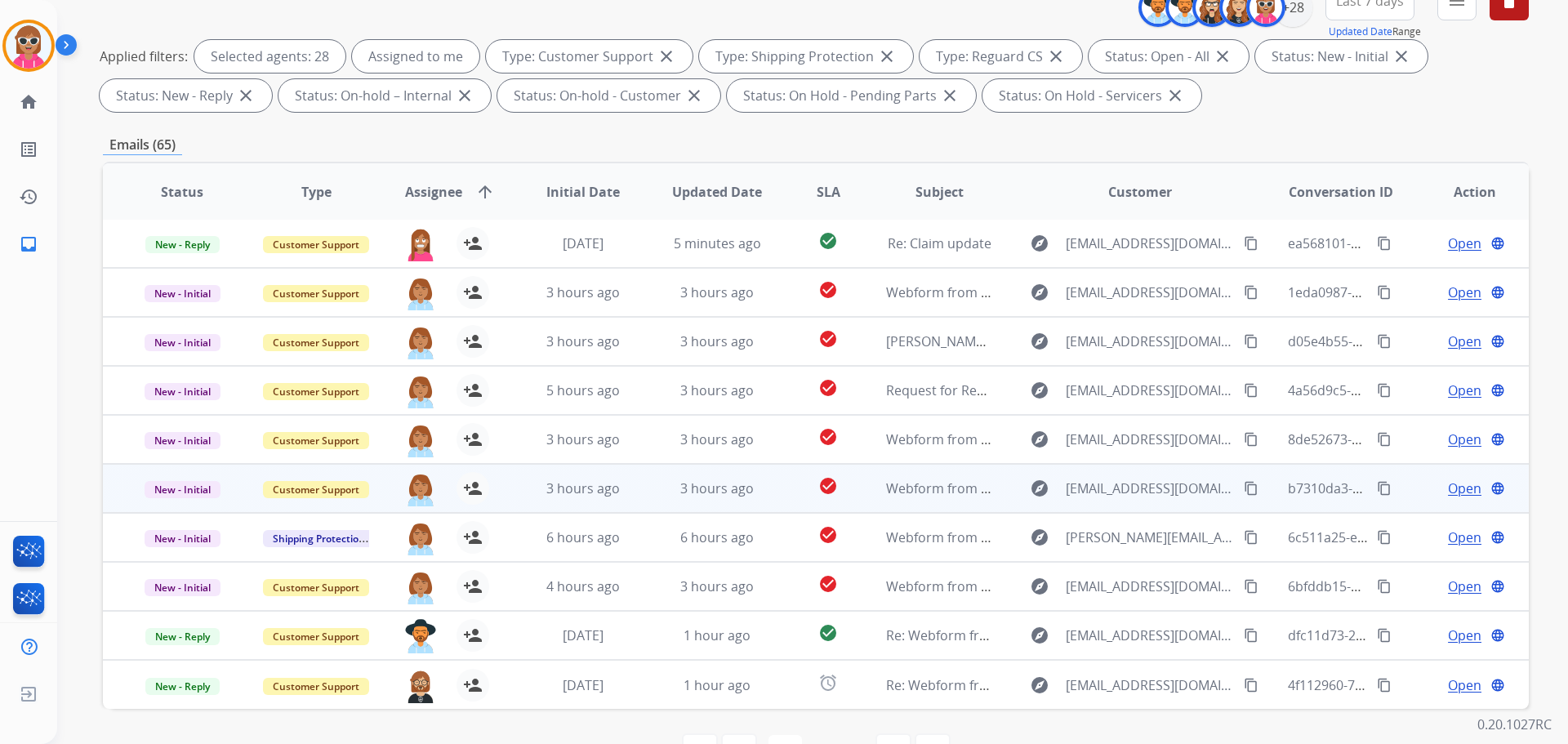
scroll to position [263, 0]
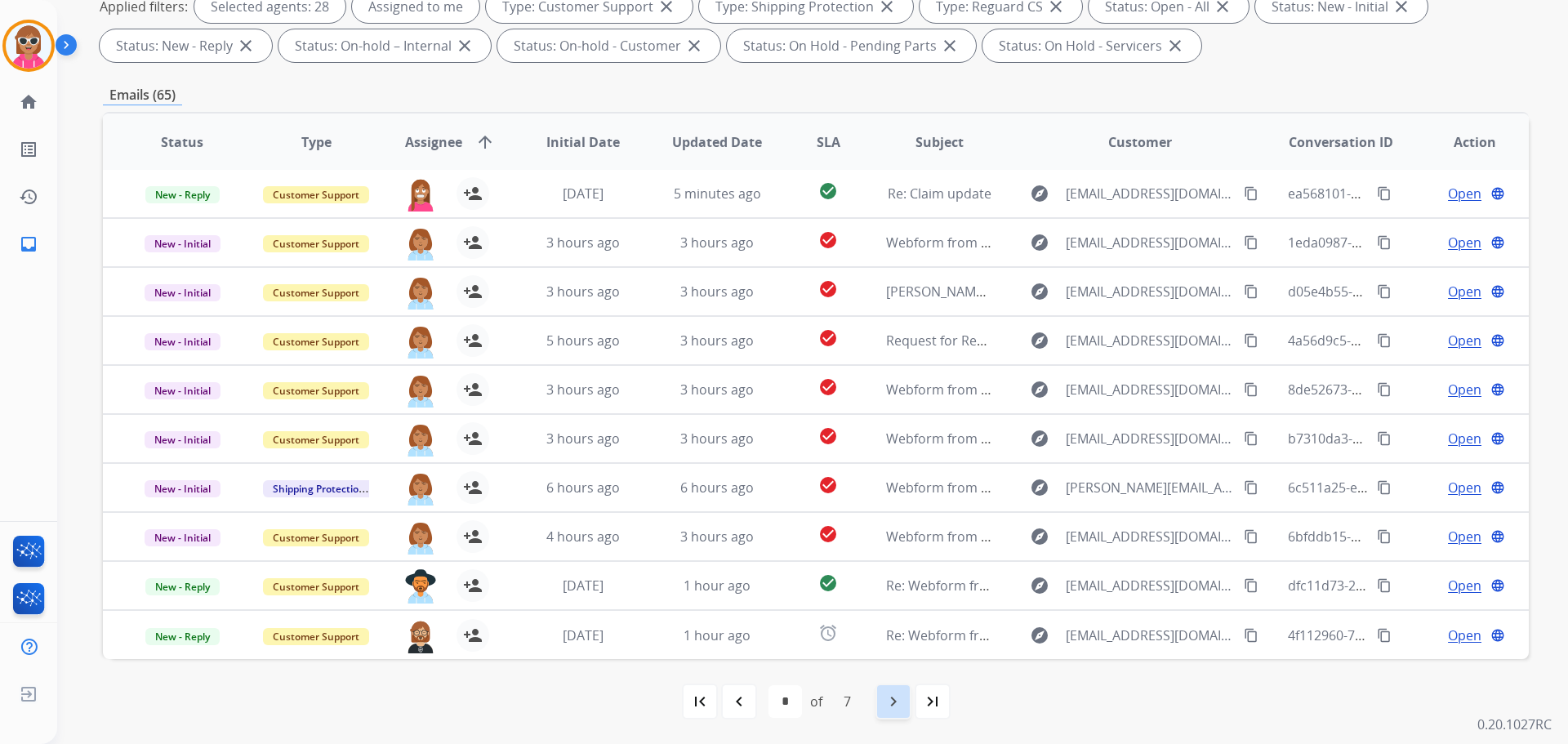
click at [905, 595] on div "navigate_next" at bounding box center [894, 701] width 36 height 36
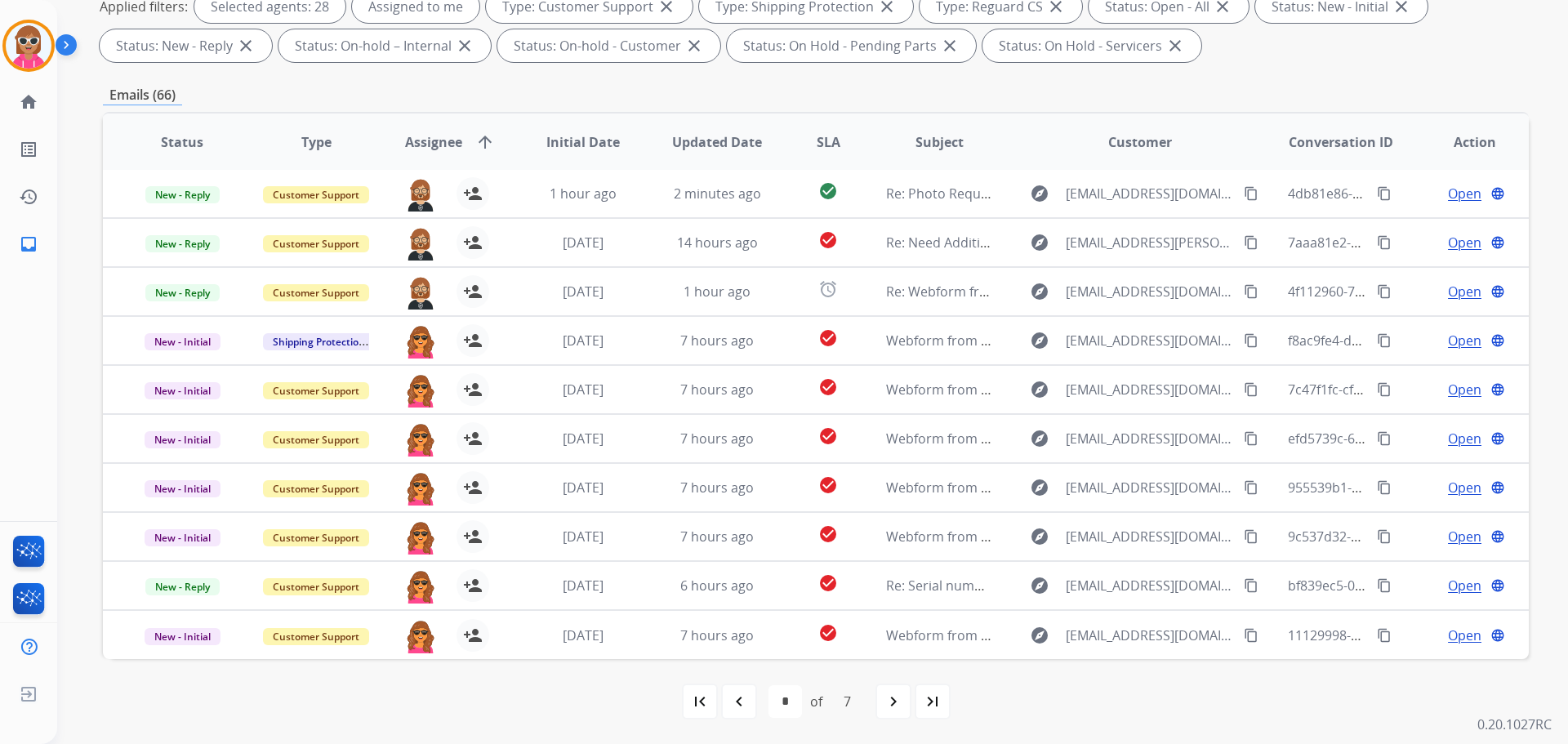
click at [882, 595] on div "navigate_next" at bounding box center [894, 701] width 36 height 36
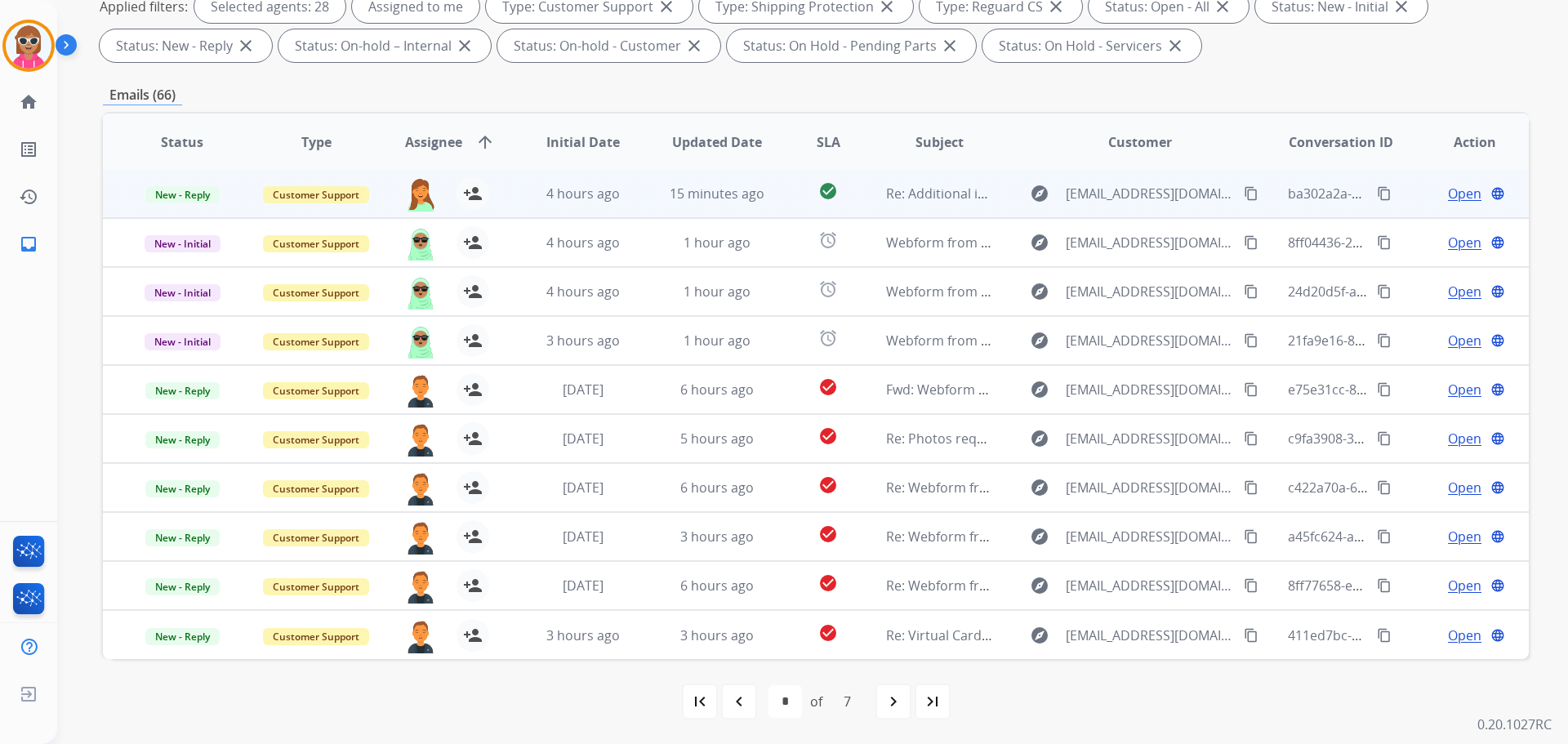
click at [638, 209] on td "15 minutes ago" at bounding box center [705, 194] width 134 height 49
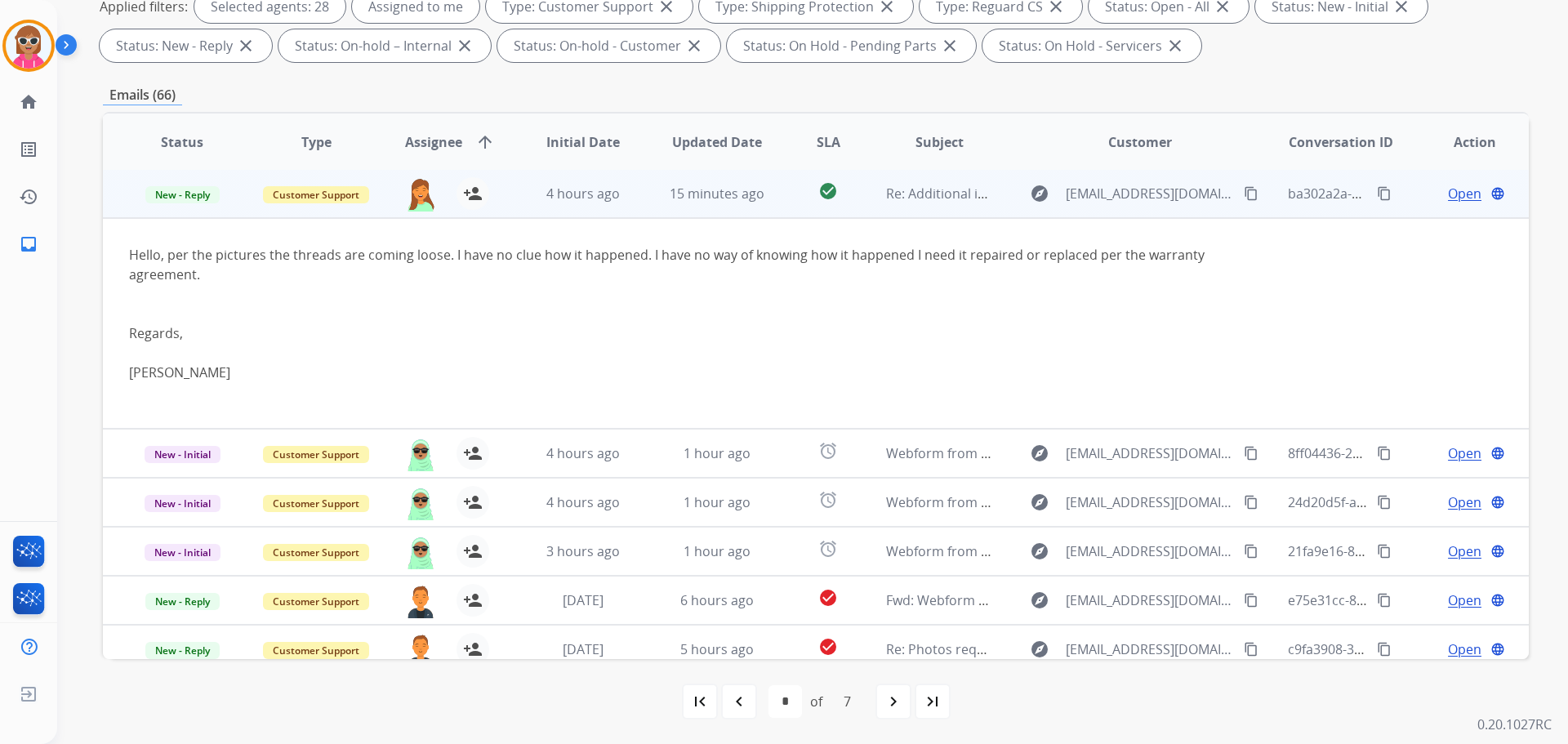
scroll to position [0, 0]
click at [1253, 193] on span "Open" at bounding box center [1465, 196] width 33 height 20
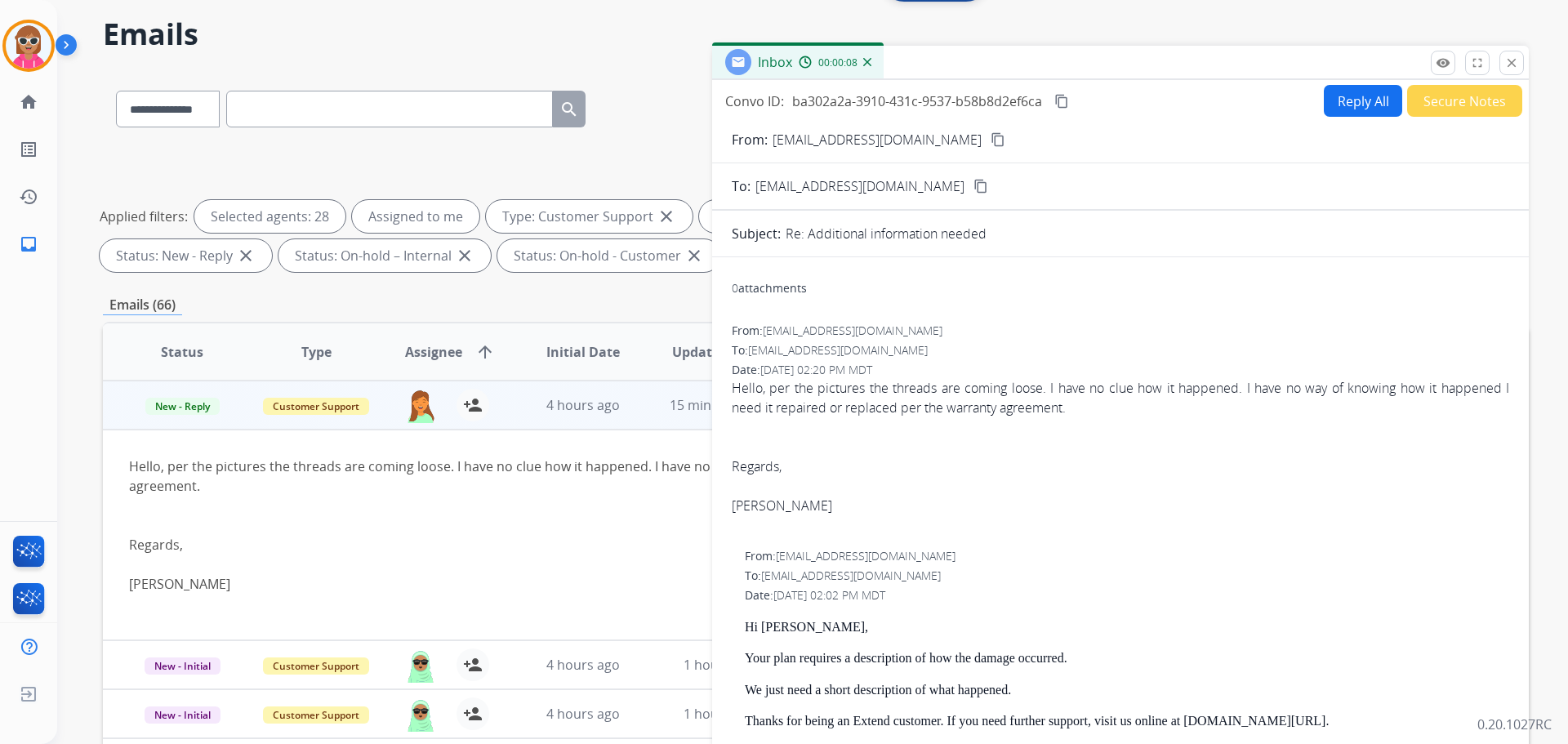
scroll to position [19, 0]
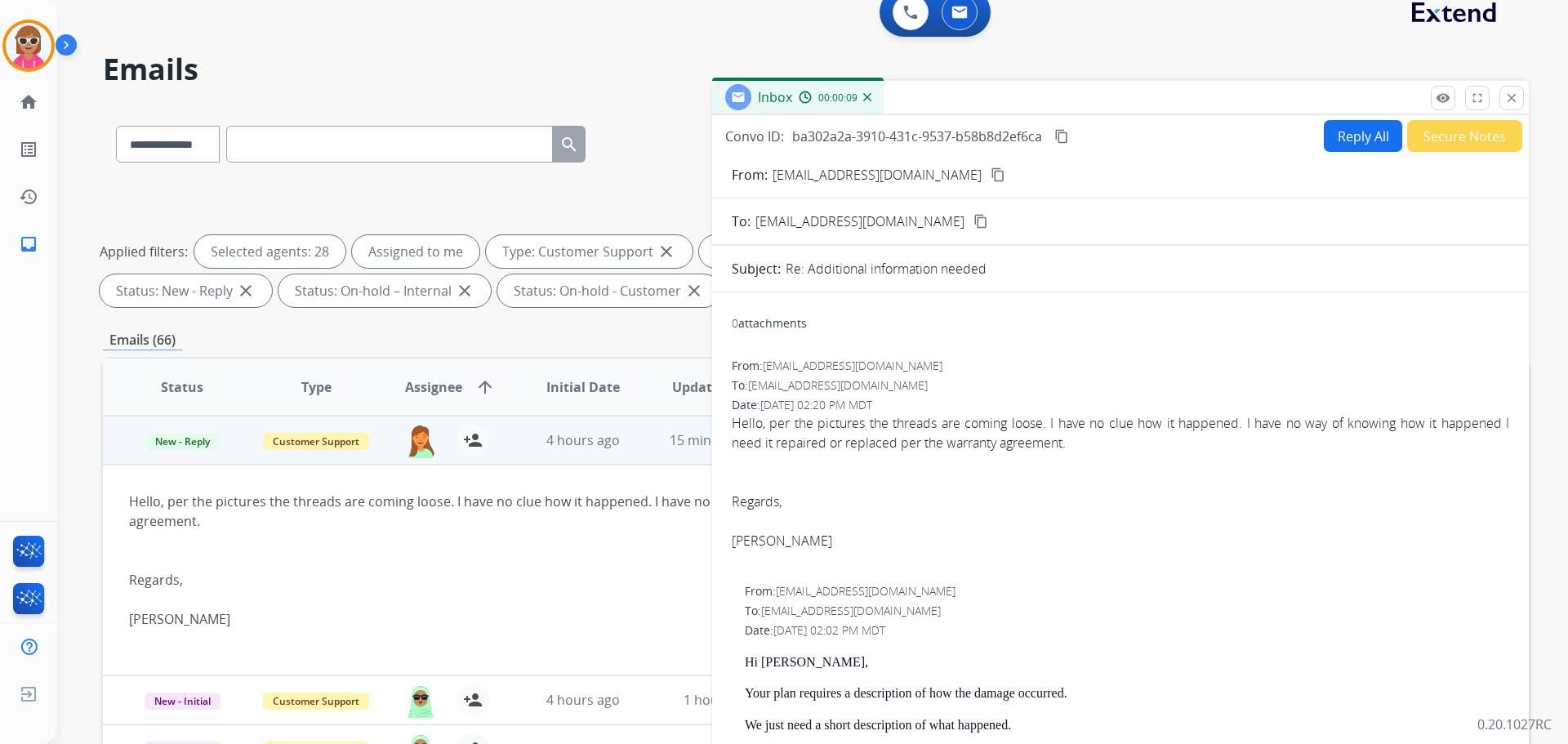
drag, startPoint x: 1511, startPoint y: 90, endPoint x: 1506, endPoint y: 104, distance: 14.9
click at [1253, 91] on mat-icon "close" at bounding box center [1511, 97] width 15 height 15
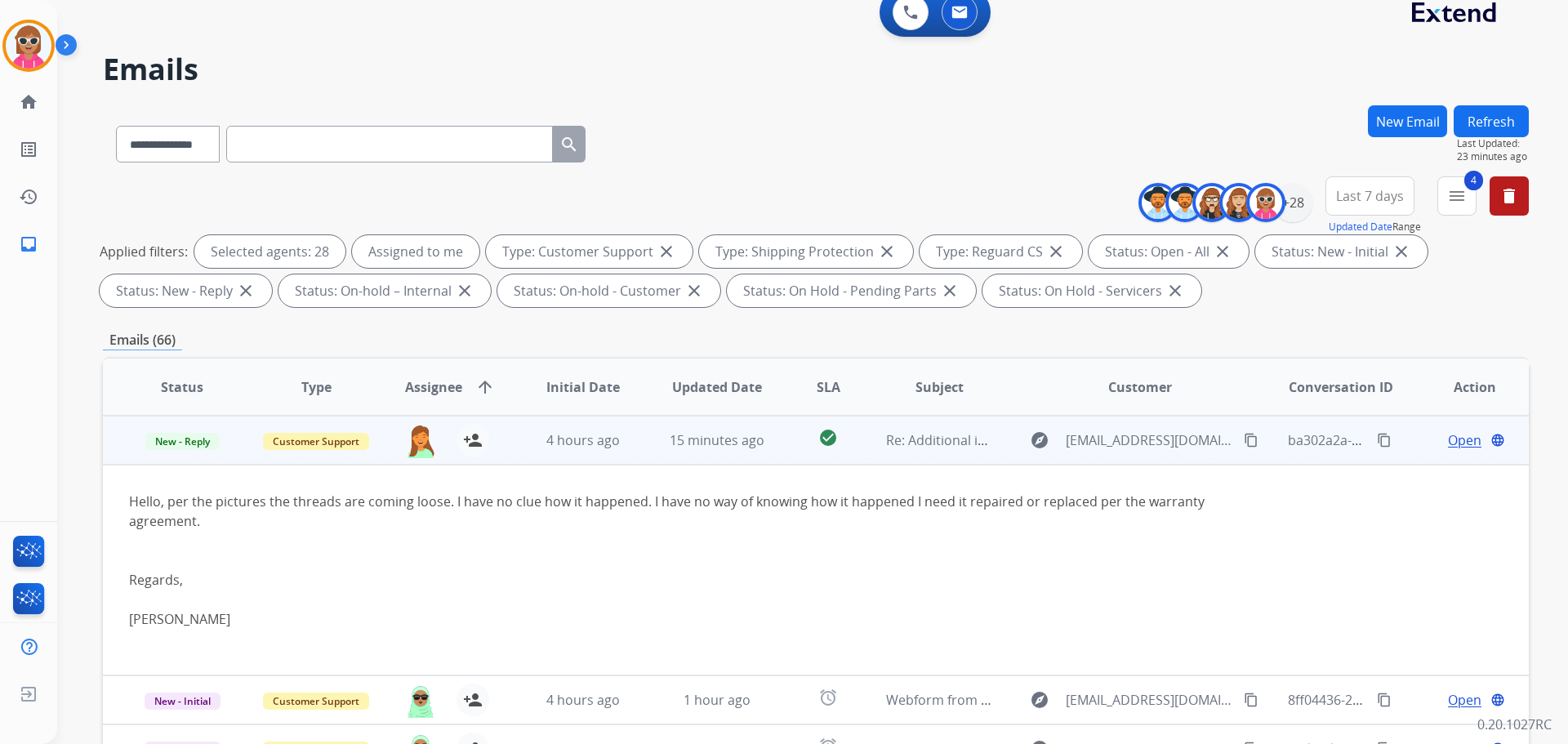
click at [867, 451] on td "Re: Additional information needed" at bounding box center [927, 440] width 134 height 49
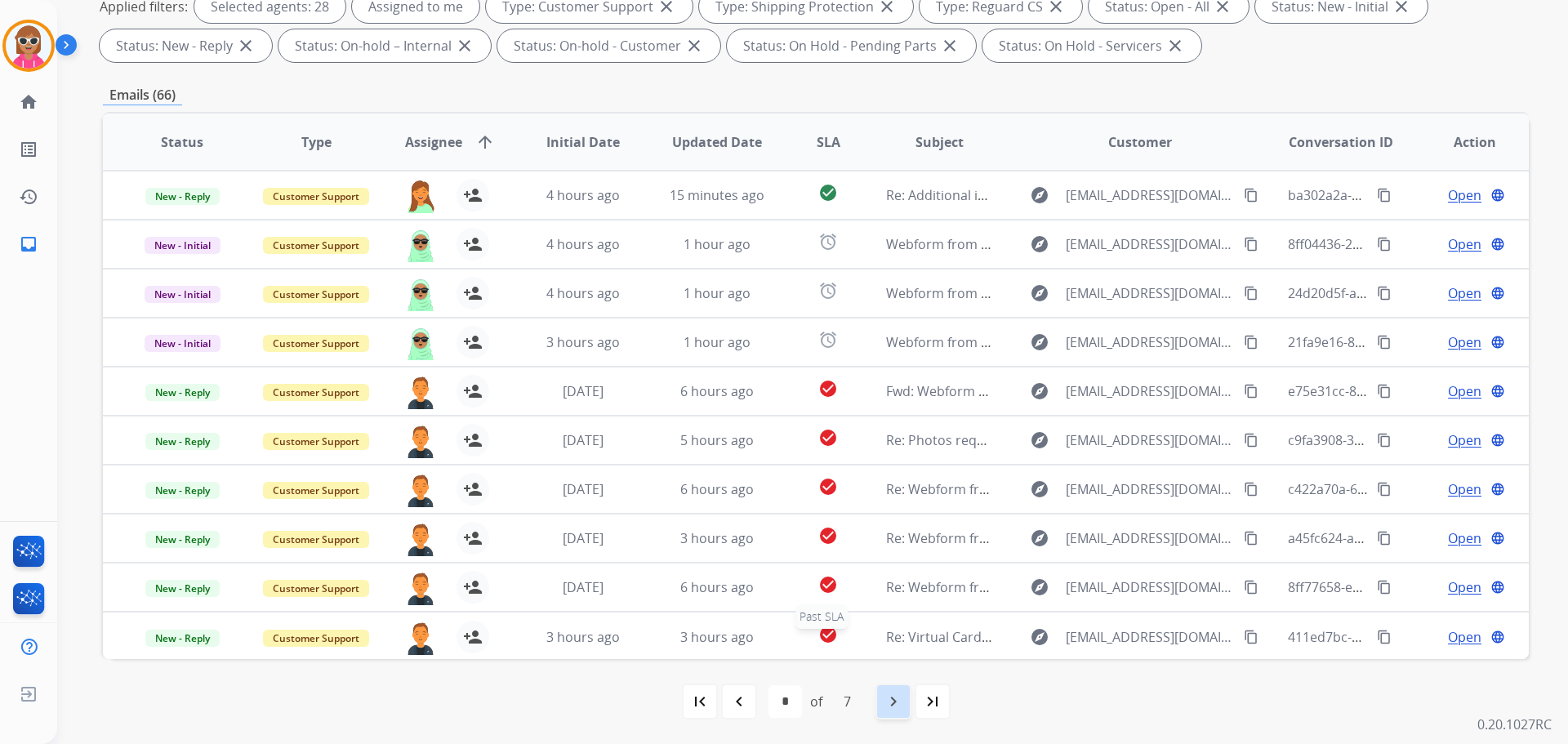
scroll to position [2, 0]
click at [887, 595] on mat-icon "navigate_next" at bounding box center [894, 702] width 20 height 20
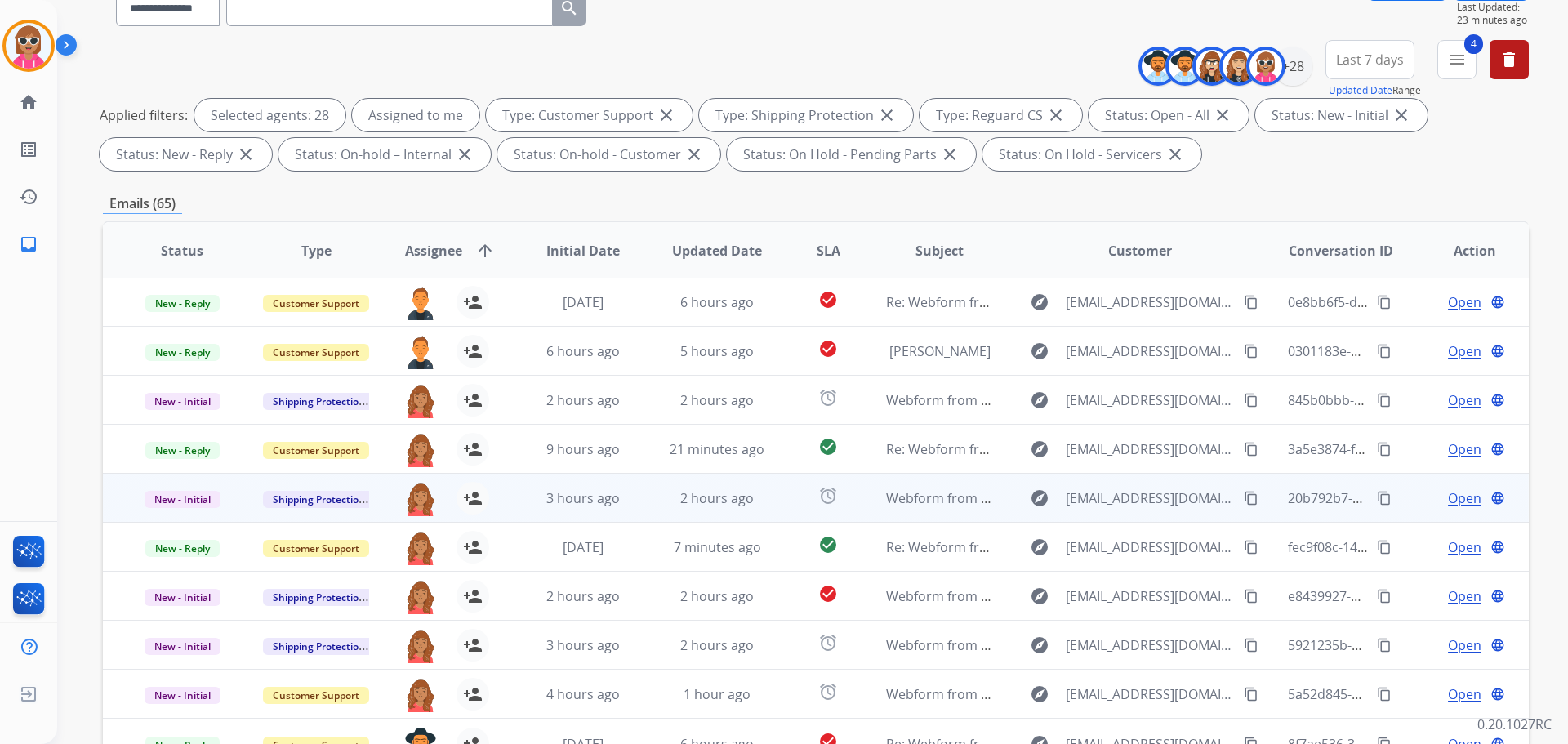
scroll to position [263, 0]
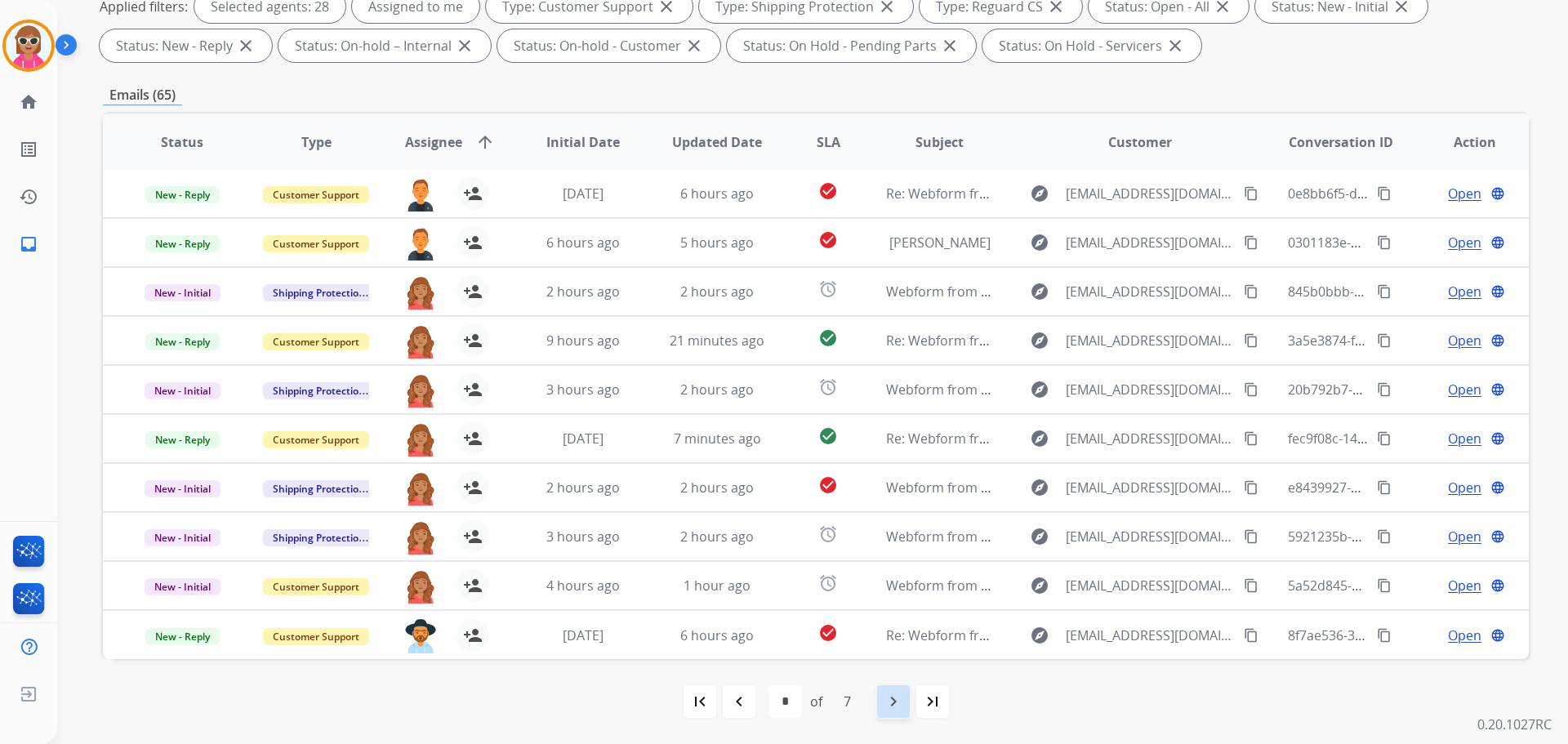
click at [890, 595] on div "navigate_next" at bounding box center [894, 701] width 36 height 36
select select "*"
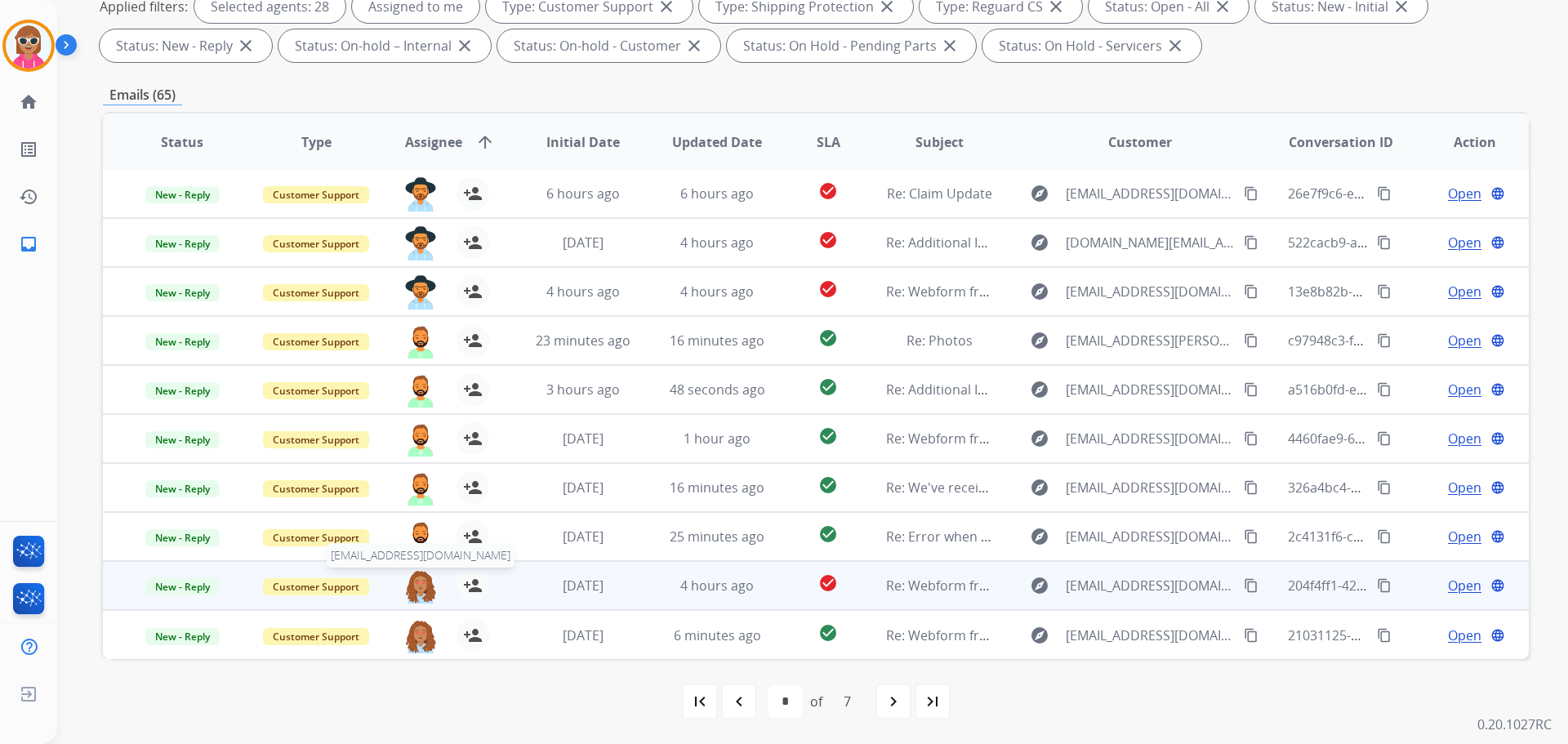
click at [418, 591] on img at bounding box center [420, 586] width 32 height 34
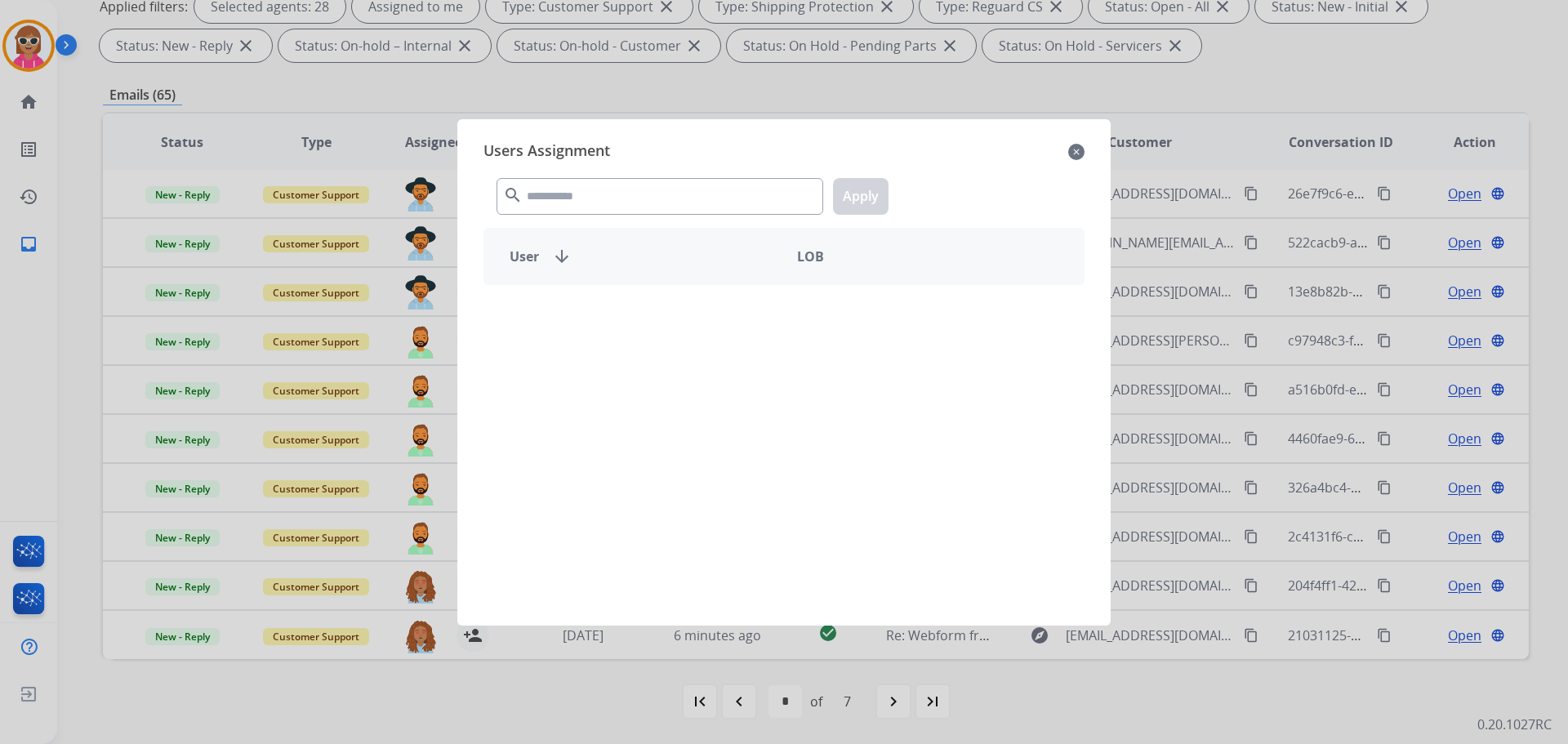
click at [602, 175] on div "search Apply" at bounding box center [784, 193] width 602 height 56
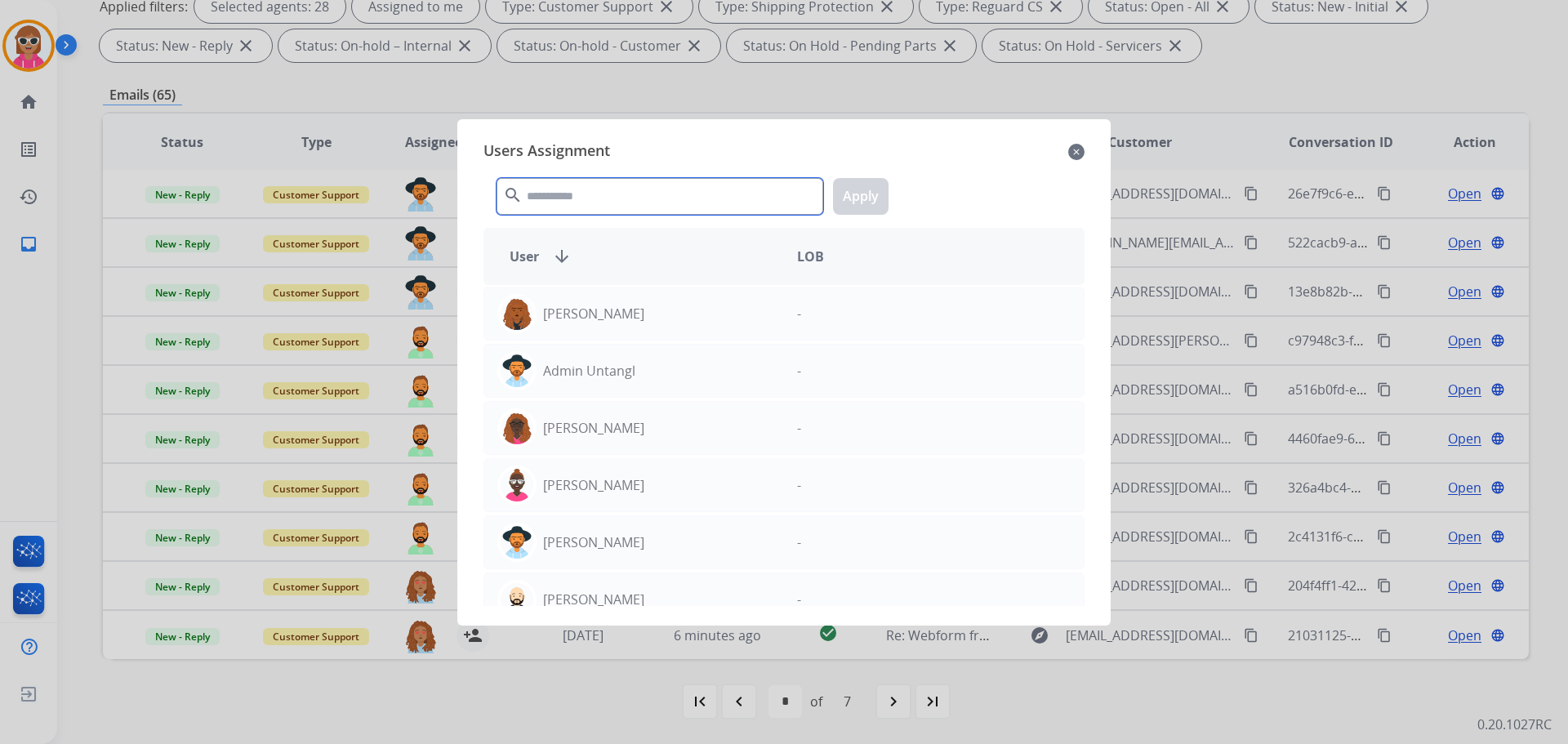
click at [606, 196] on input "text" at bounding box center [660, 196] width 326 height 36
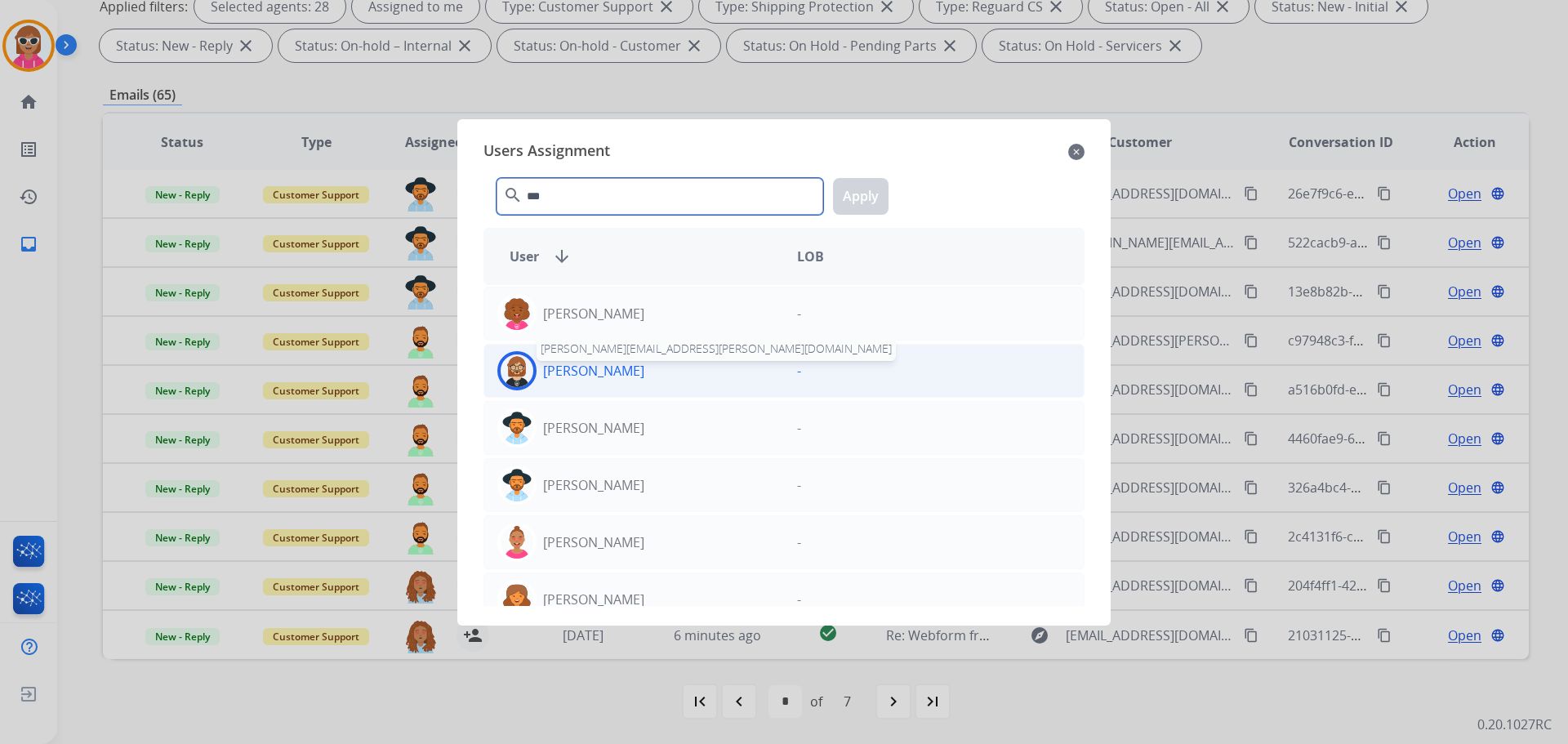
type input "***"
click at [601, 363] on p "[PERSON_NAME]" at bounding box center [594, 371] width 101 height 20
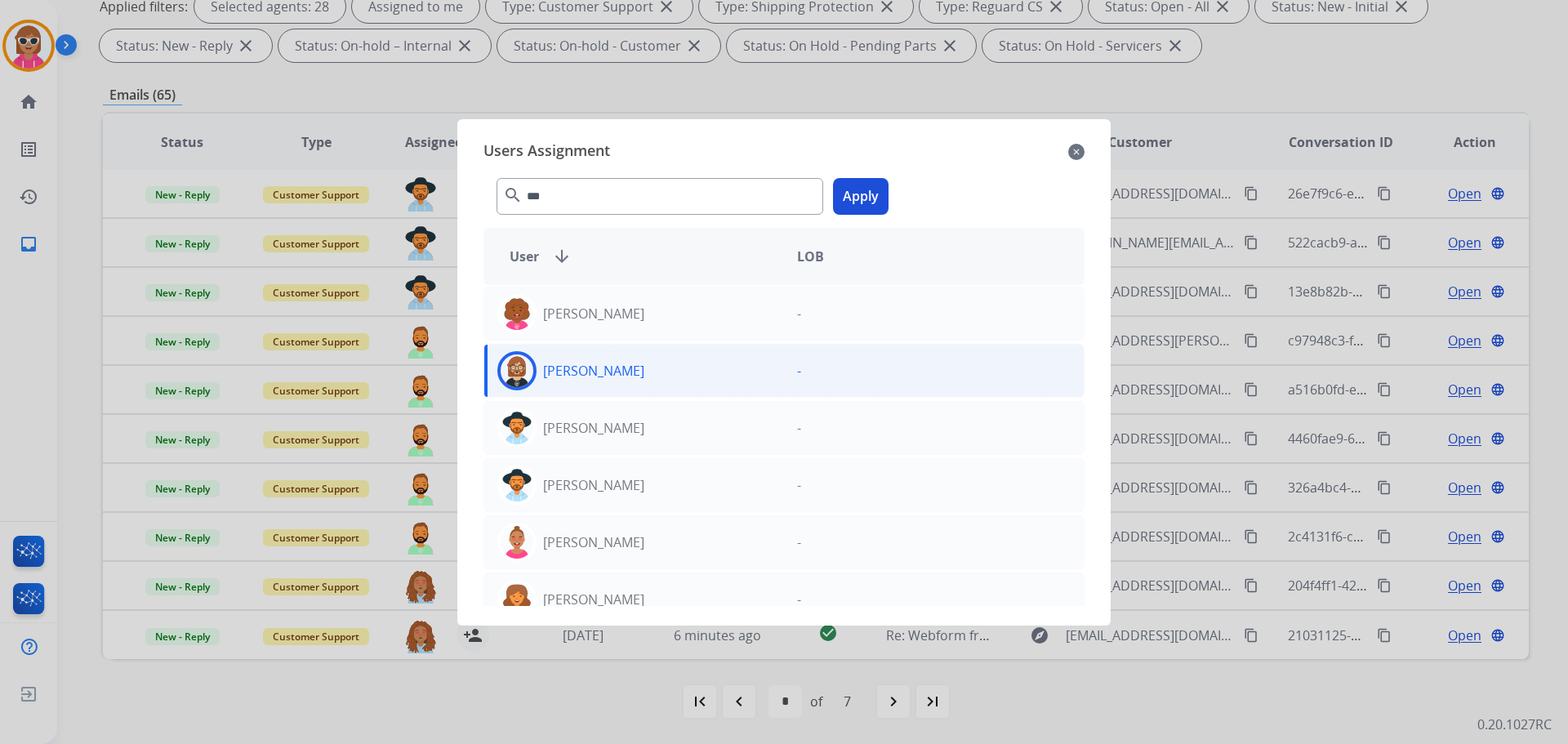
click at [887, 189] on div "*** search Apply" at bounding box center [784, 193] width 602 height 56
drag, startPoint x: 861, startPoint y: 201, endPoint x: 761, endPoint y: 273, distance: 123.2
click at [860, 201] on button "Apply" at bounding box center [860, 196] width 55 height 36
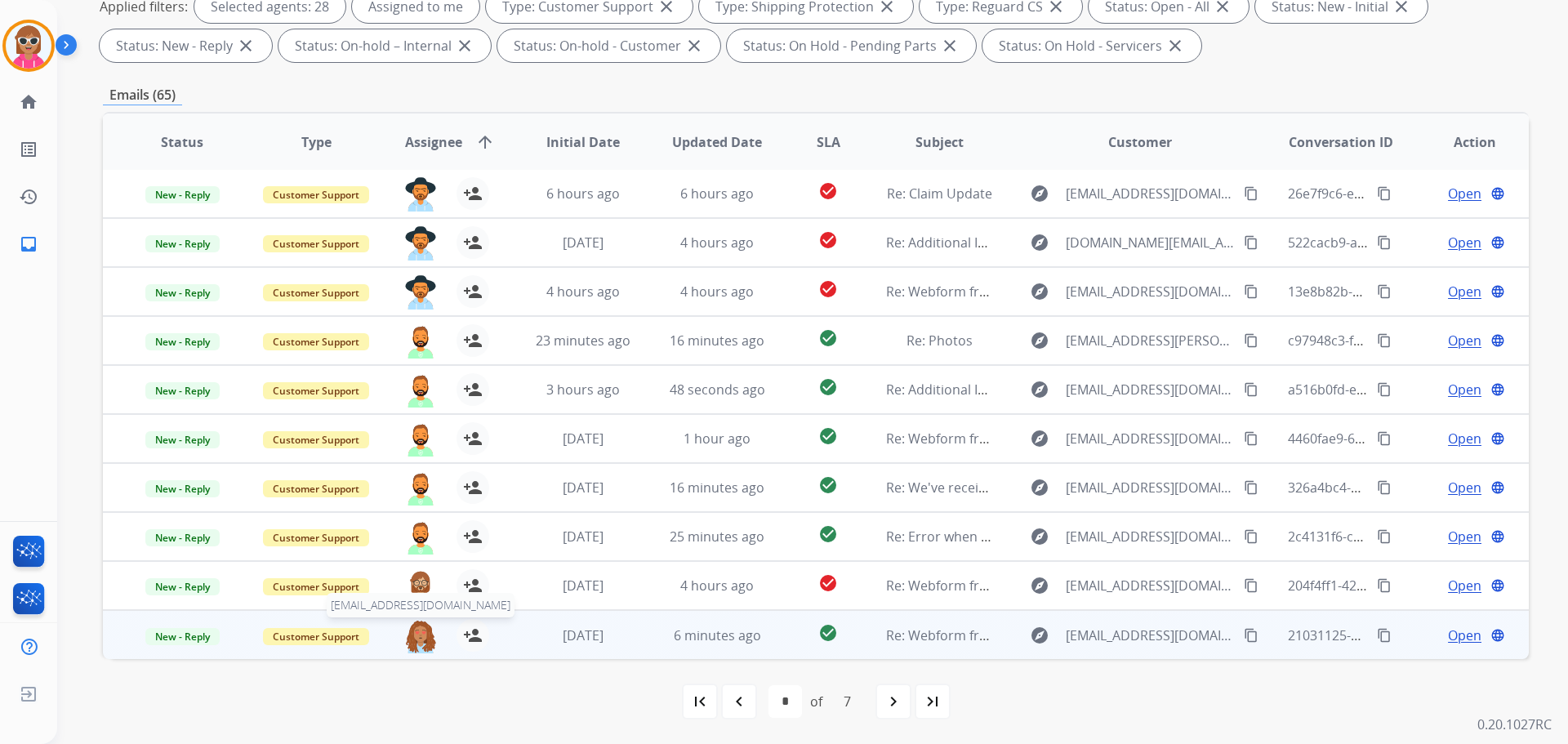
click at [413, 595] on img at bounding box center [420, 636] width 32 height 34
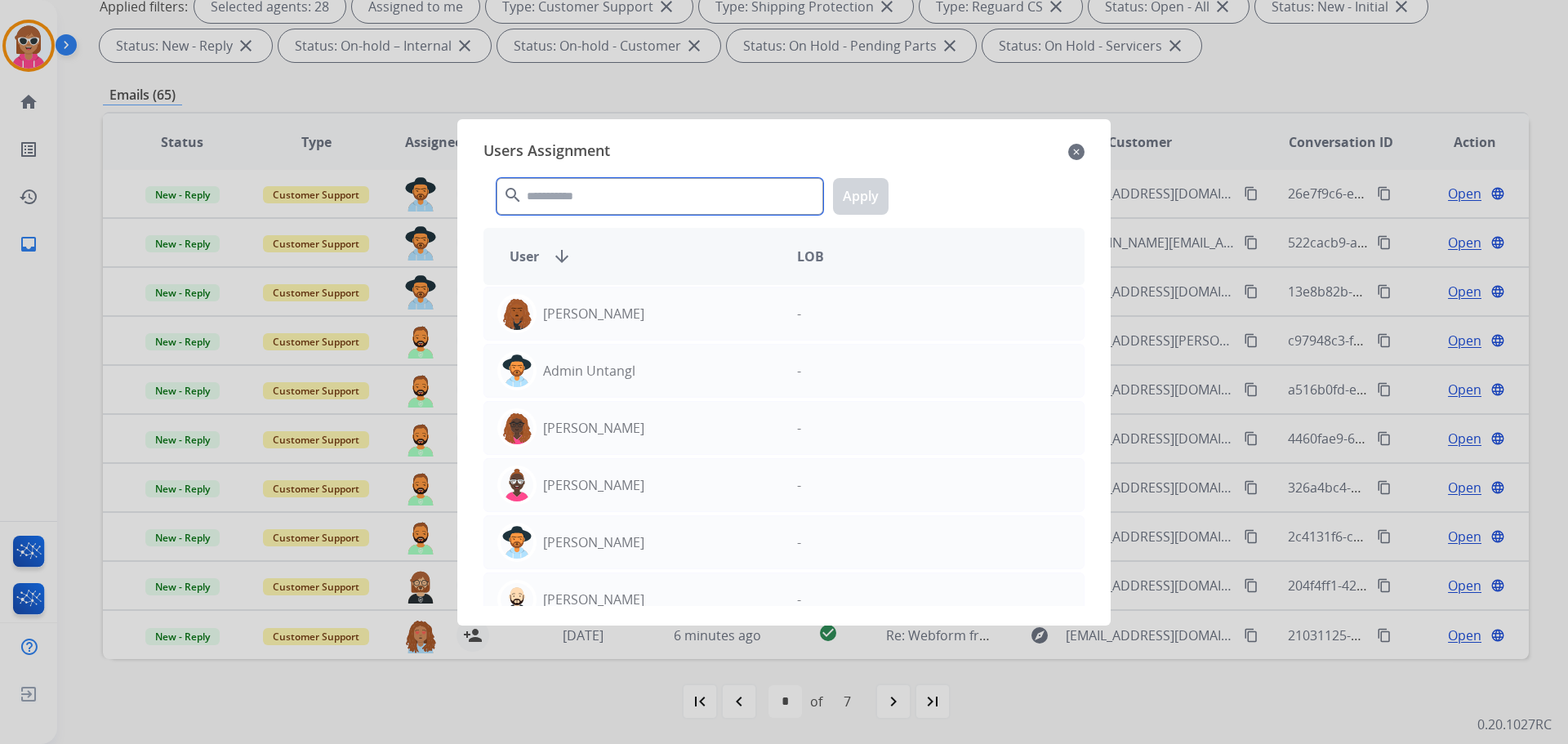
drag, startPoint x: 609, startPoint y: 196, endPoint x: 595, endPoint y: 200, distance: 14.6
click at [608, 199] on input "text" at bounding box center [660, 196] width 326 height 36
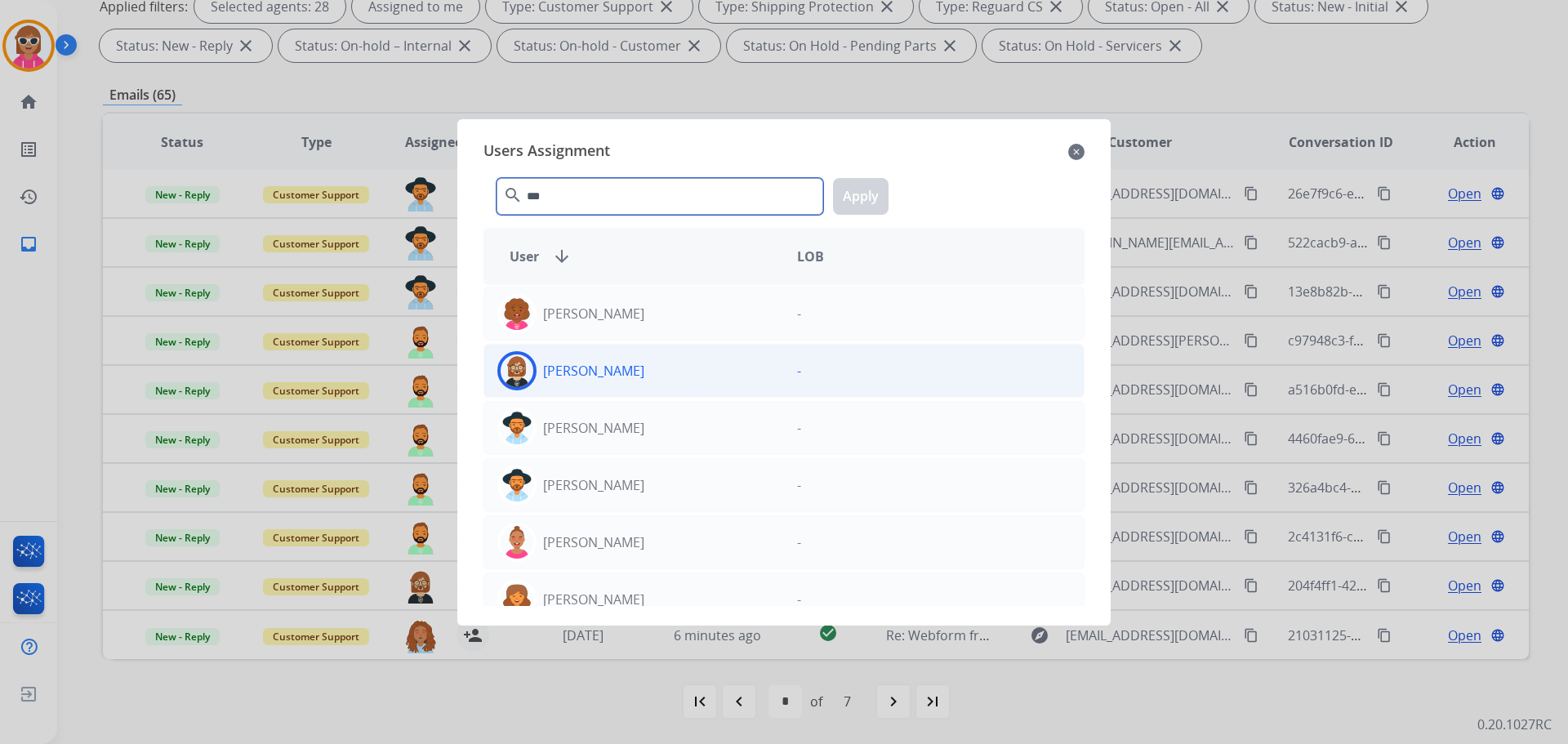
type input "***"
click at [580, 379] on p "[PERSON_NAME]" at bounding box center [594, 371] width 101 height 20
drag, startPoint x: 854, startPoint y: 196, endPoint x: 877, endPoint y: 239, distance: 48.8
click at [855, 200] on button "Apply" at bounding box center [860, 196] width 55 height 36
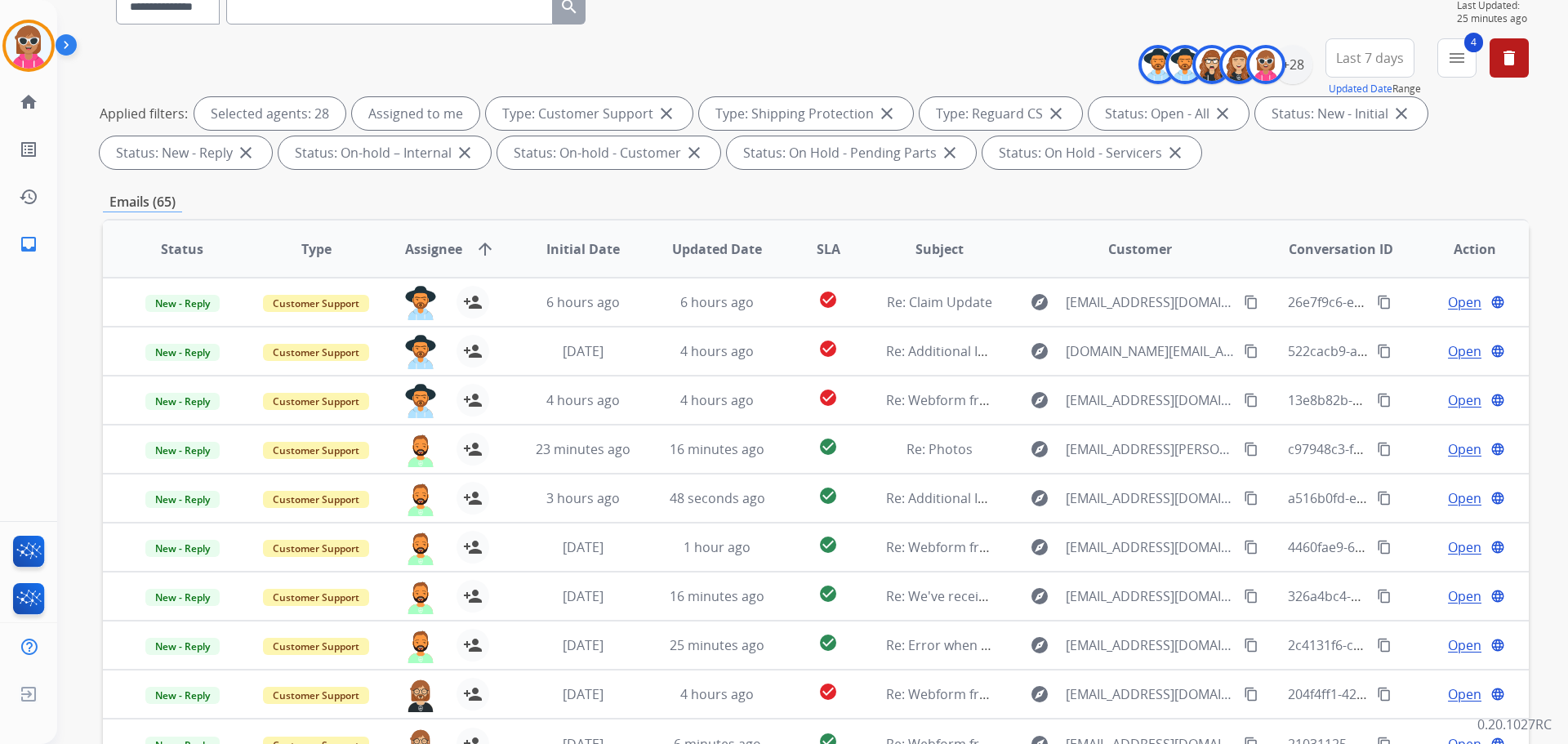
scroll to position [100, 0]
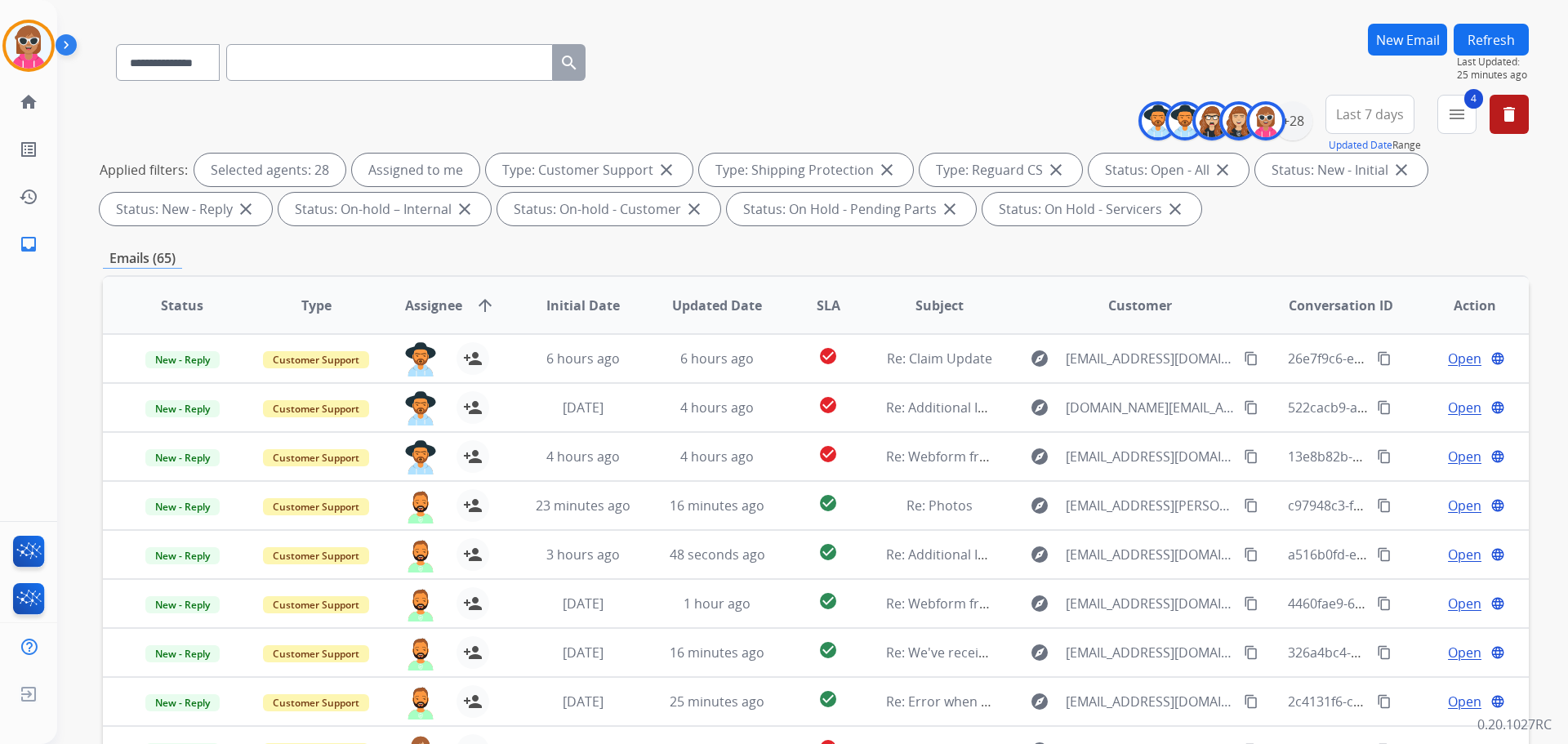
drag, startPoint x: 1504, startPoint y: 31, endPoint x: 1486, endPoint y: 54, distance: 29.2
click at [1253, 32] on button "Refresh" at bounding box center [1491, 39] width 75 height 31
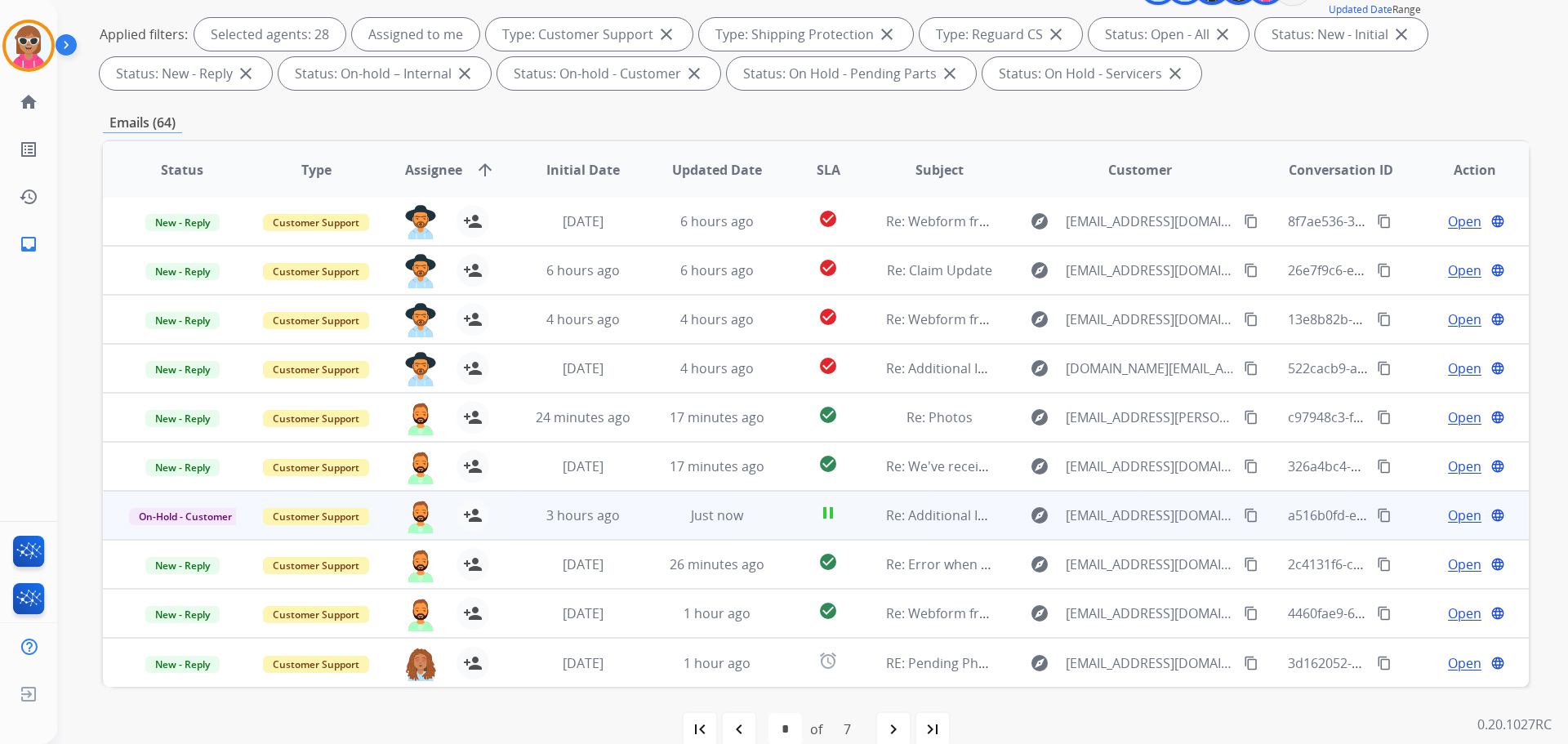
scroll to position [263, 0]
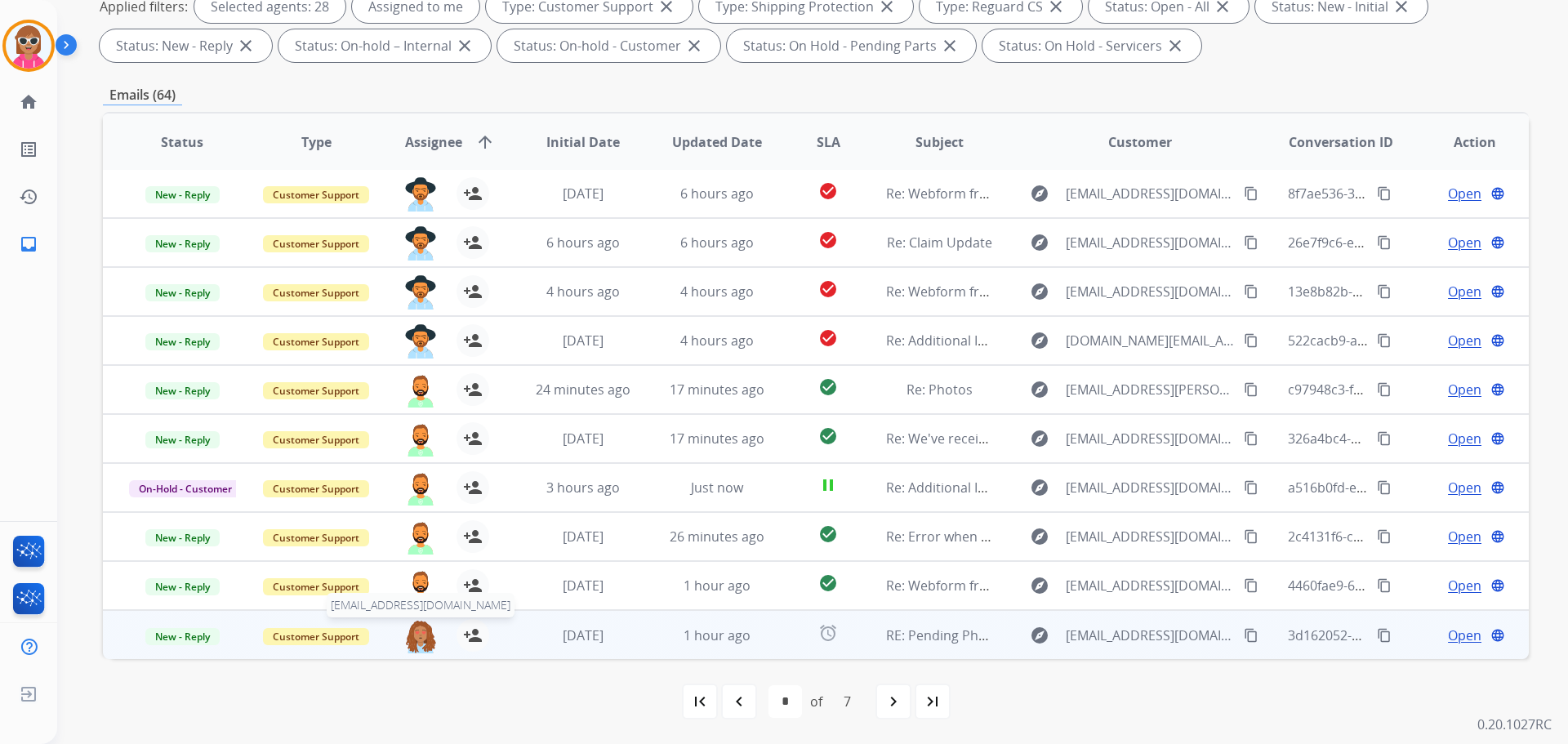
click at [418, 595] on img at bounding box center [420, 636] width 32 height 34
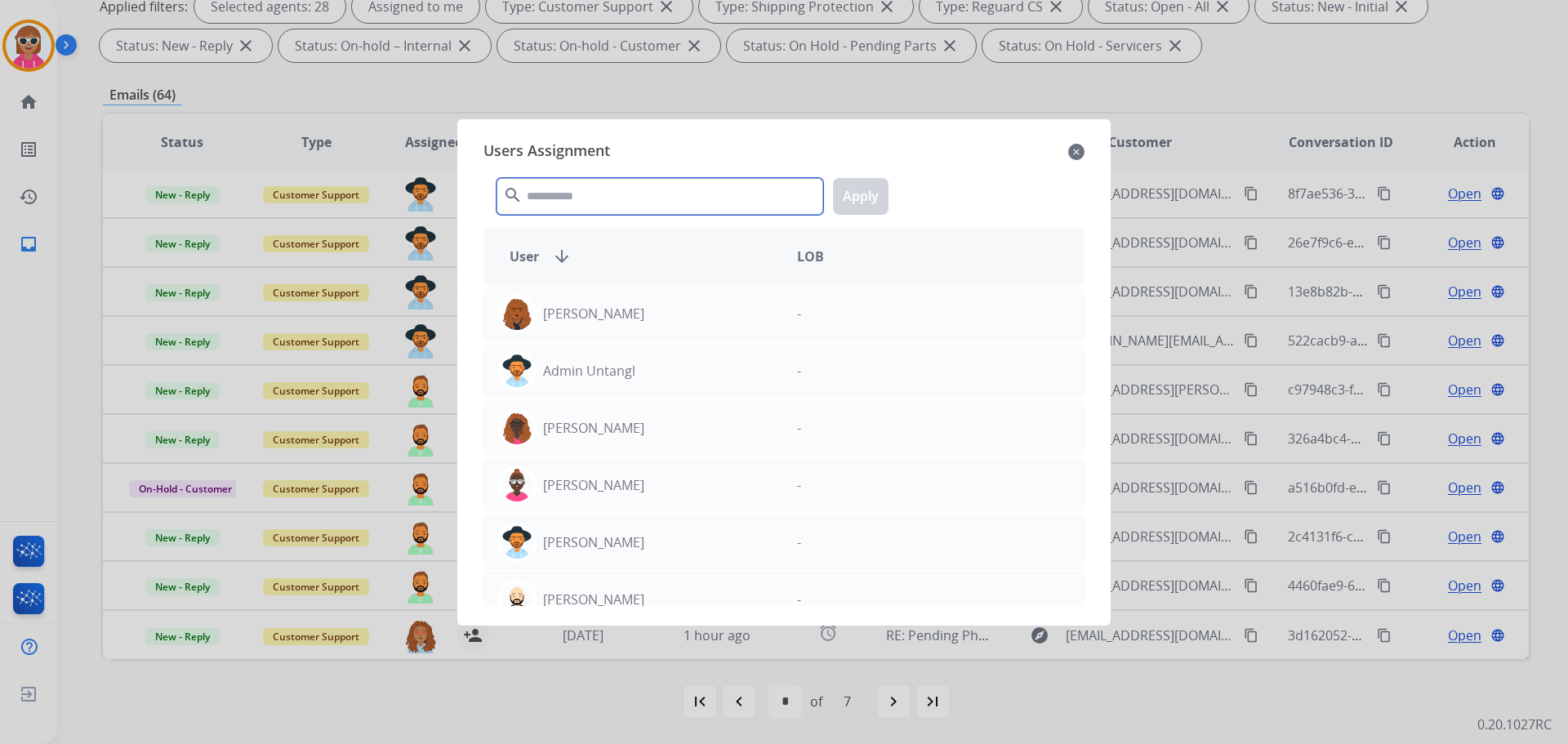
click at [658, 197] on input "text" at bounding box center [660, 196] width 326 height 36
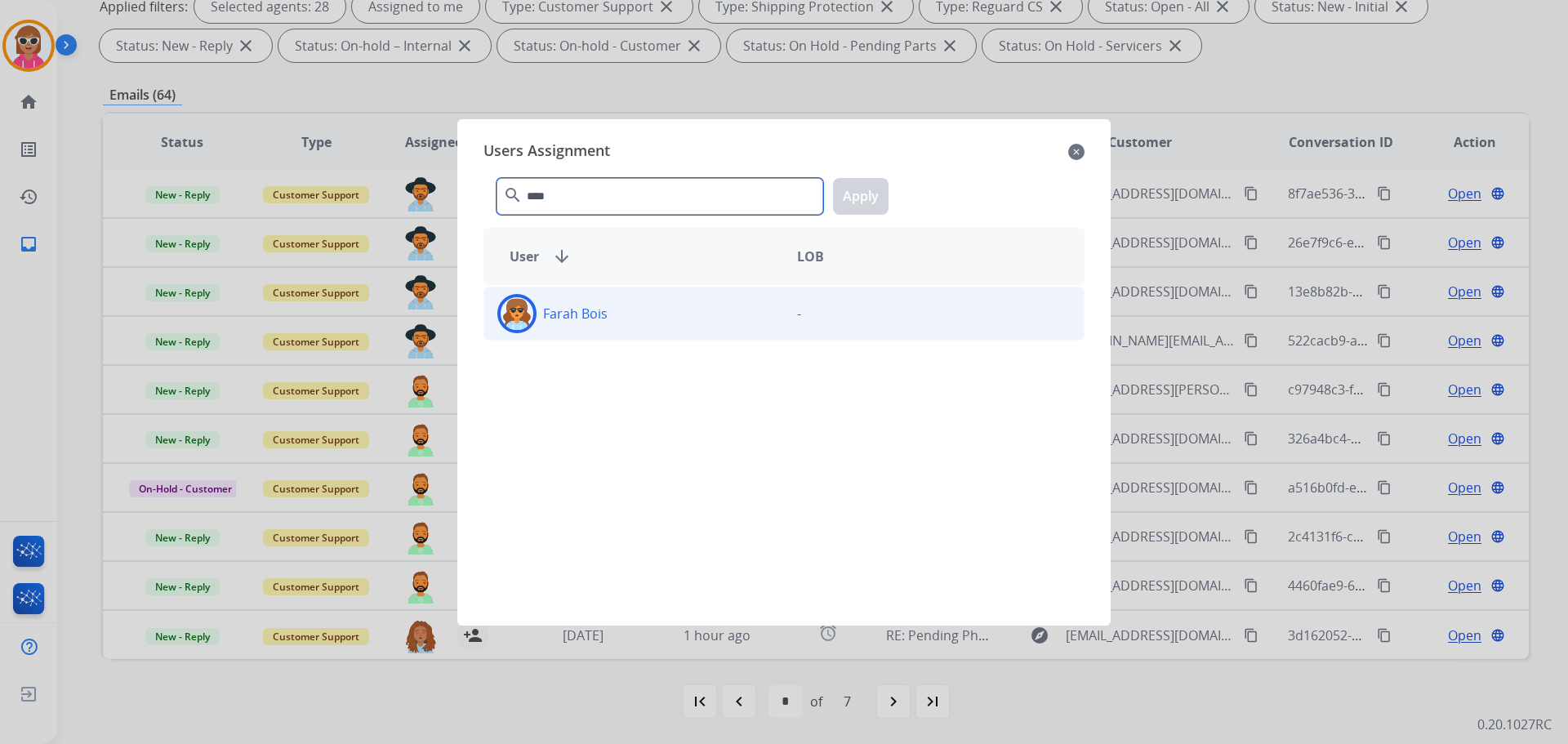
type input "****"
click at [632, 305] on div "Farah Bois" at bounding box center [634, 314] width 300 height 39
click at [845, 210] on button "Apply" at bounding box center [860, 196] width 55 height 36
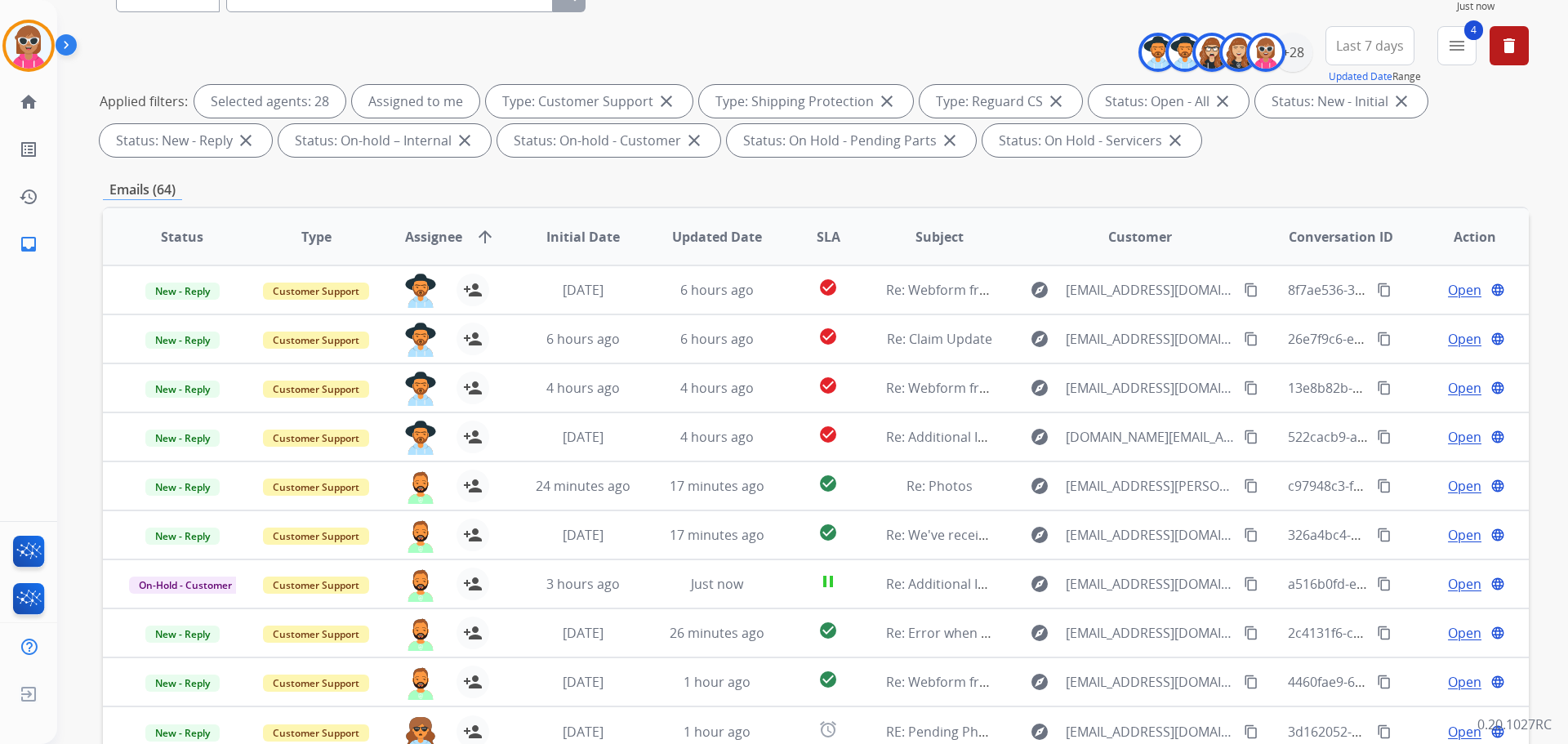
scroll to position [19, 0]
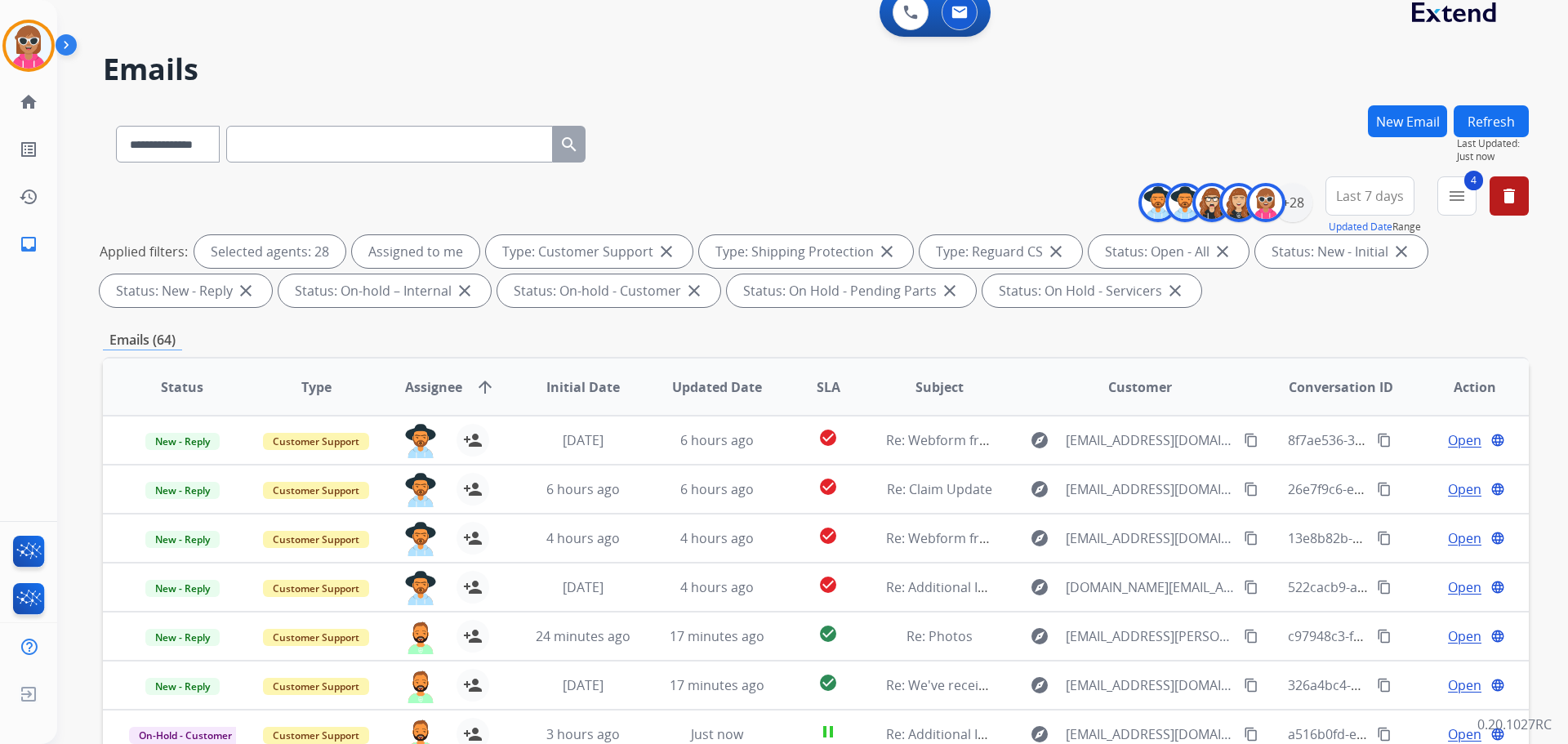
drag, startPoint x: 1524, startPoint y: 126, endPoint x: 1495, endPoint y: 129, distance: 29.2
click at [1253, 126] on button "Refresh" at bounding box center [1491, 121] width 75 height 31
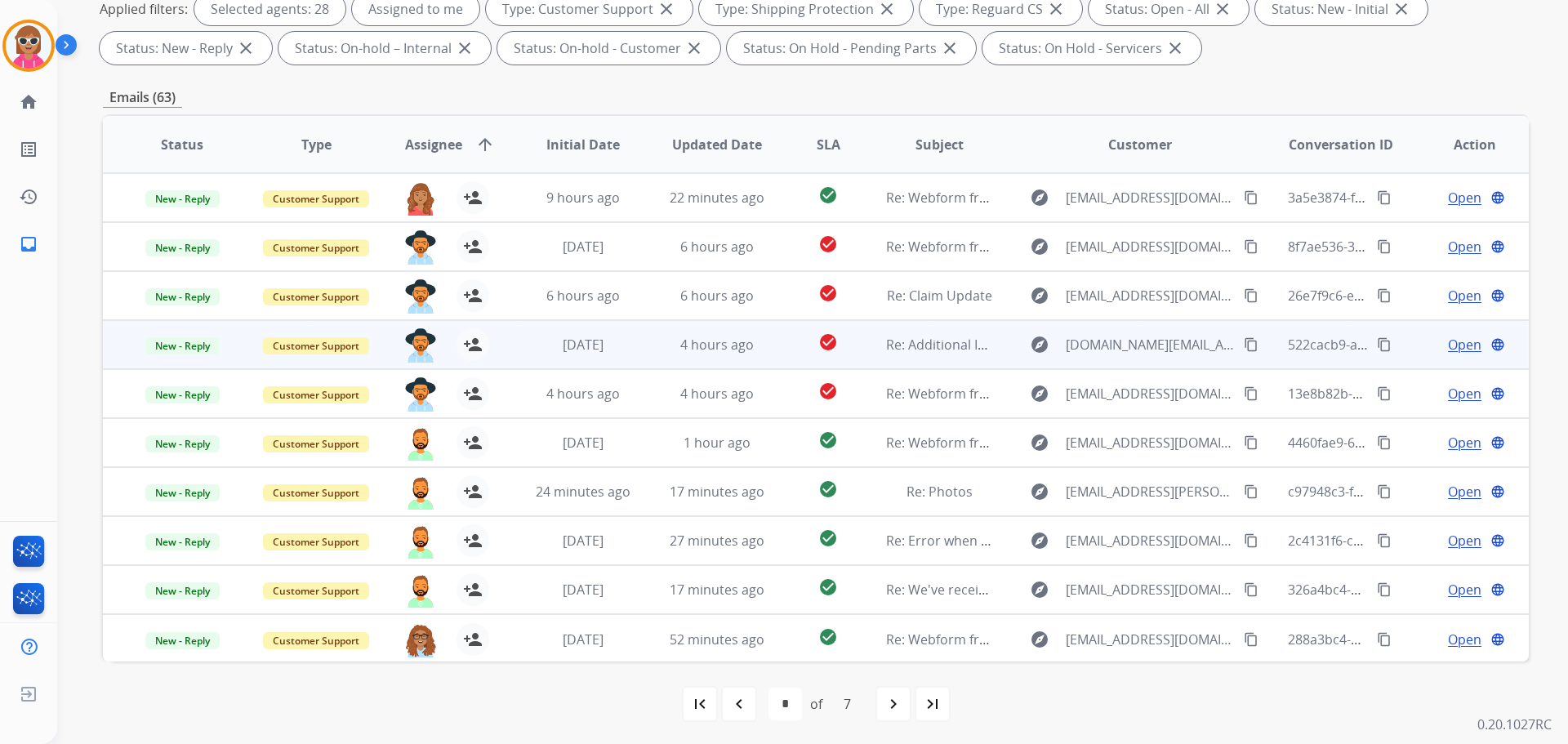
scroll to position [263, 0]
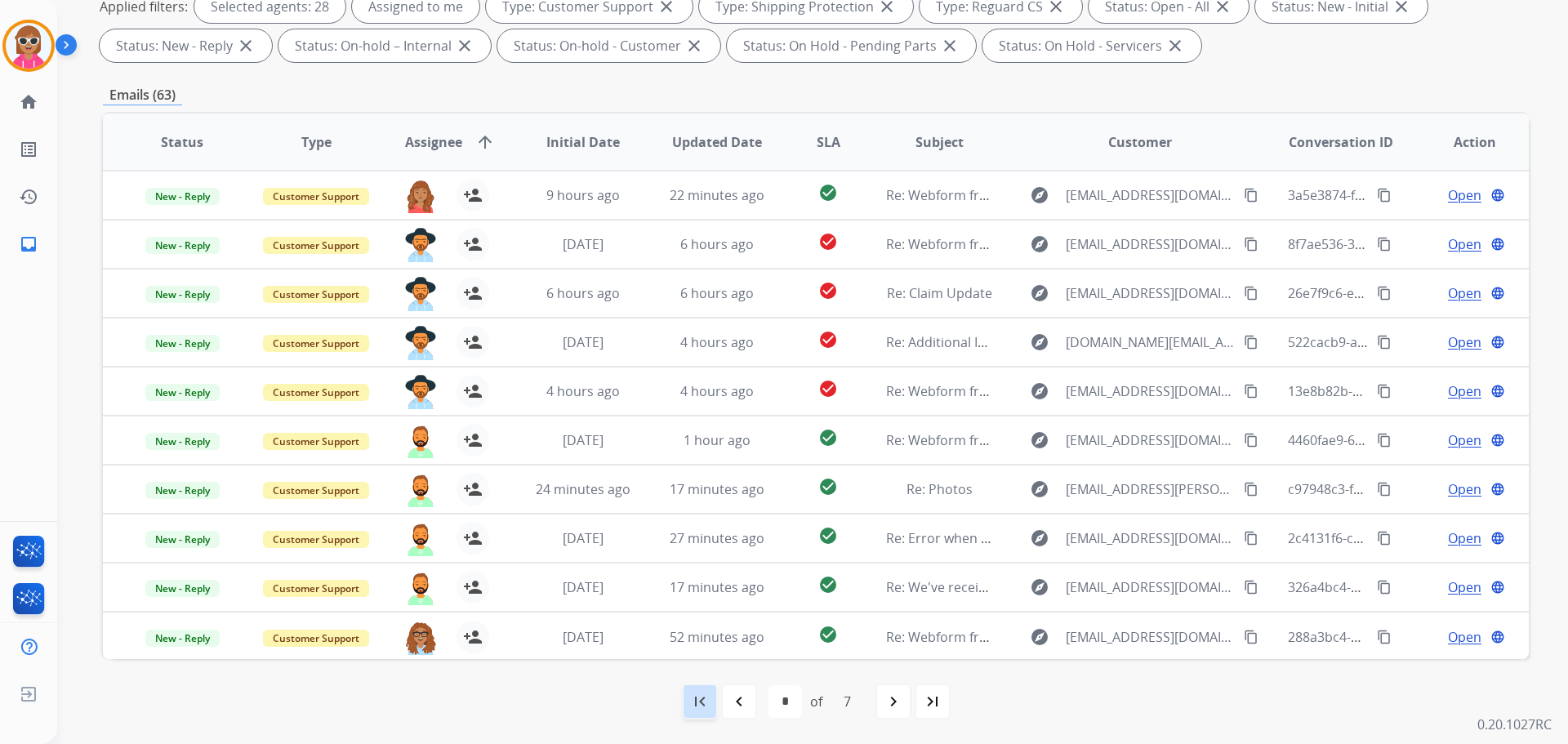
click at [698, 595] on mat-icon "first_page" at bounding box center [700, 702] width 20 height 20
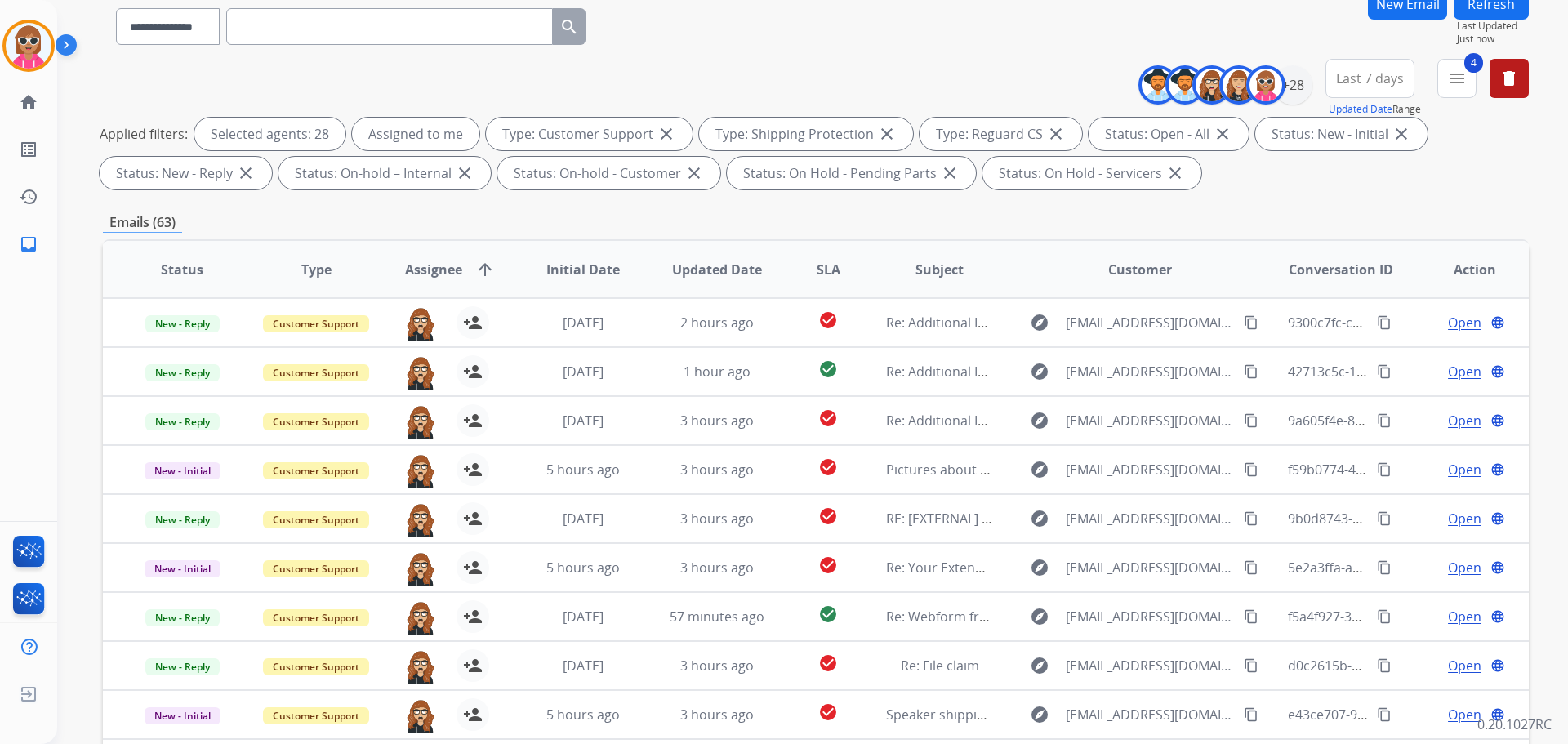
scroll to position [100, 0]
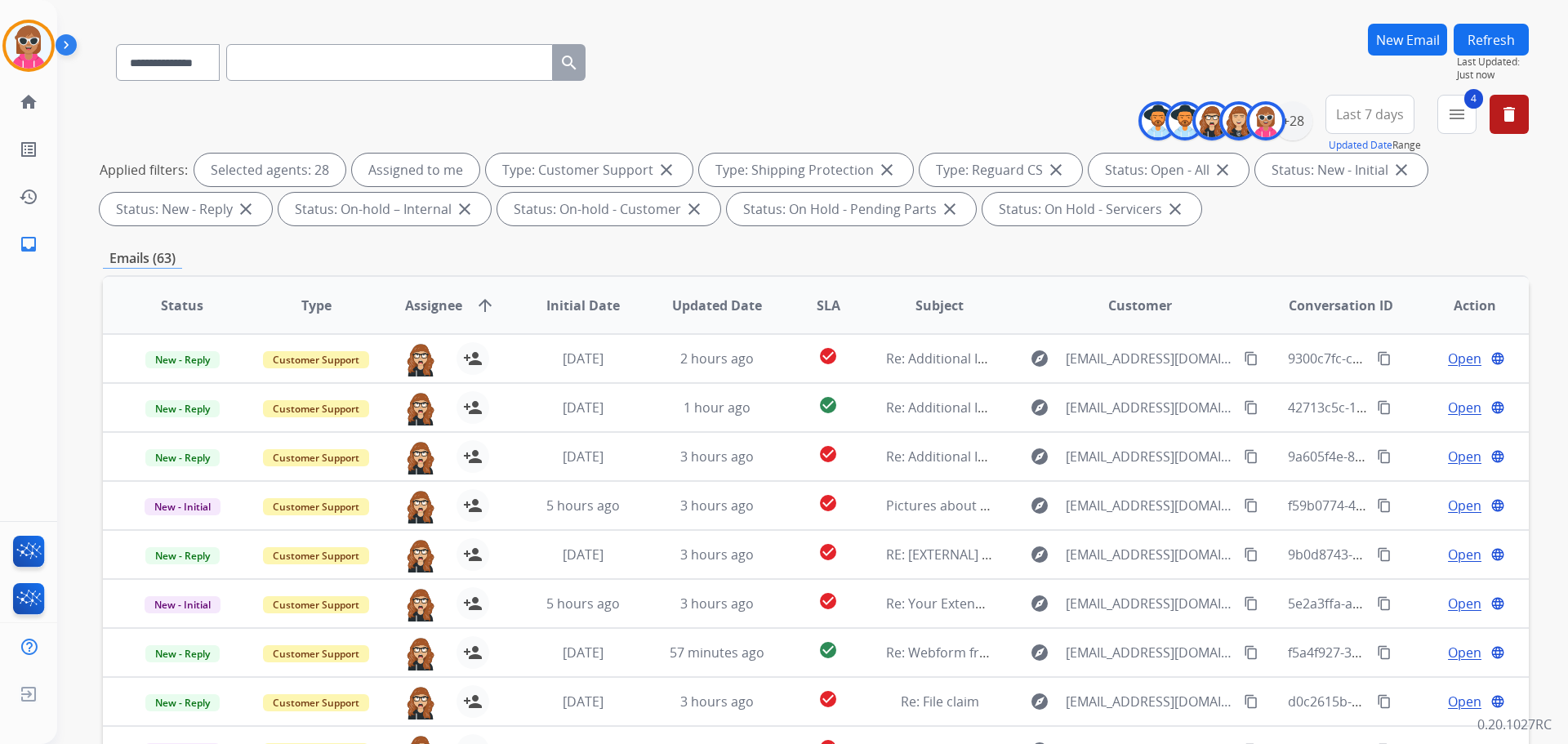
click at [1253, 27] on button "Refresh" at bounding box center [1491, 39] width 75 height 31
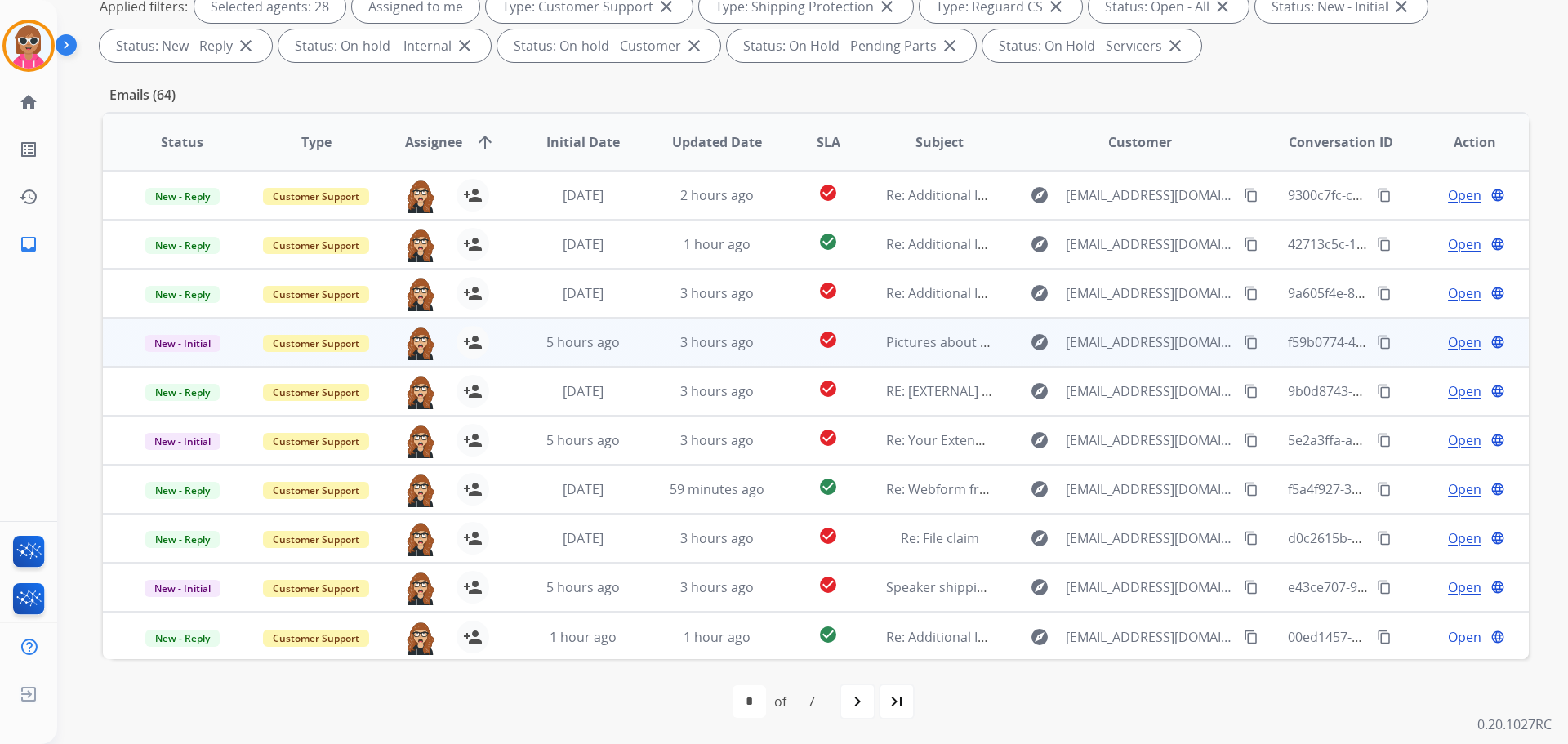
scroll to position [2, 0]
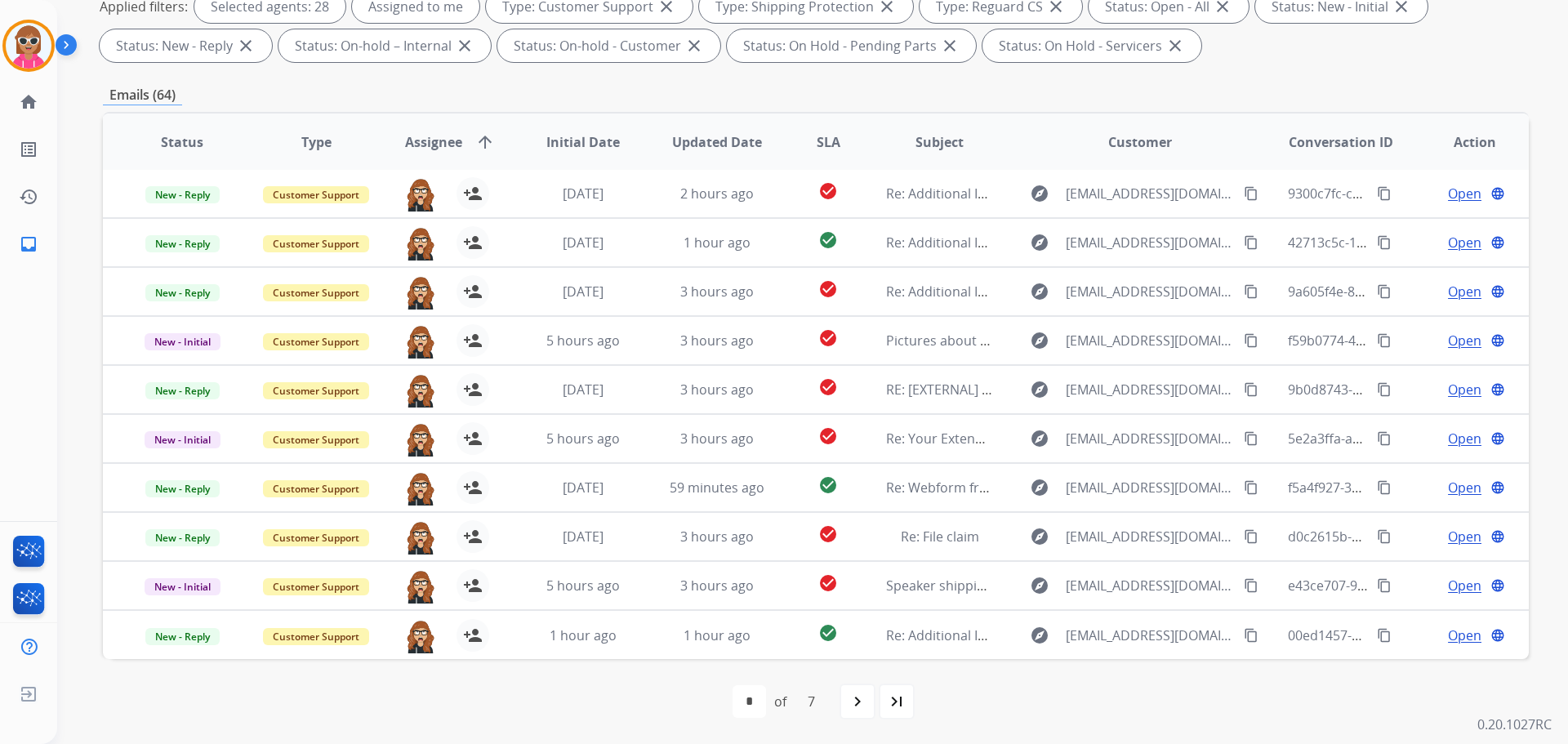
click at [842, 595] on div "navigate_next" at bounding box center [857, 701] width 36 height 36
select select "*"
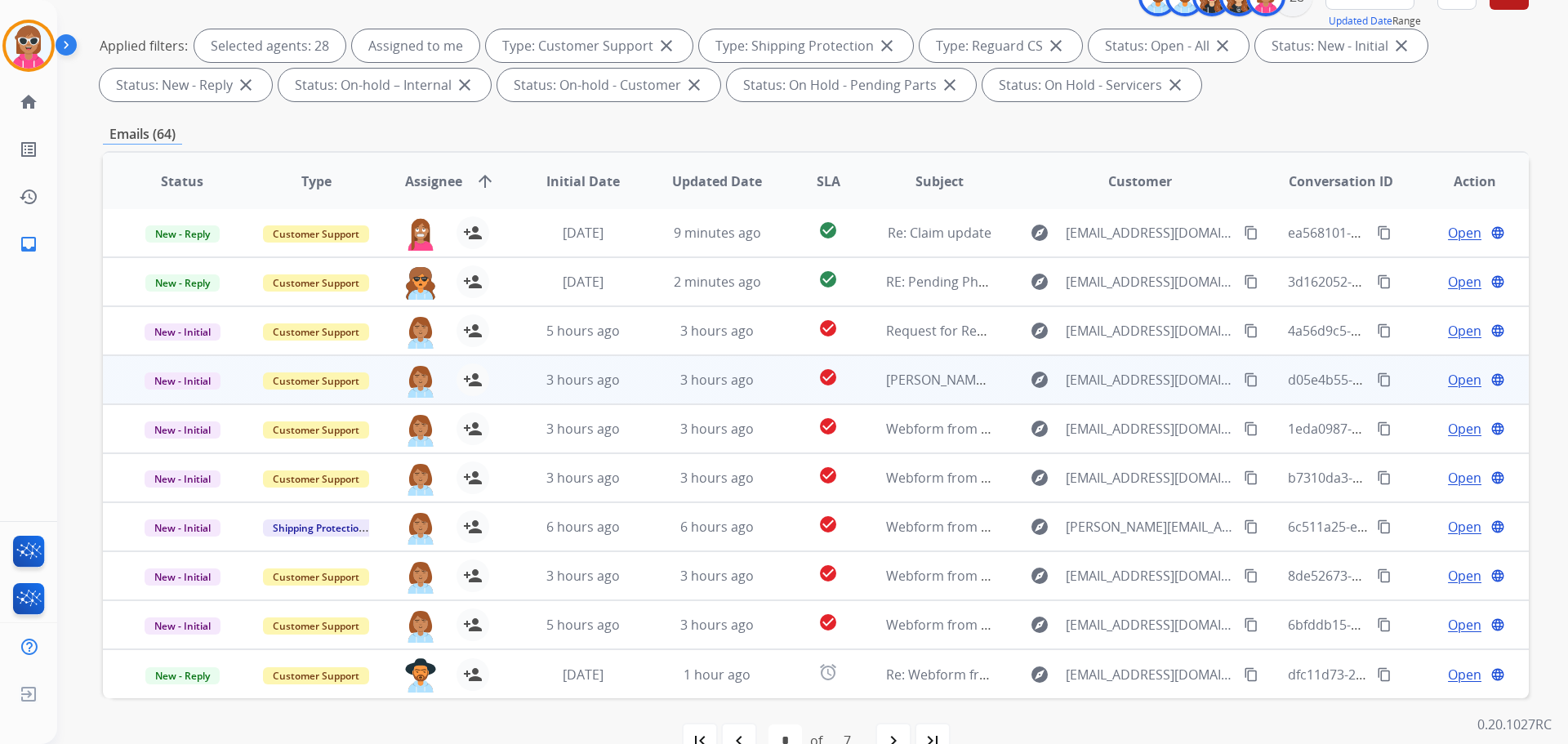
scroll to position [263, 0]
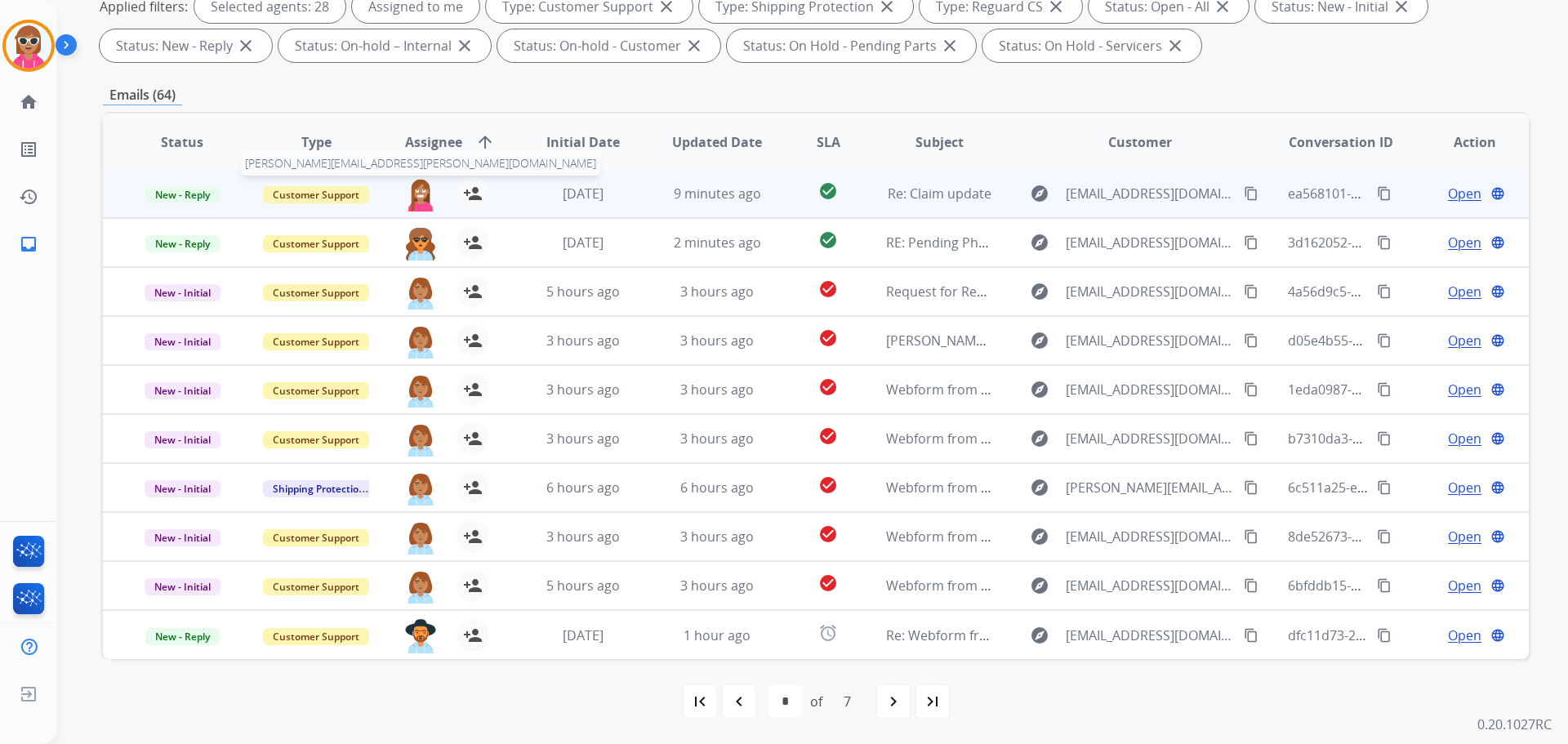
click at [414, 196] on img at bounding box center [420, 194] width 32 height 34
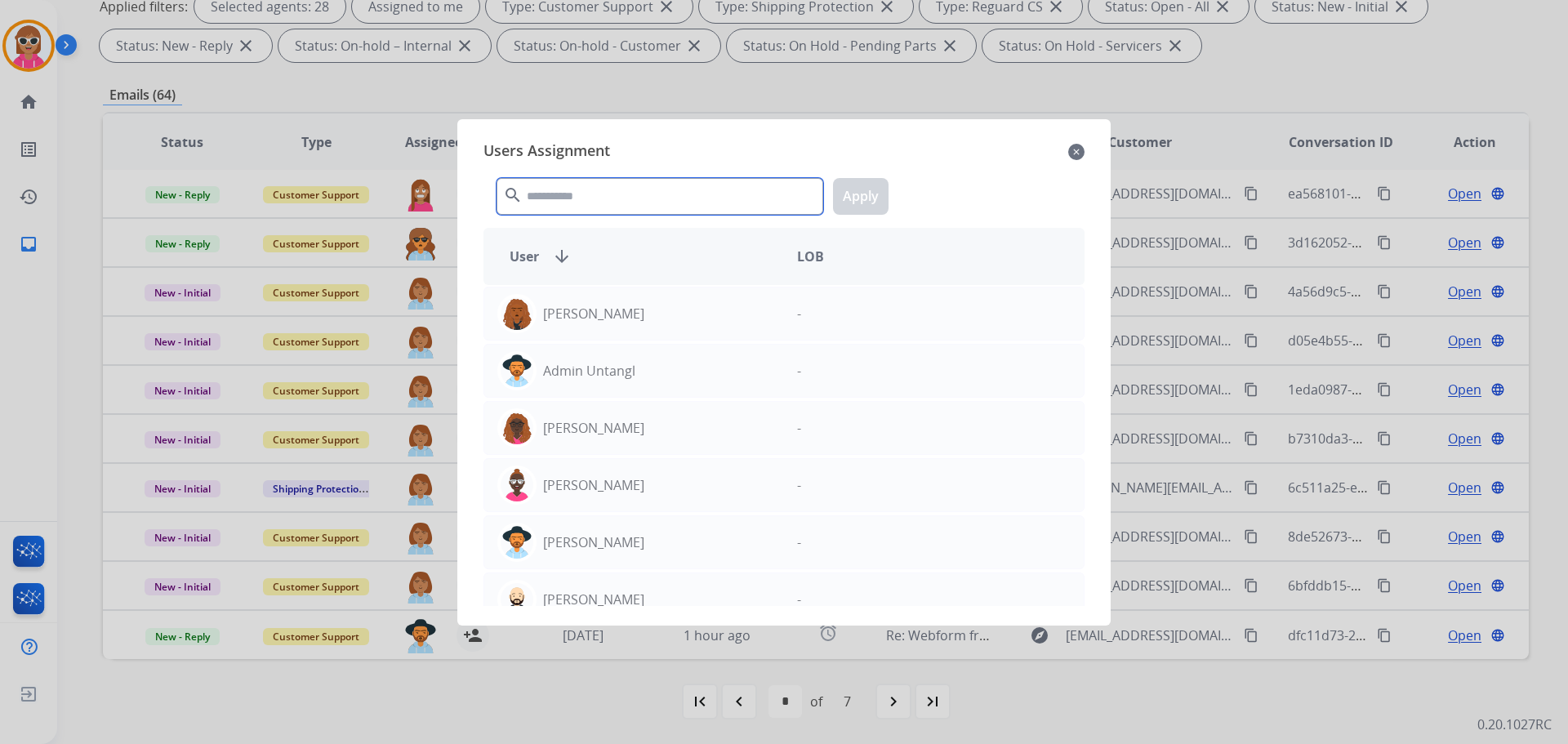
click at [549, 197] on input "text" at bounding box center [660, 196] width 326 height 36
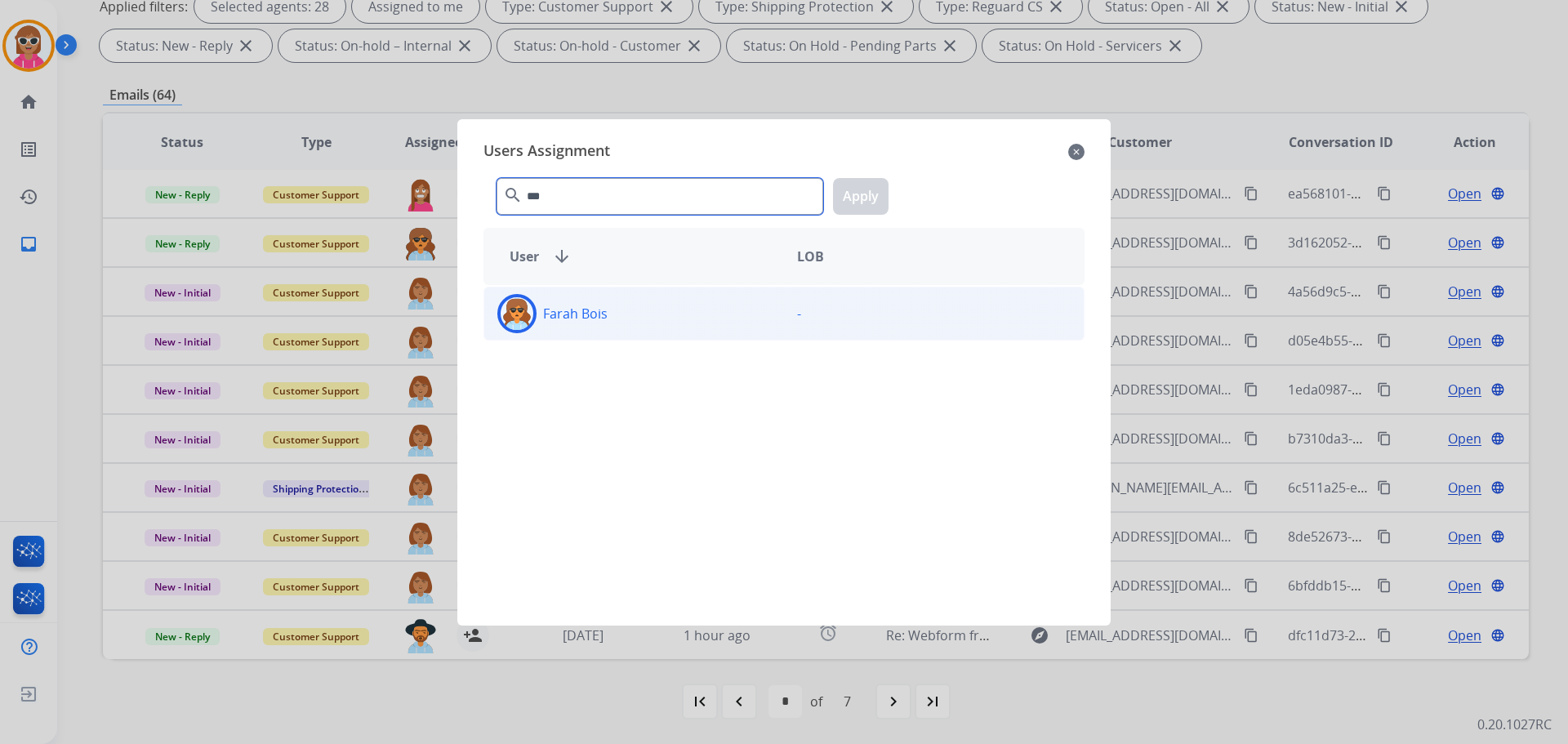
type input "***"
click at [564, 294] on div "Farah Bois" at bounding box center [634, 314] width 300 height 39
click at [880, 200] on button "Apply" at bounding box center [860, 196] width 55 height 36
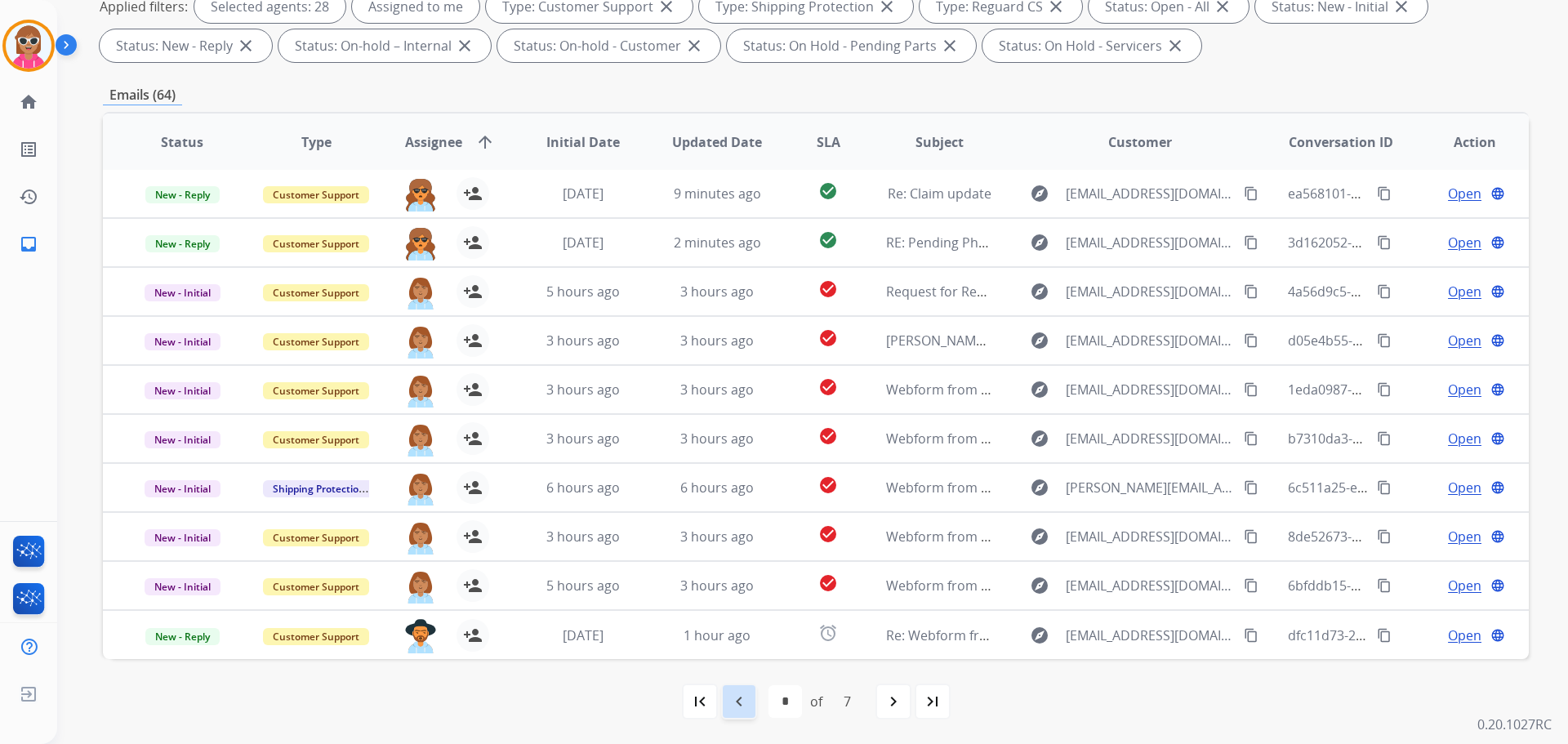
click at [739, 595] on mat-icon "navigate_before" at bounding box center [739, 702] width 20 height 20
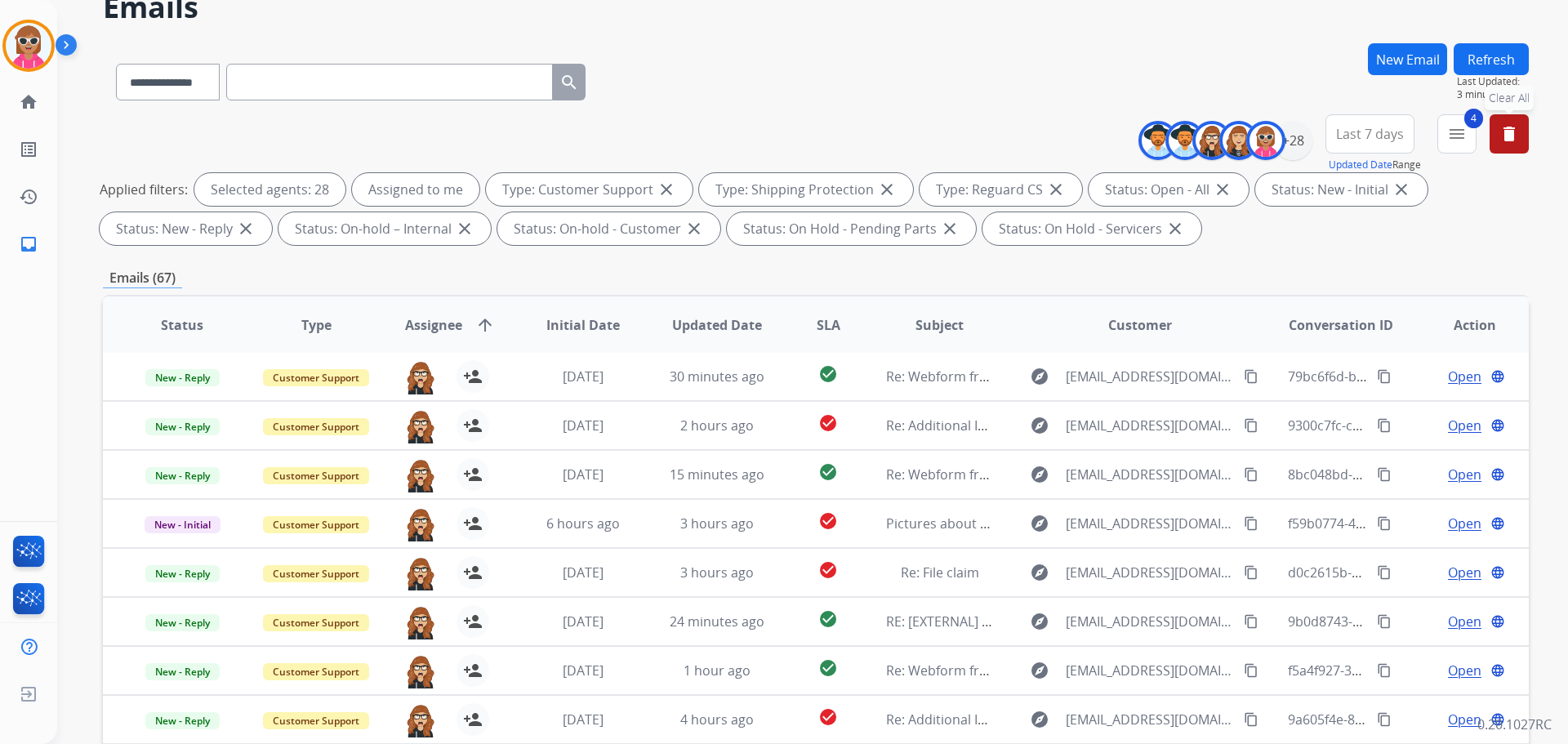
scroll to position [0, 0]
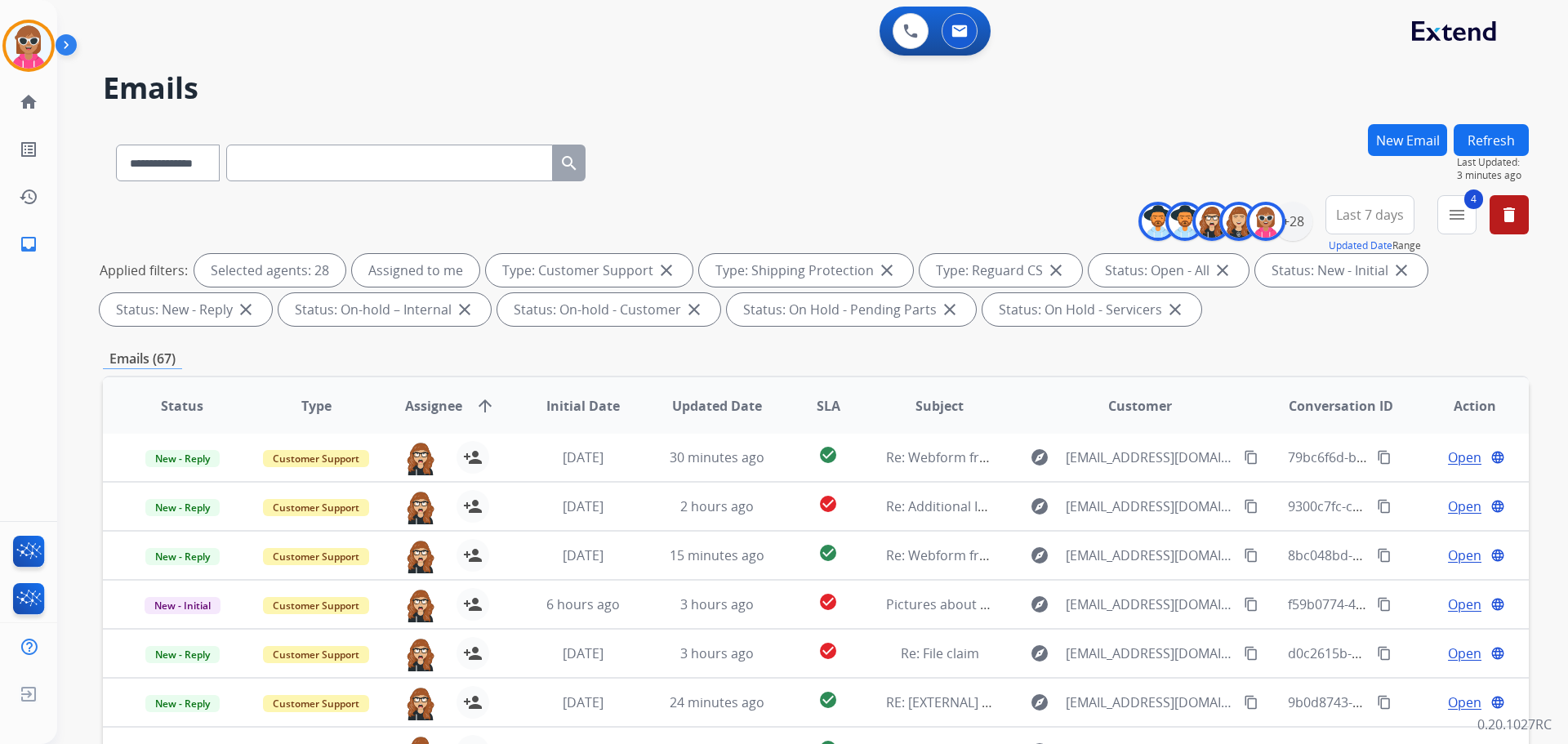
click at [1253, 138] on button "Refresh" at bounding box center [1491, 140] width 75 height 31
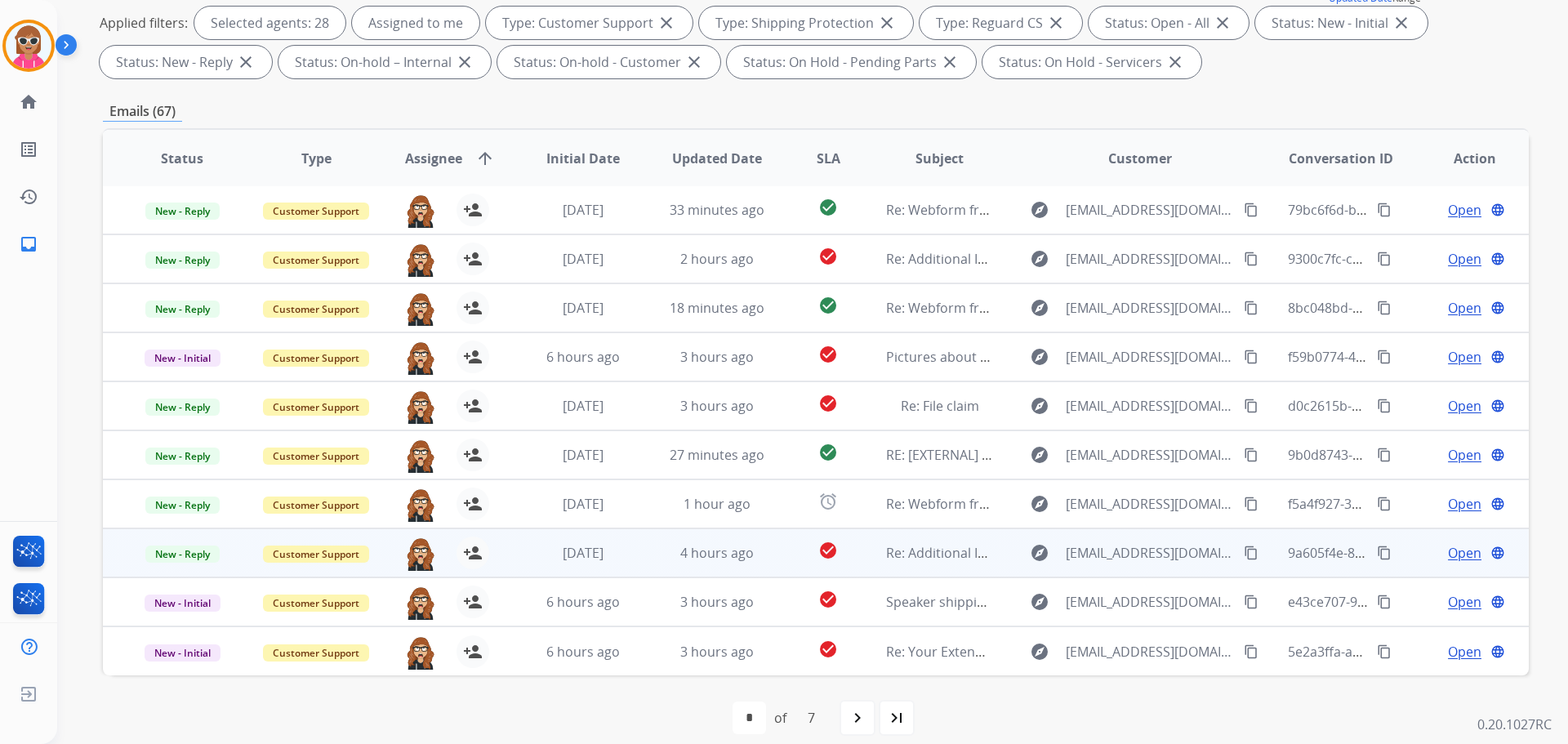
scroll to position [263, 0]
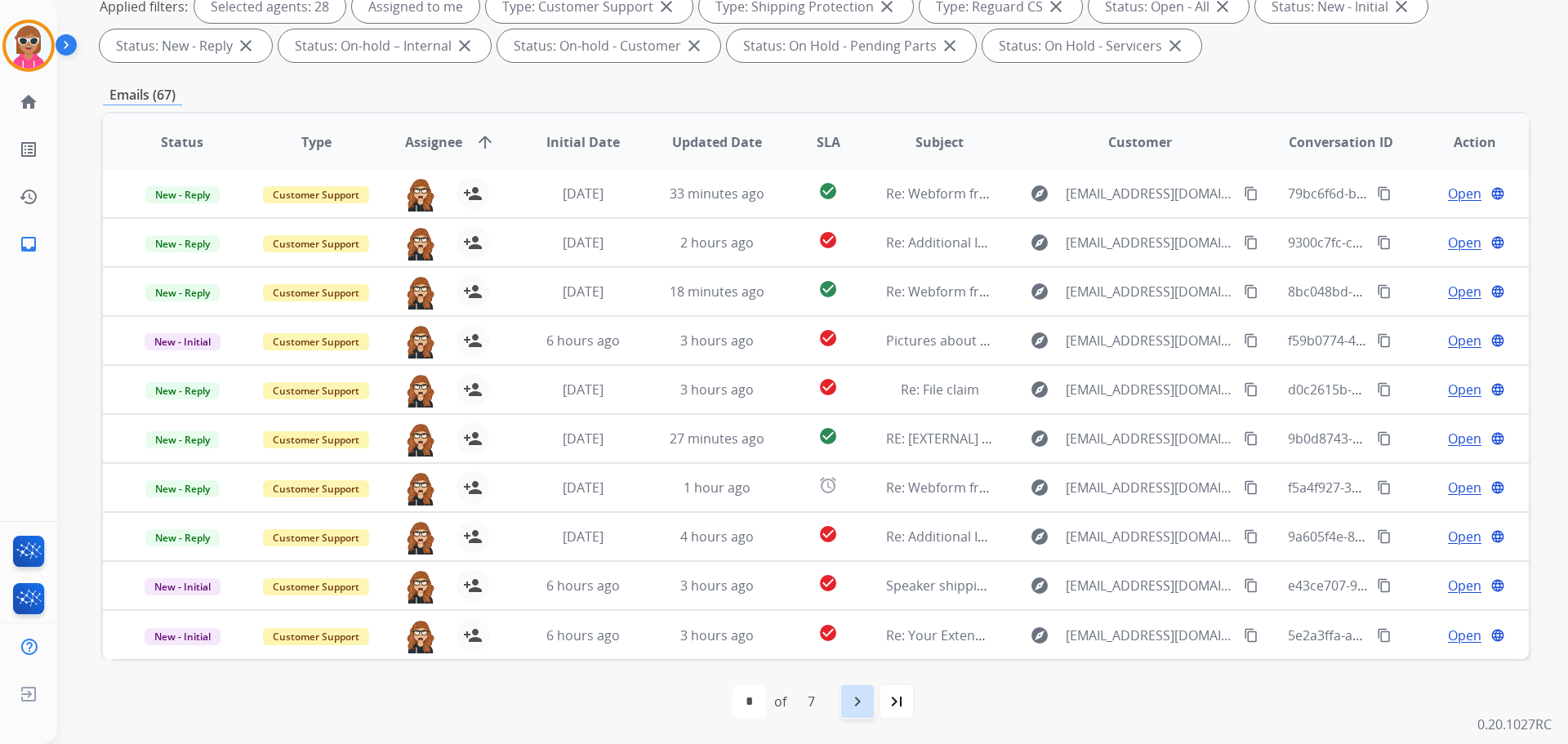
click at [842, 595] on div "navigate_next" at bounding box center [857, 701] width 36 height 36
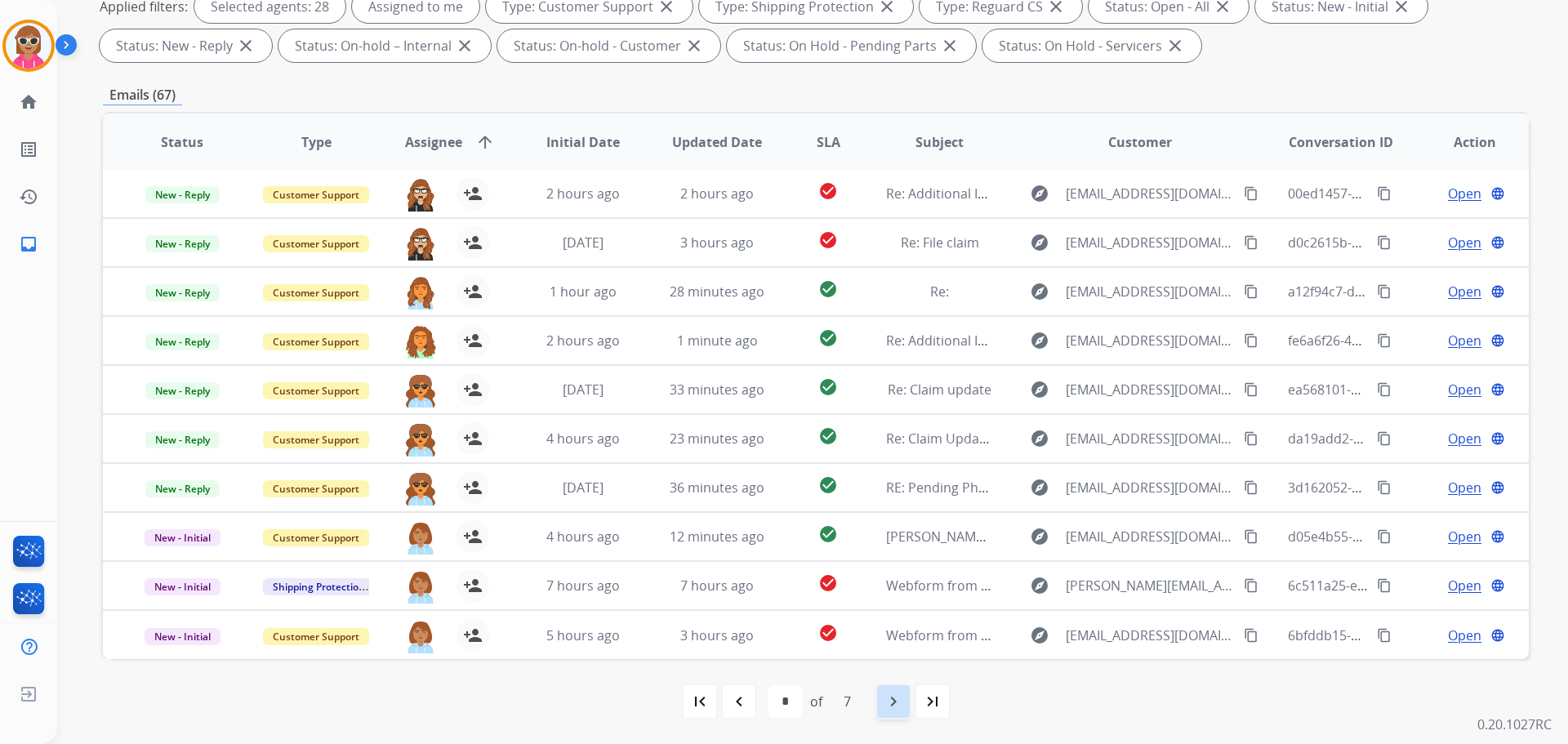
click at [908, 595] on div "navigate_next" at bounding box center [894, 701] width 36 height 36
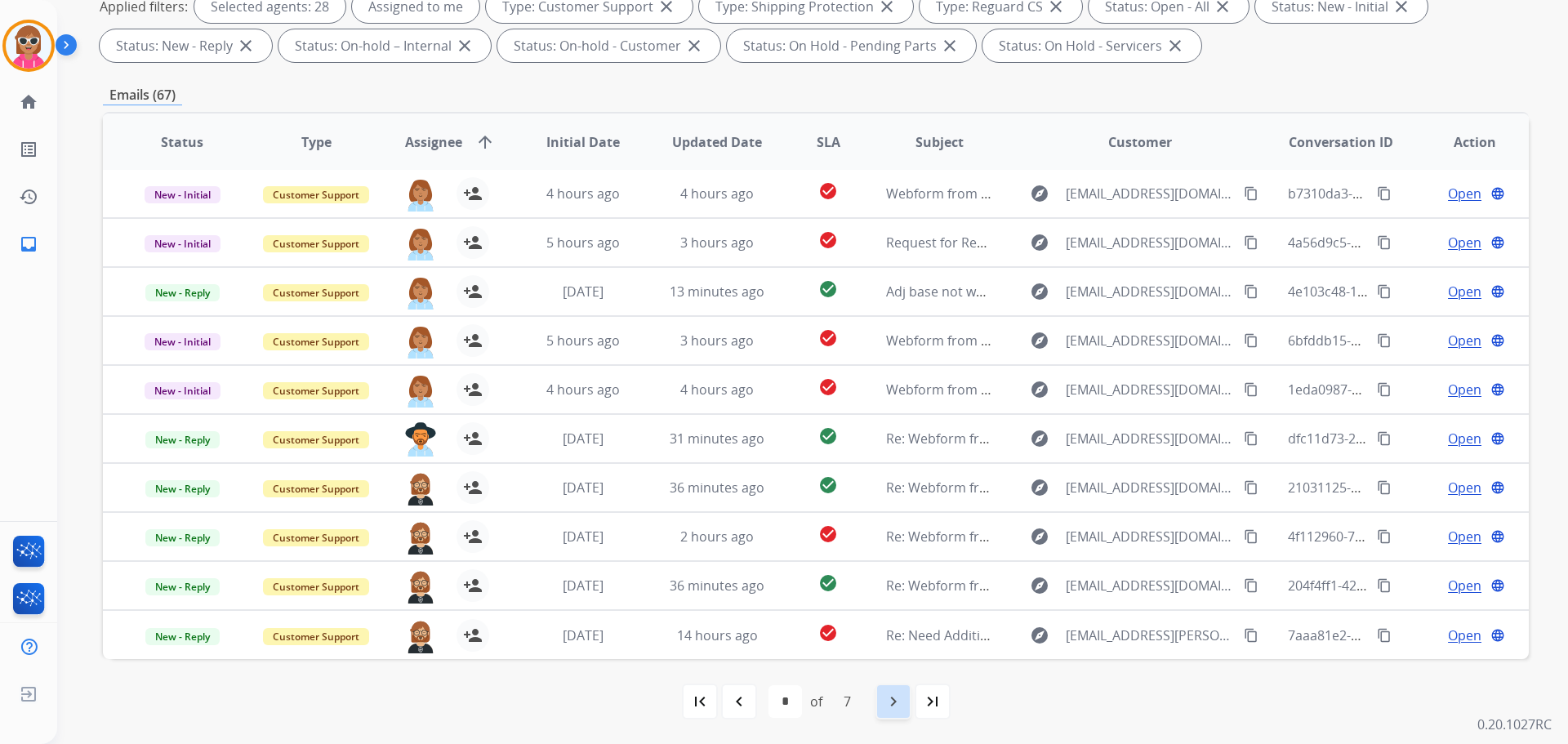
click at [896, 595] on mat-icon "navigate_next" at bounding box center [894, 702] width 20 height 20
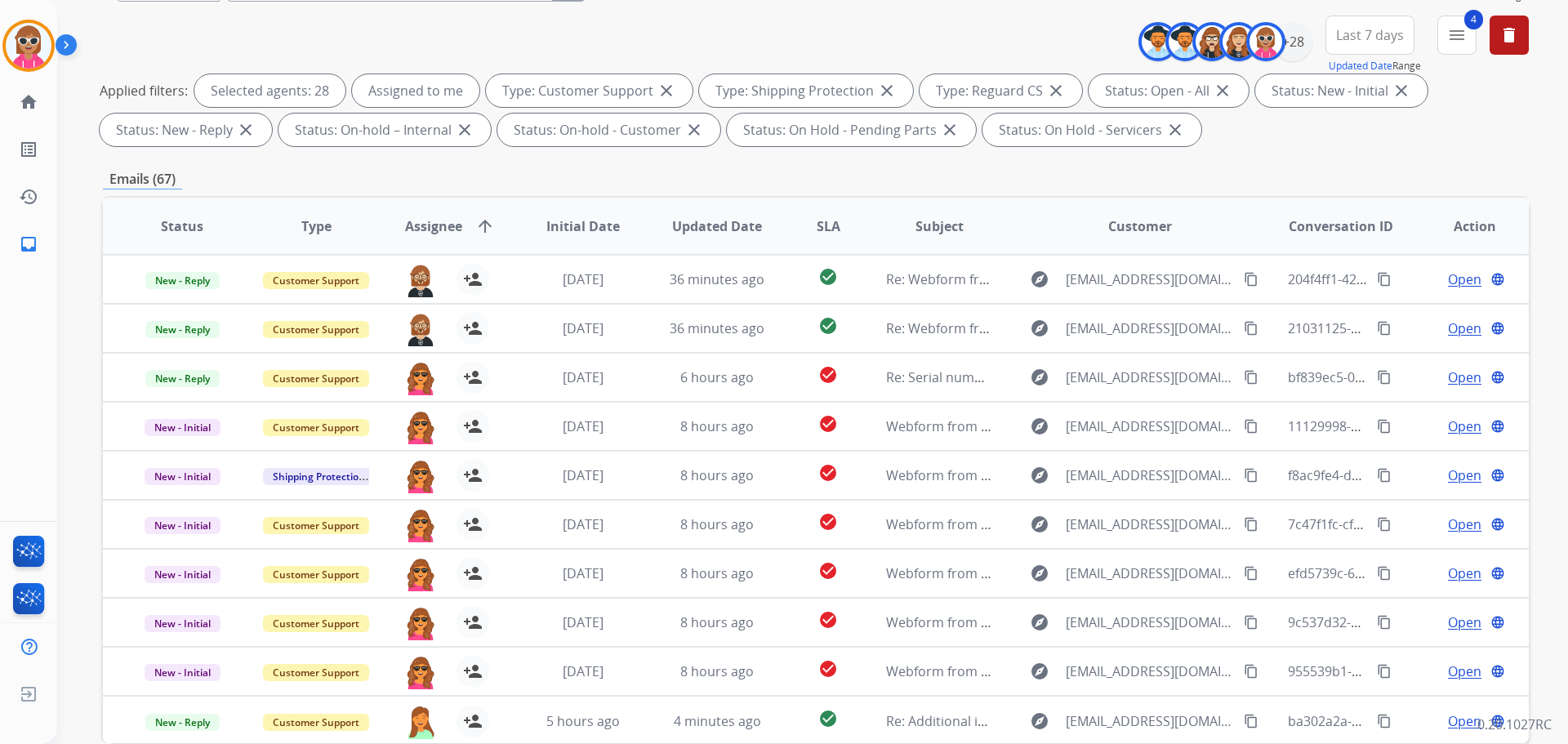
scroll to position [100, 0]
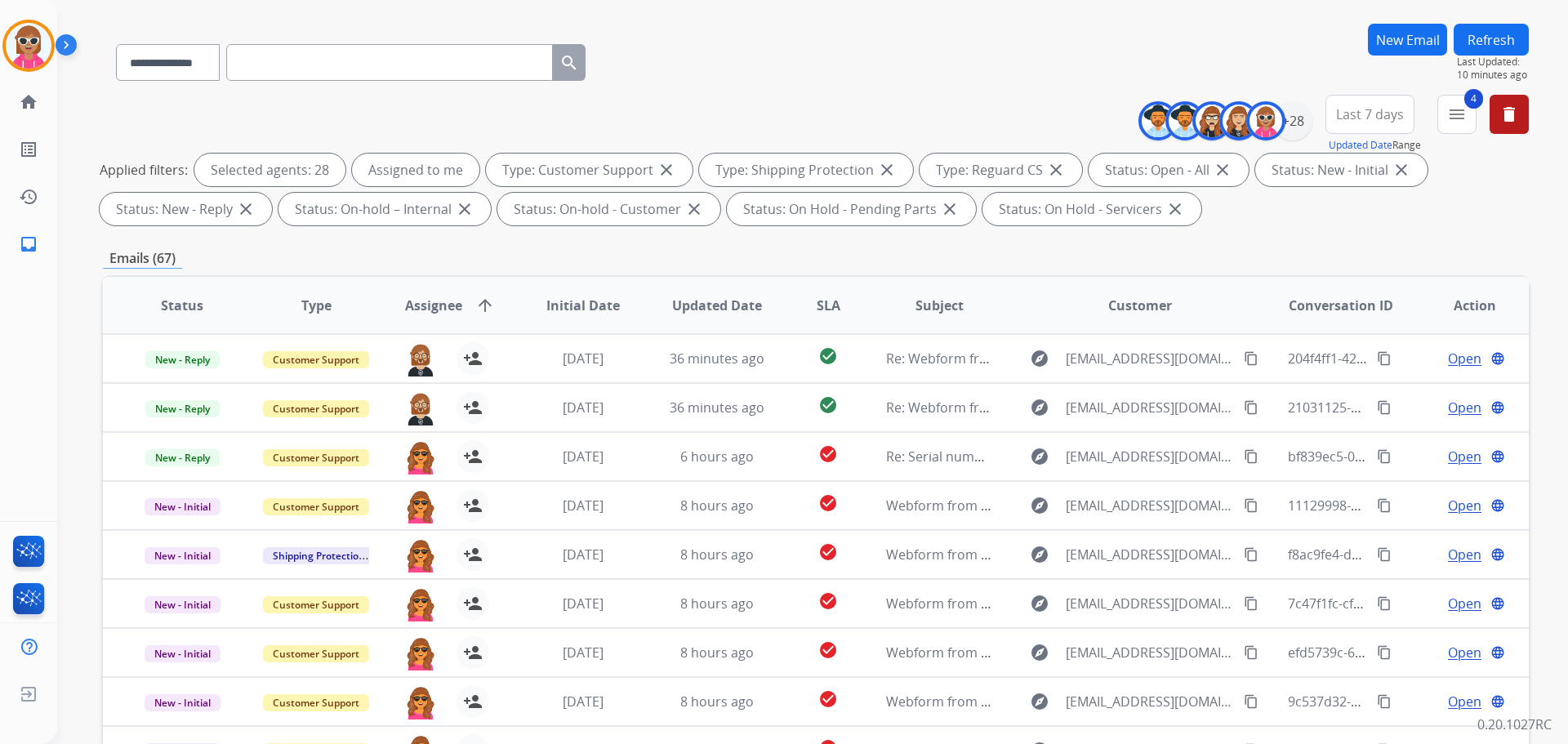
click at [1253, 39] on button "Refresh" at bounding box center [1491, 39] width 75 height 31
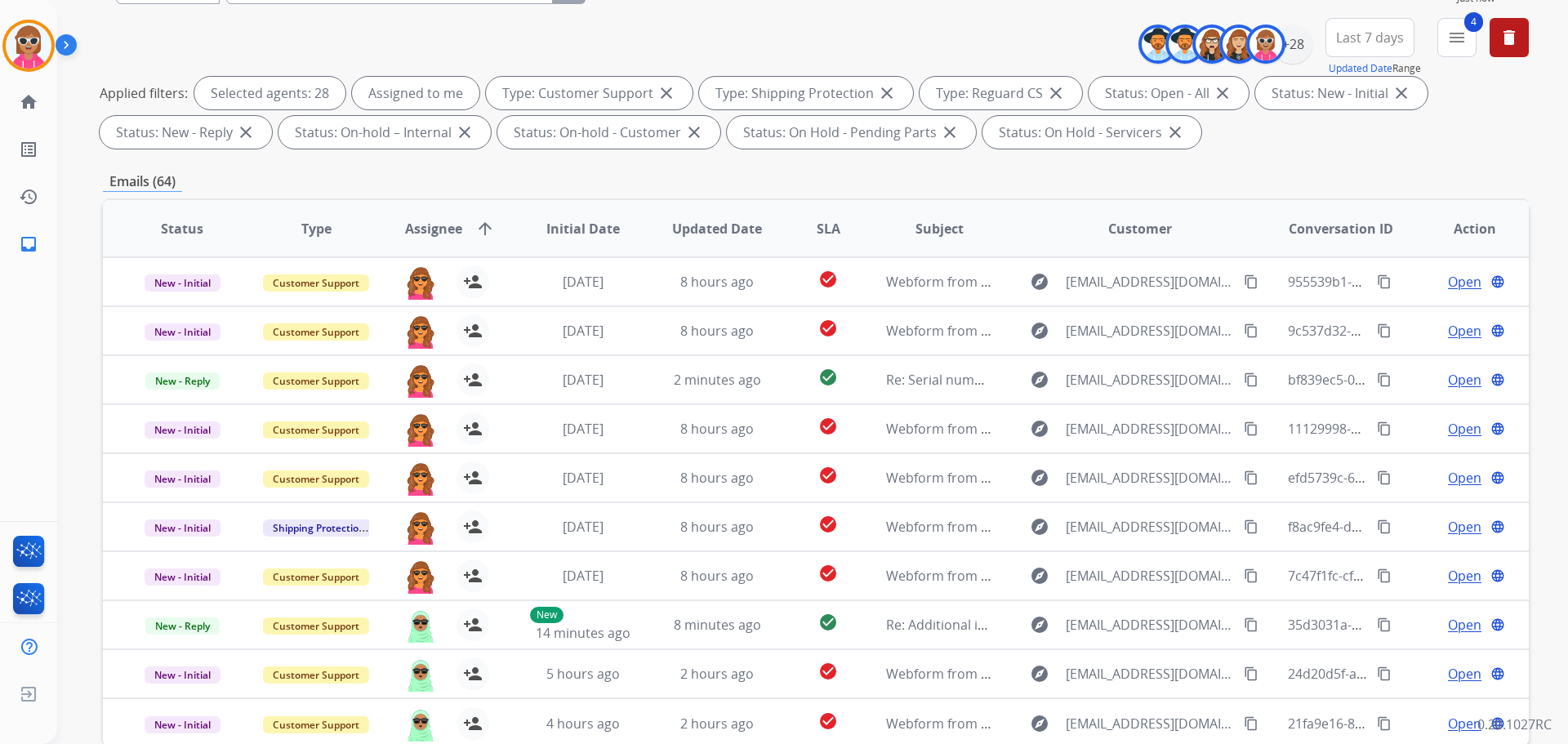
scroll to position [263, 0]
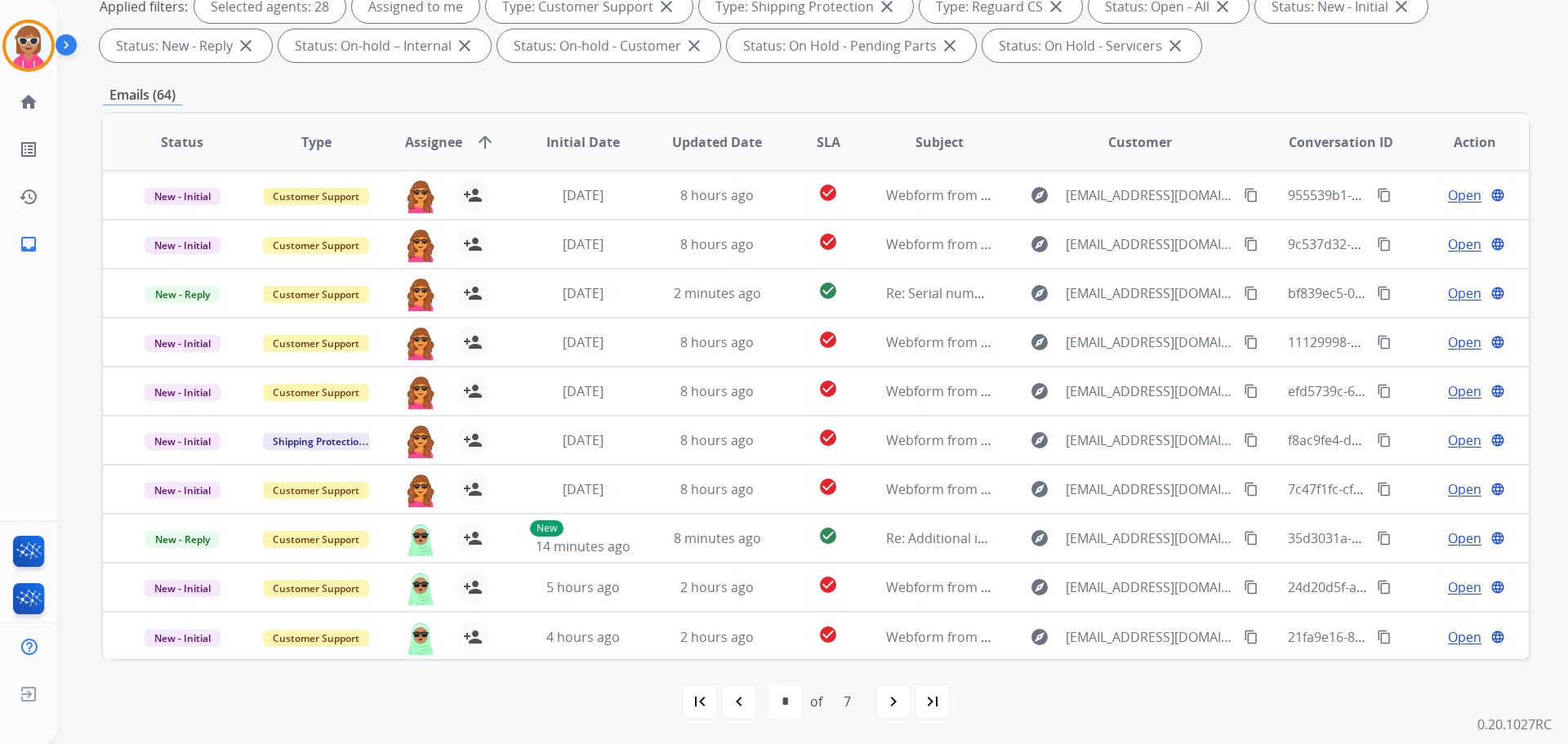
click at [898, 595] on mat-icon "navigate_next" at bounding box center [894, 702] width 20 height 20
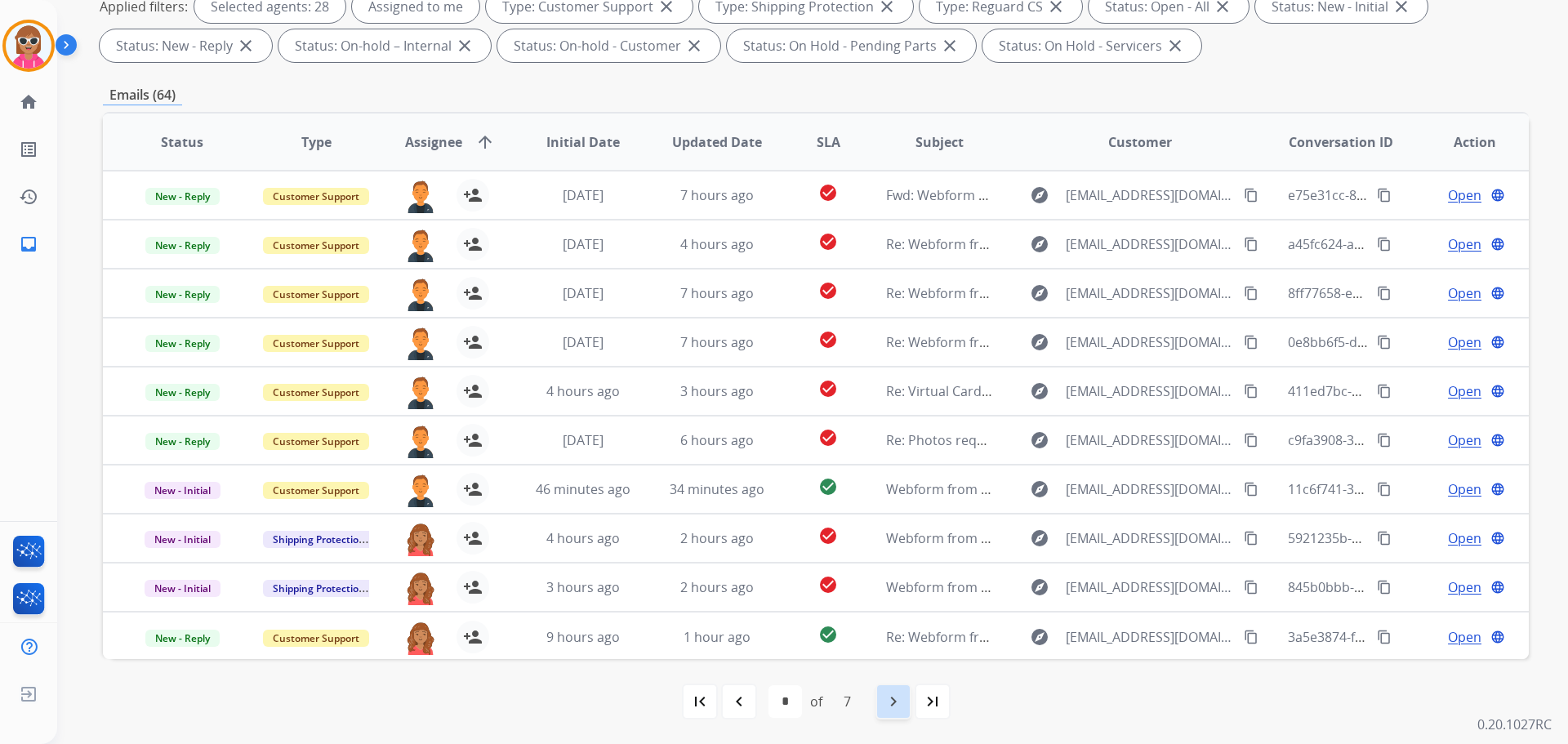
click at [891, 595] on mat-icon "navigate_next" at bounding box center [894, 702] width 20 height 20
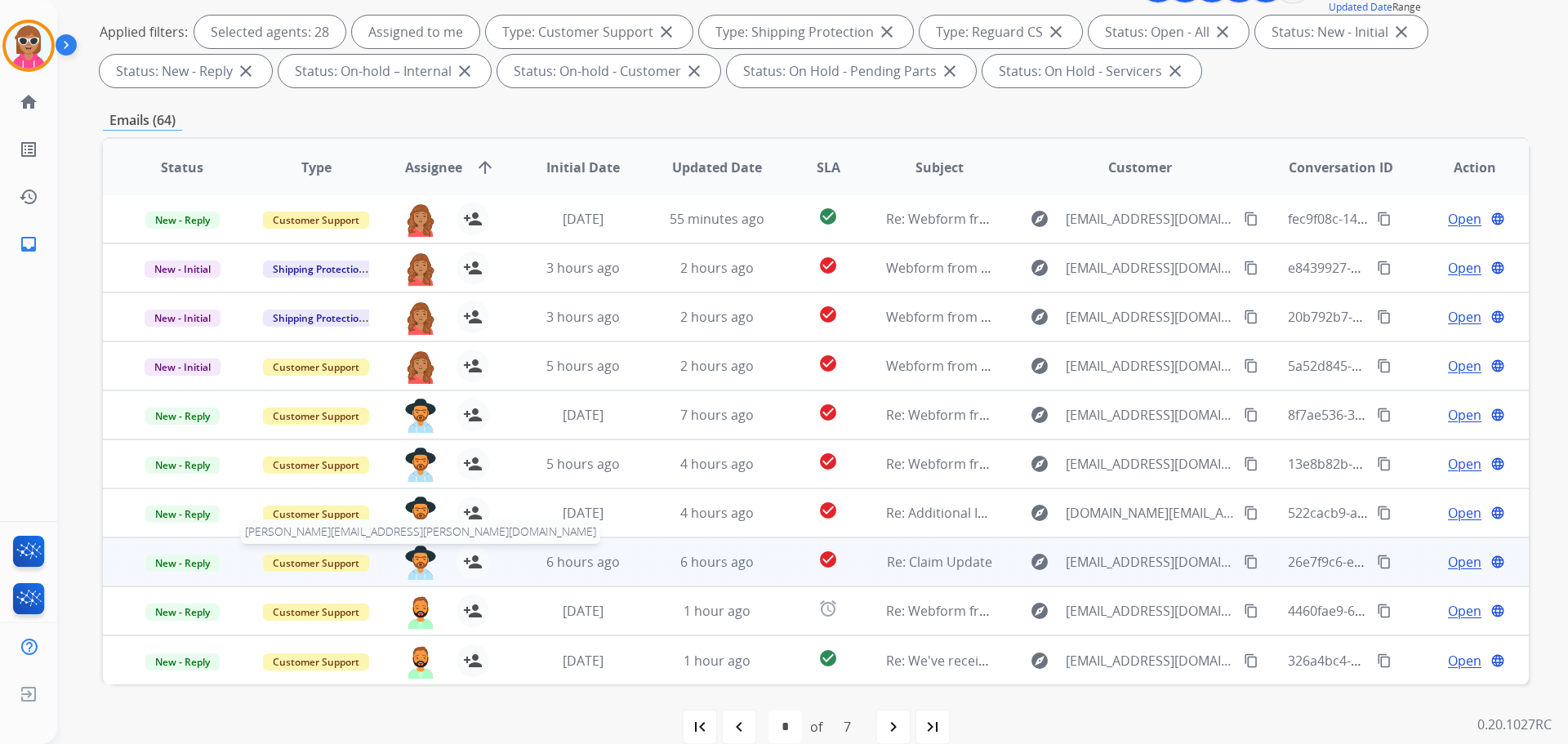
scroll to position [245, 0]
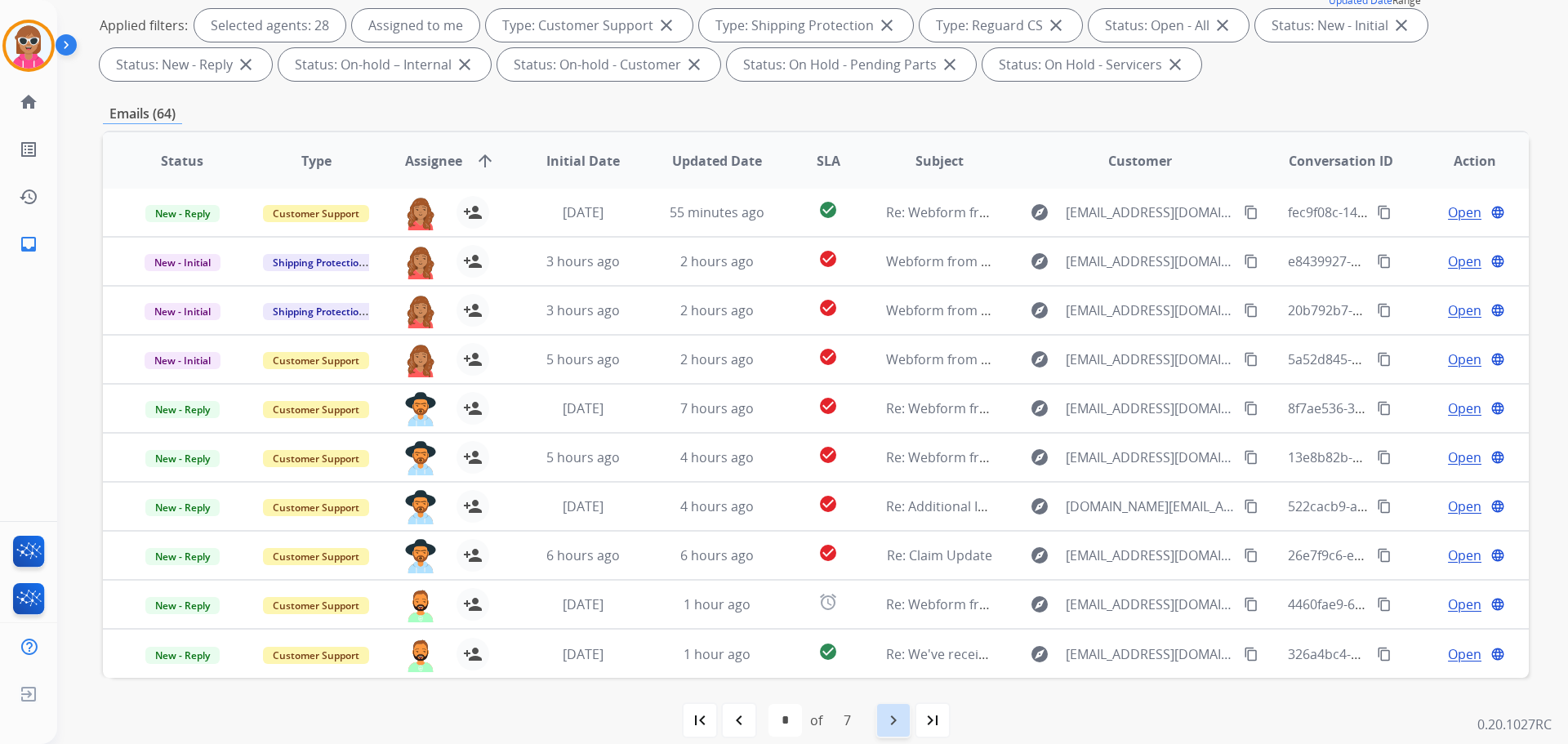
click at [896, 595] on div "navigate_next" at bounding box center [894, 720] width 36 height 36
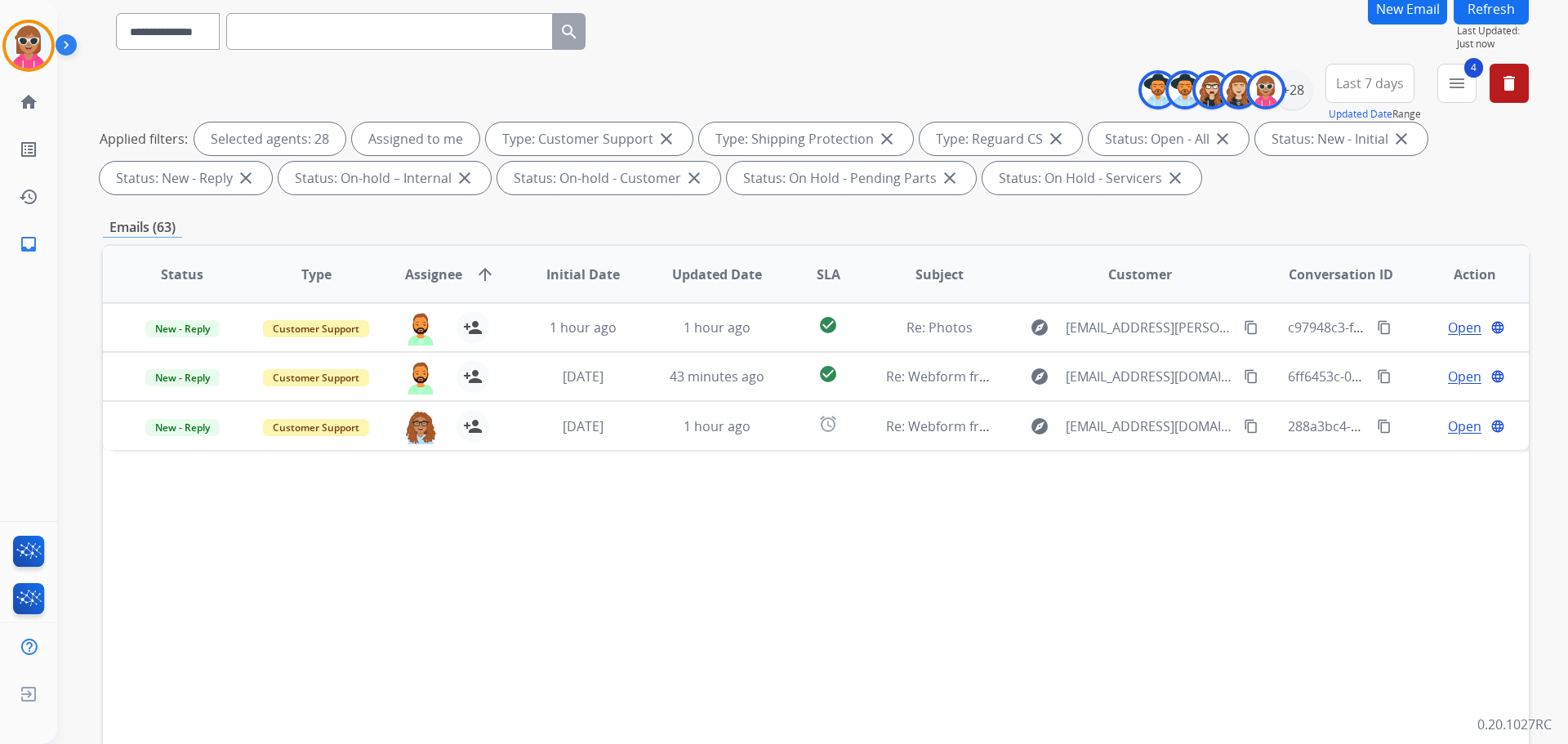
scroll to position [263, 0]
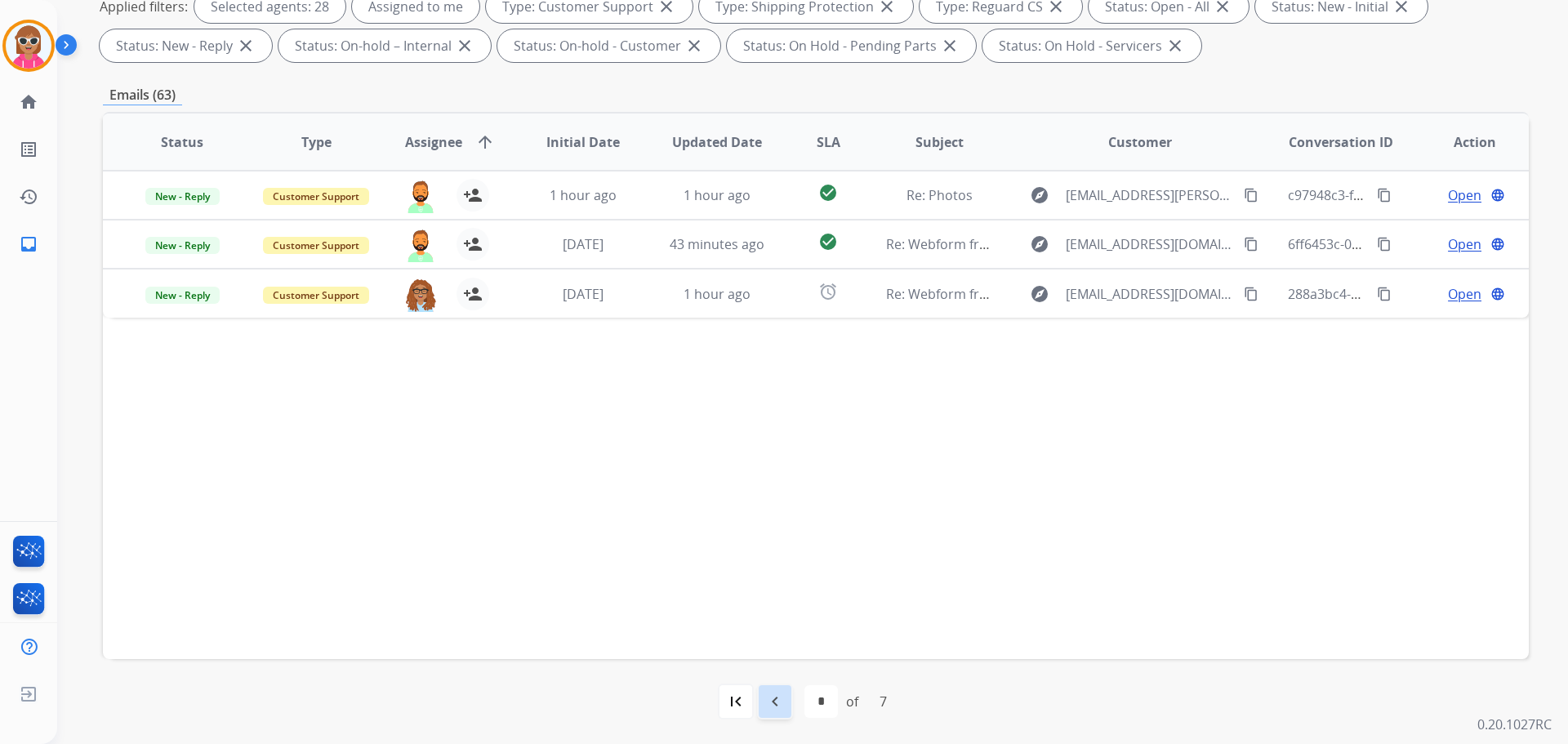
click at [780, 595] on mat-icon "navigate_before" at bounding box center [776, 702] width 20 height 20
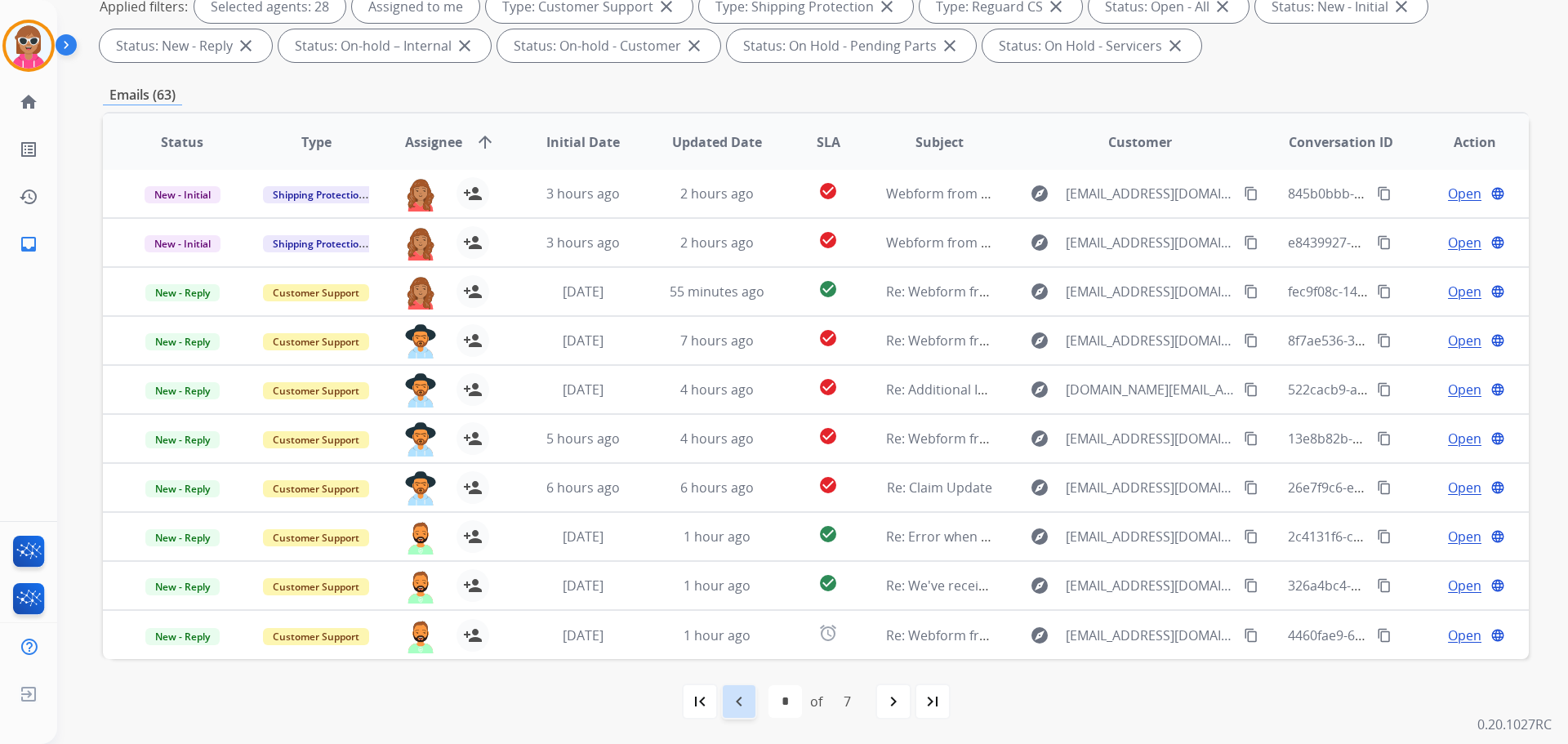
click at [746, 595] on div "navigate_before" at bounding box center [739, 701] width 36 height 36
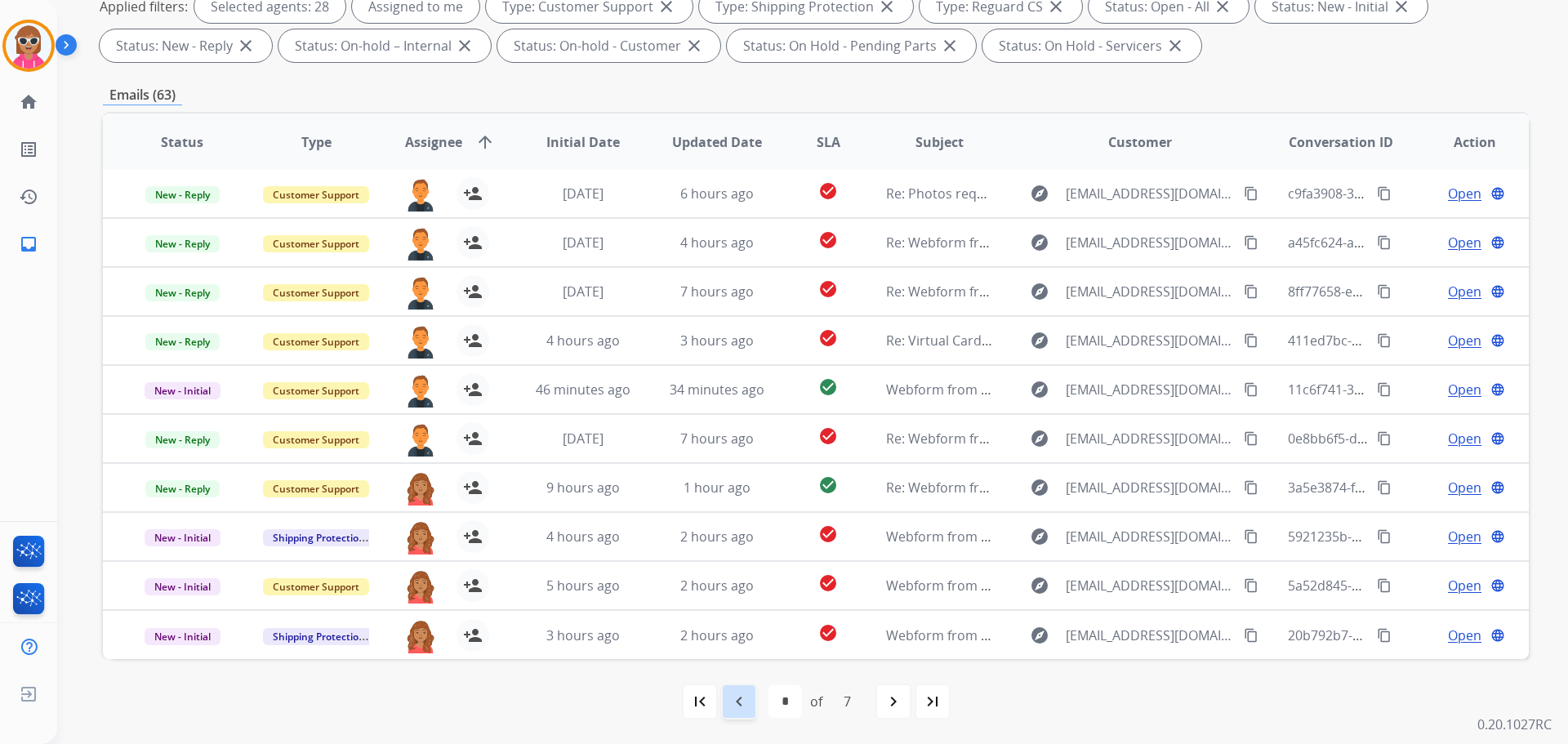
click at [746, 595] on mat-icon "navigate_before" at bounding box center [739, 702] width 20 height 20
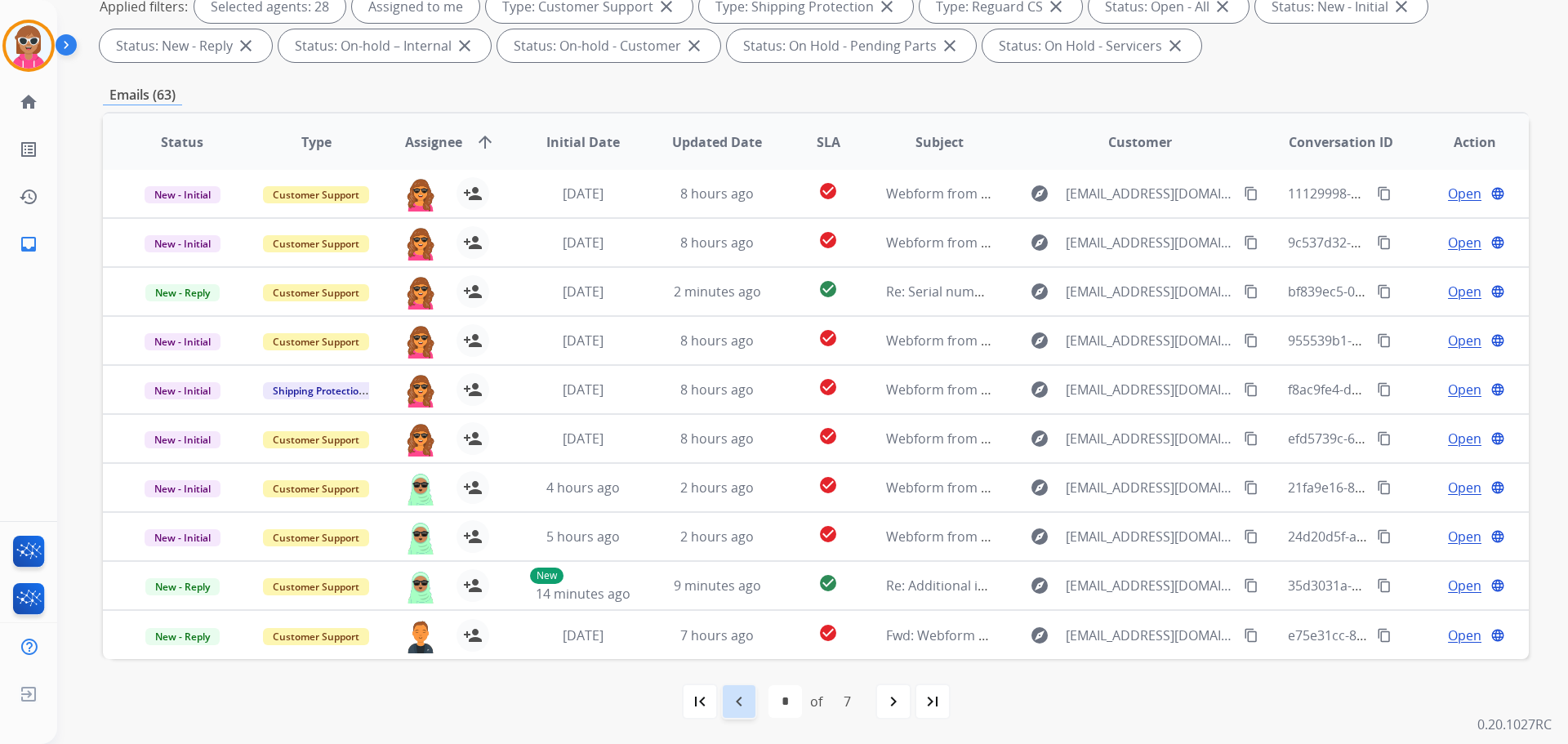
click at [741, 595] on mat-icon "navigate_before" at bounding box center [739, 702] width 20 height 20
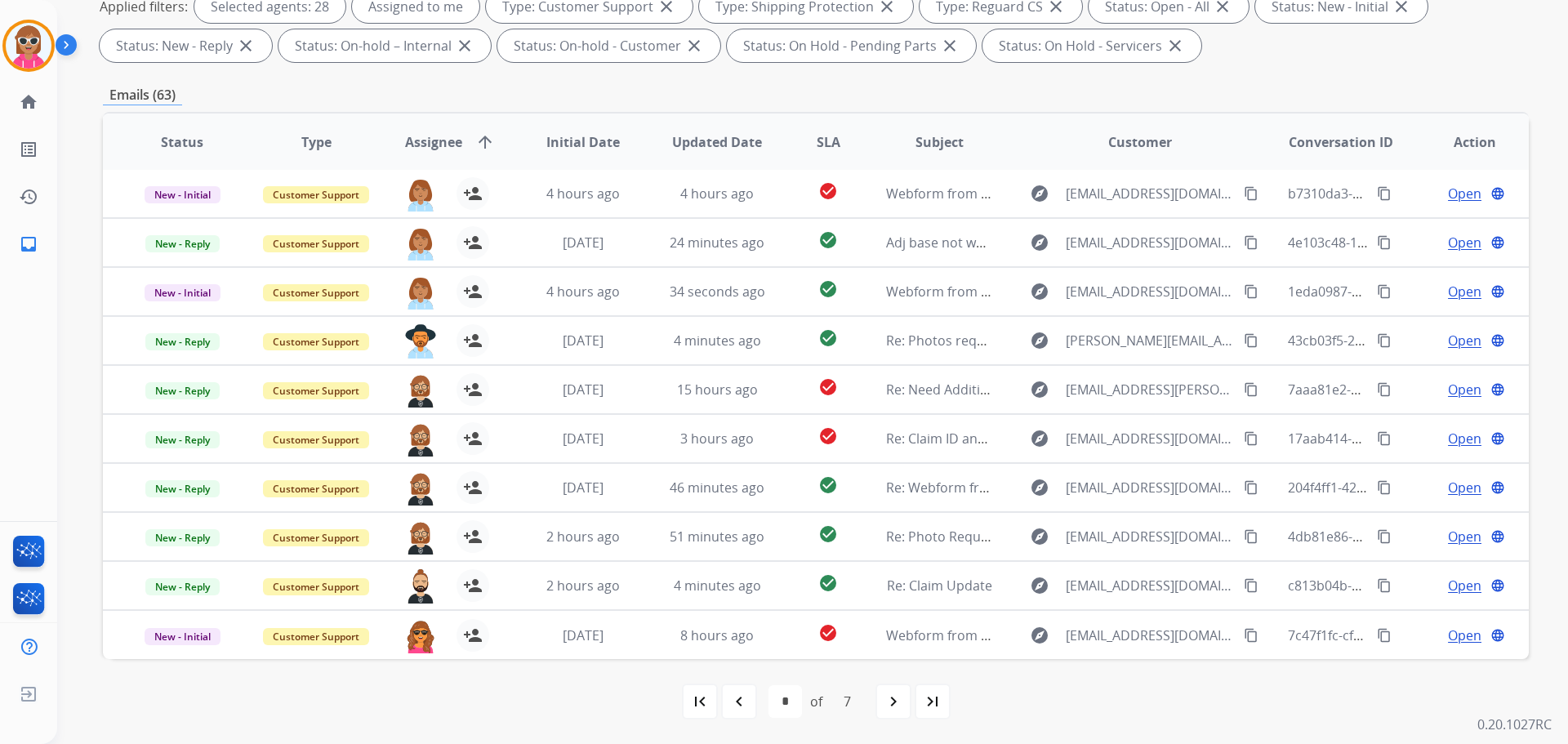
click at [741, 595] on mat-icon "navigate_before" at bounding box center [739, 702] width 20 height 20
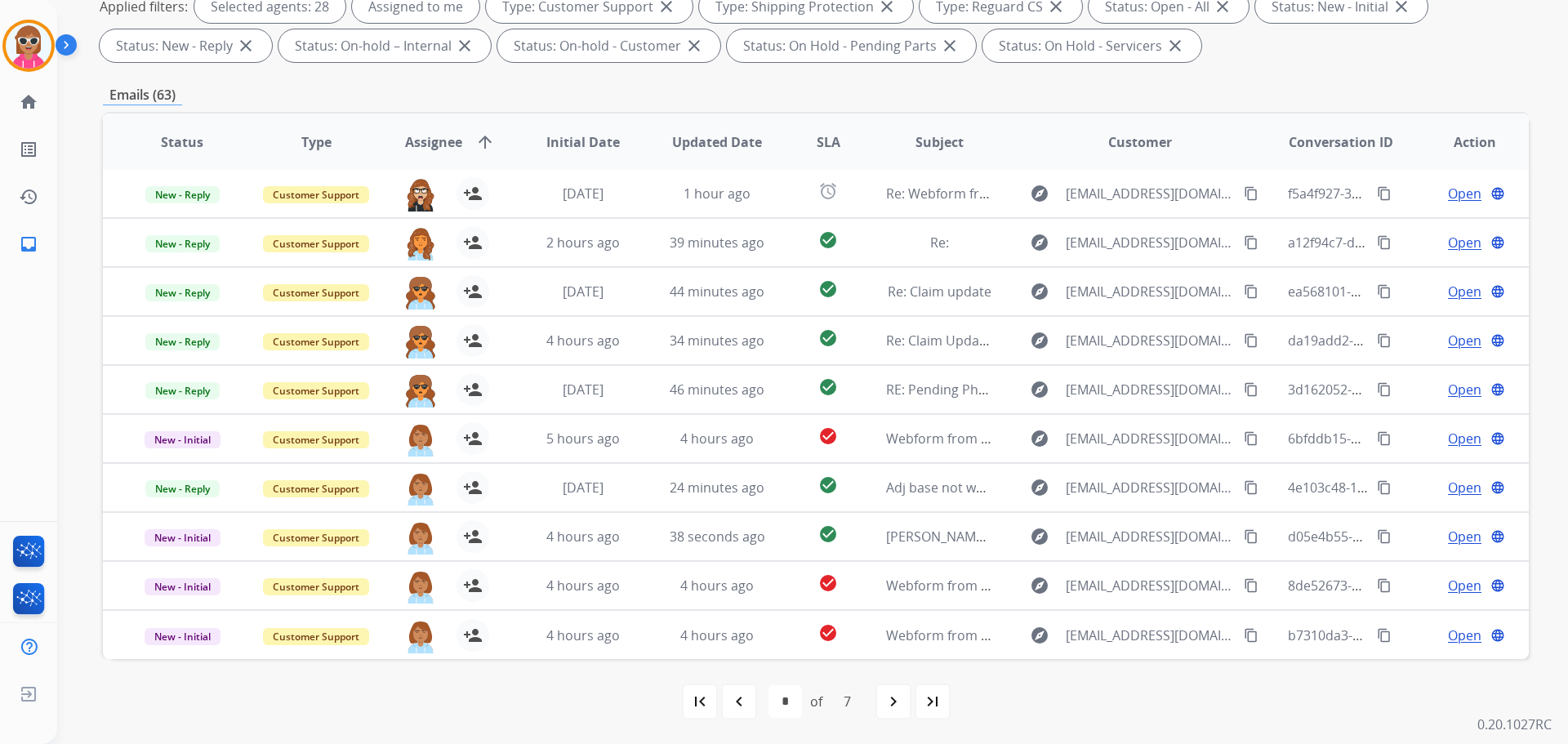
click at [740, 595] on div "navigate_before" at bounding box center [739, 701] width 36 height 36
select select "*"
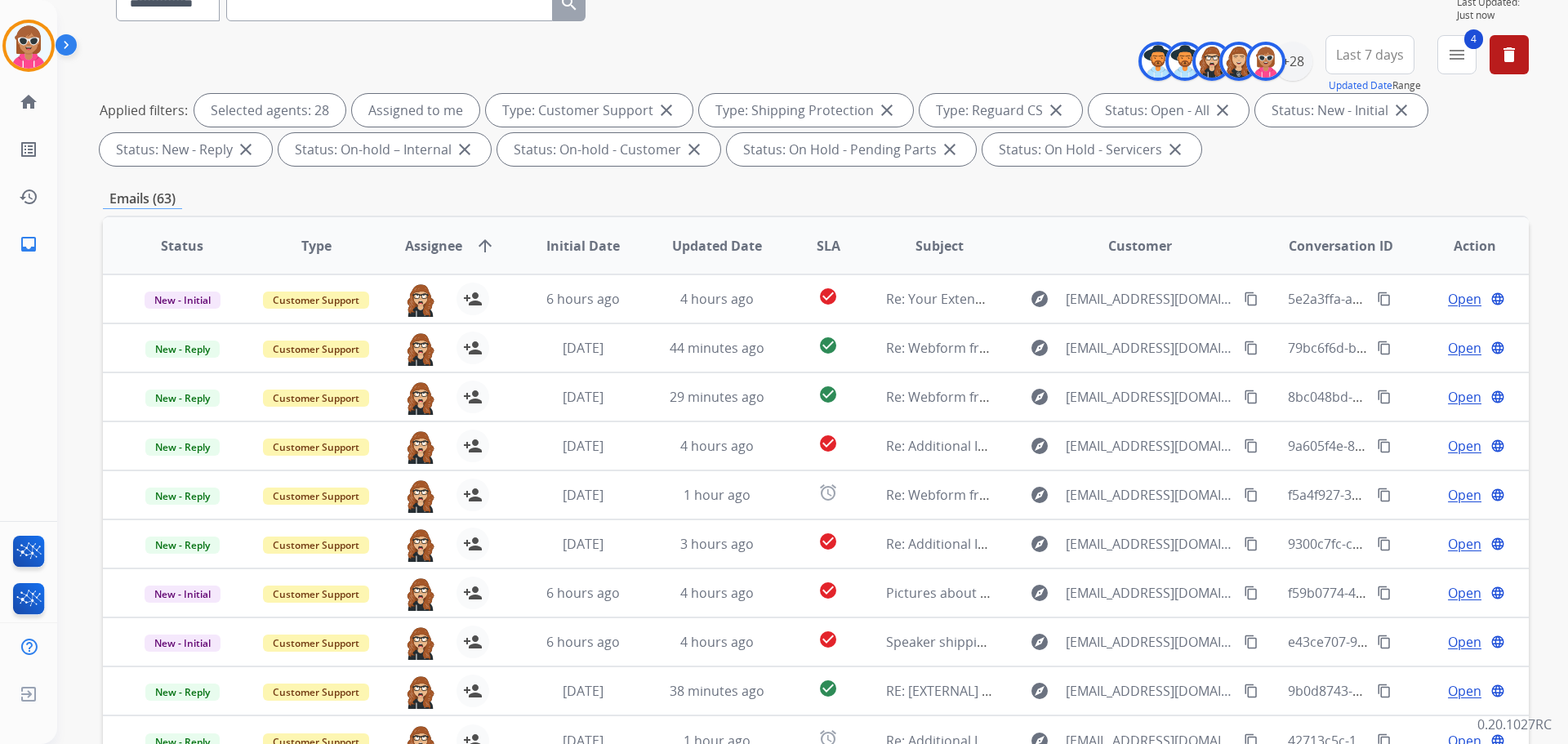
scroll to position [100, 0]
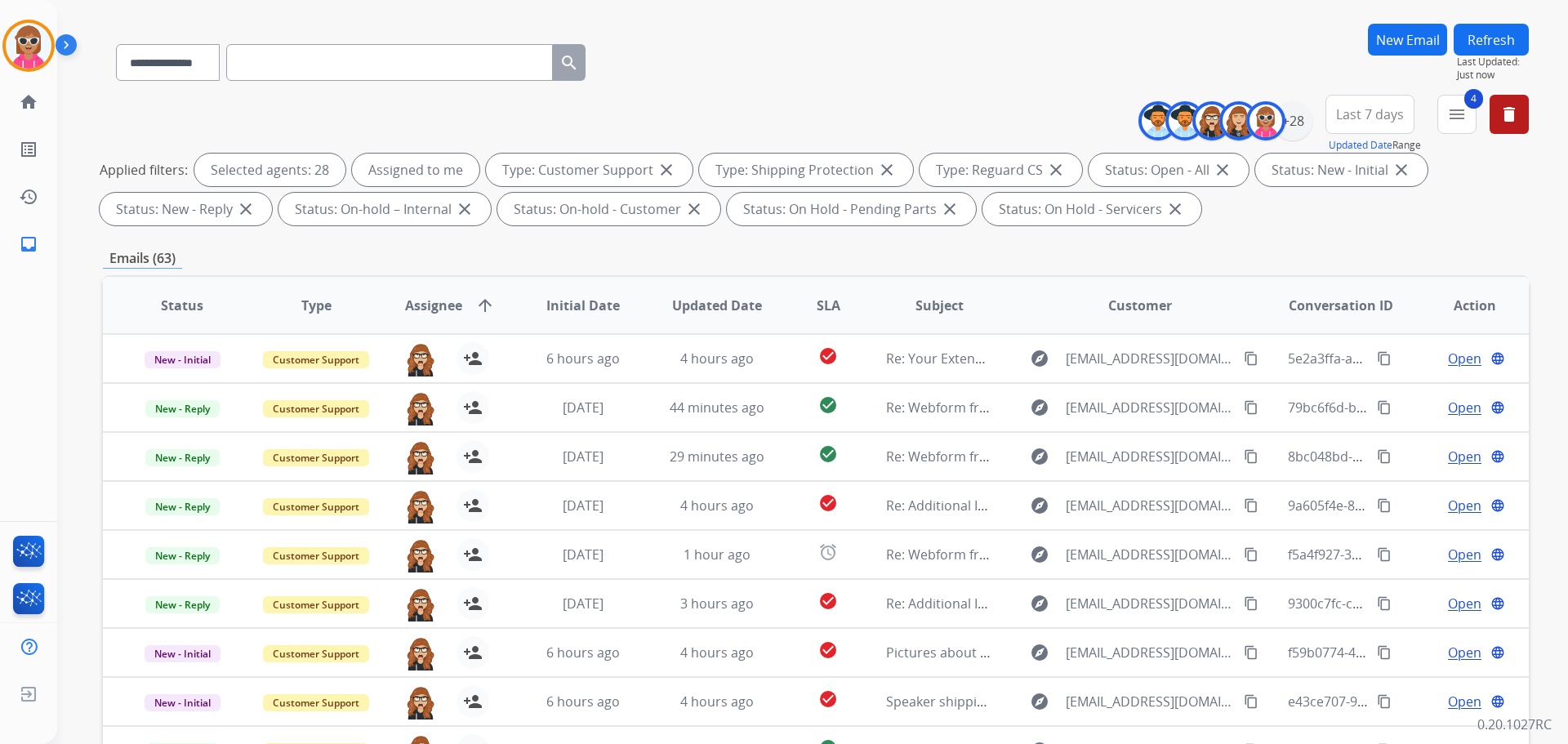
click at [1253, 42] on button "Refresh" at bounding box center [1491, 39] width 75 height 31
